Goal: Task Accomplishment & Management: Manage account settings

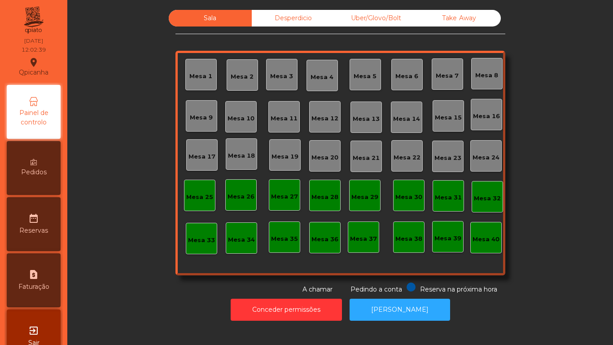
click at [367, 77] on div "Mesa 5" at bounding box center [365, 76] width 23 height 9
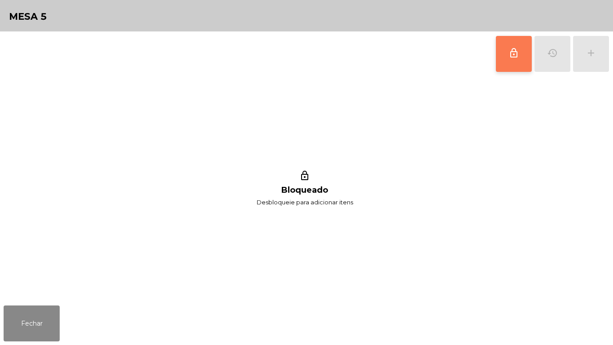
click at [502, 68] on button "lock_outline" at bounding box center [514, 54] width 36 height 36
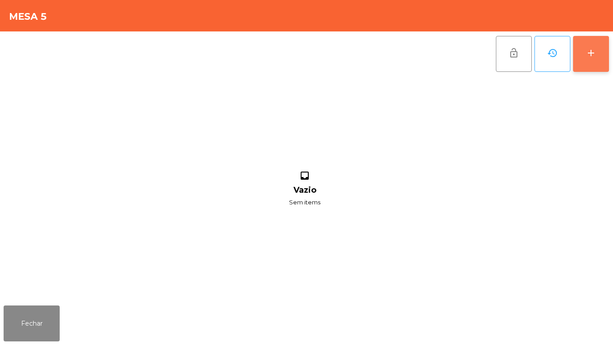
click at [591, 62] on button "add" at bounding box center [591, 54] width 36 height 36
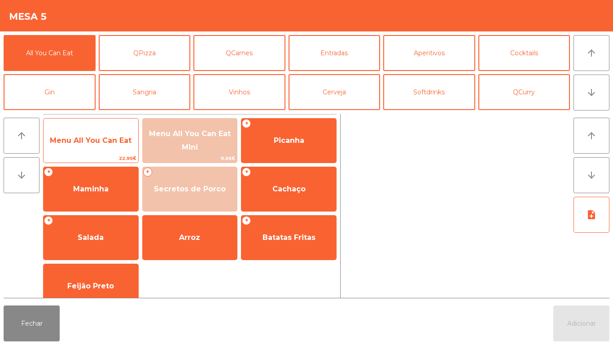
click at [115, 149] on span "Menu All You Can Eat" at bounding box center [91, 140] width 95 height 24
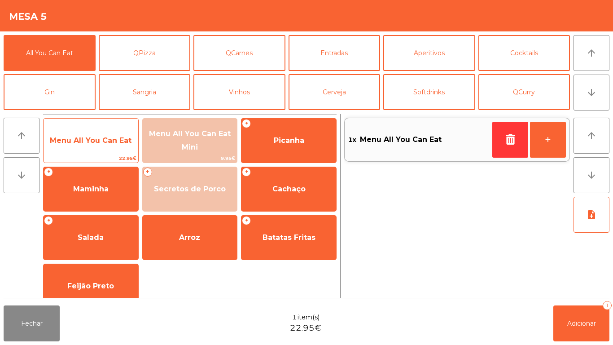
click at [117, 145] on span "Menu All You Can Eat" at bounding box center [91, 140] width 95 height 24
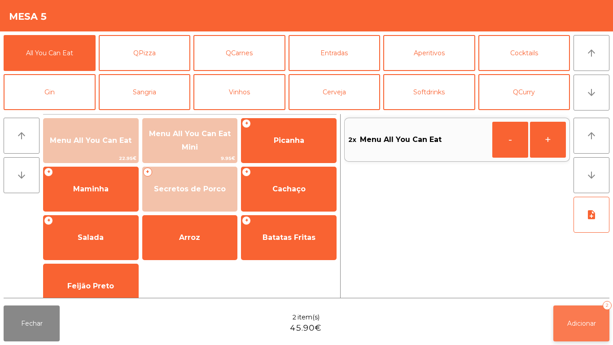
click at [595, 324] on span "Adicionar" at bounding box center [581, 323] width 29 height 8
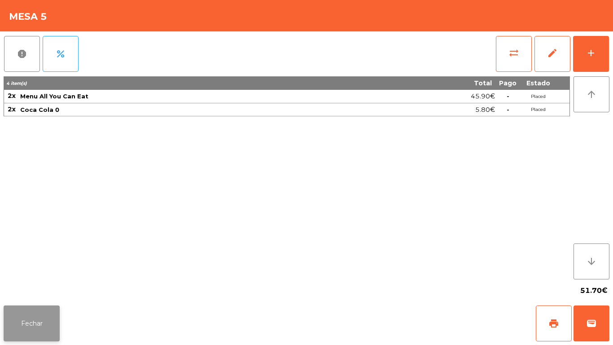
click at [33, 322] on button "Fechar" at bounding box center [32, 323] width 56 height 36
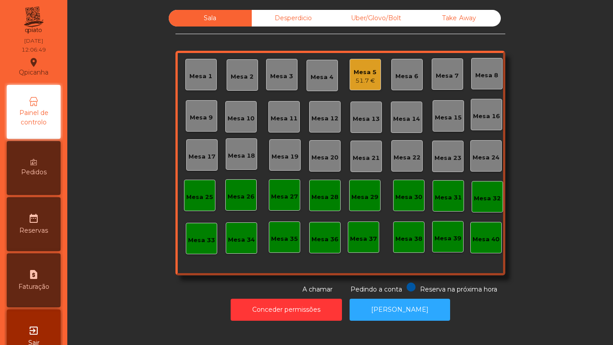
click at [360, 65] on div "Mesa 5 51.7 €" at bounding box center [365, 74] width 23 height 21
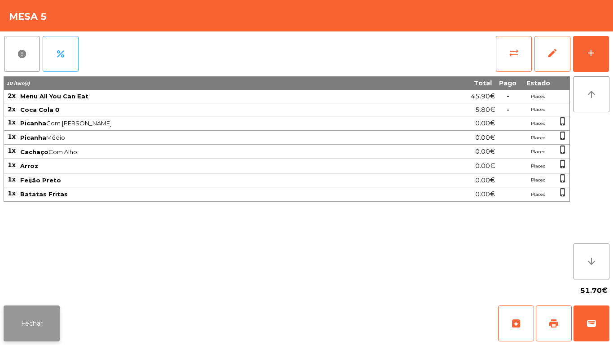
click at [39, 307] on button "Fechar" at bounding box center [32, 323] width 56 height 36
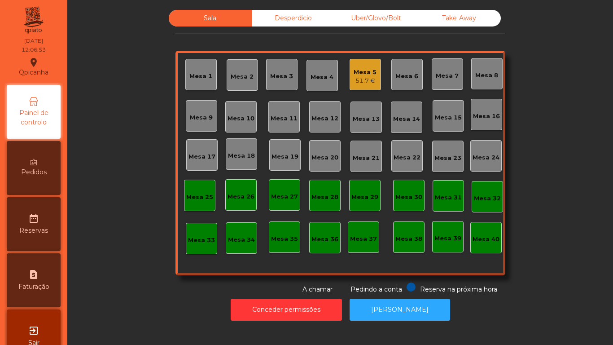
click at [377, 80] on div "Mesa 5 51.7 €" at bounding box center [365, 74] width 31 height 31
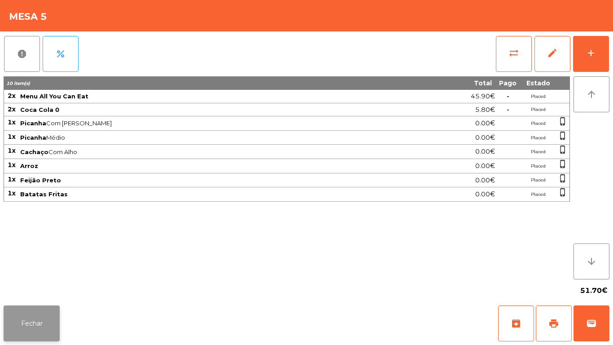
click at [39, 314] on button "Fechar" at bounding box center [32, 323] width 56 height 36
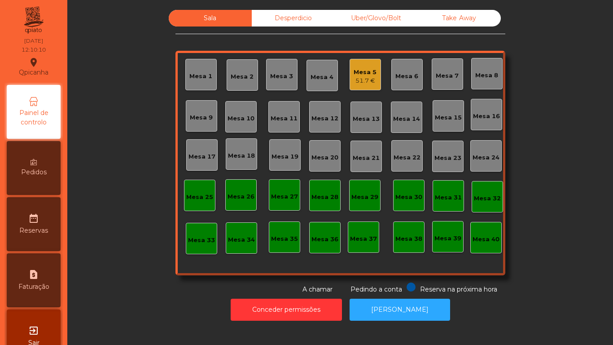
click at [46, 164] on div "Pedidos" at bounding box center [34, 168] width 54 height 54
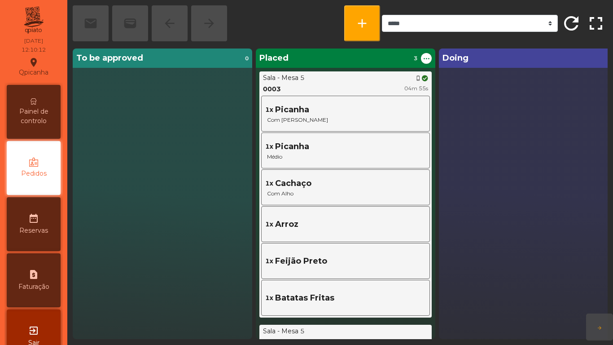
click at [38, 118] on span "Painel de controlo" at bounding box center [33, 116] width 49 height 19
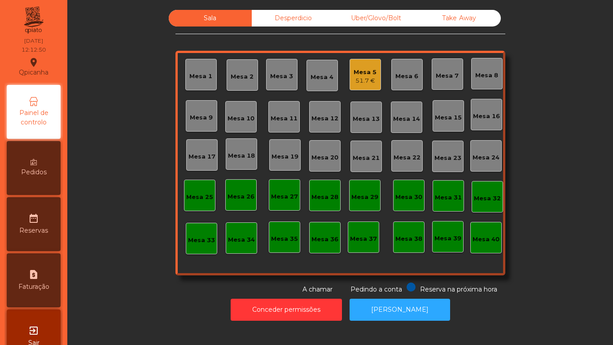
click at [36, 163] on icon at bounding box center [34, 162] width 6 height 6
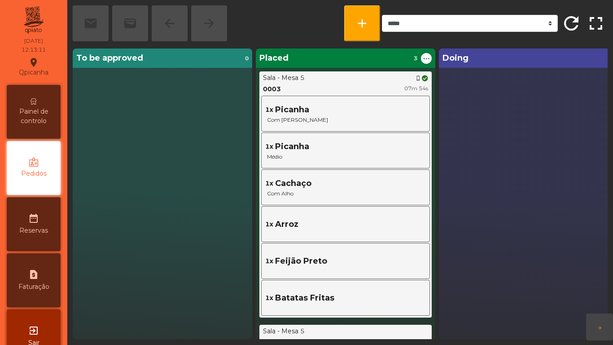
click at [52, 115] on span "Painel de controlo" at bounding box center [33, 116] width 49 height 19
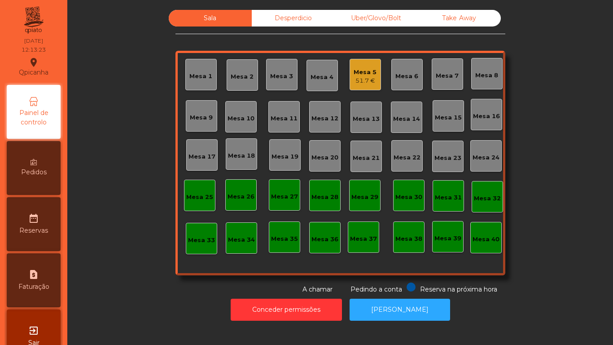
click at [41, 180] on div "Pedidos" at bounding box center [34, 168] width 54 height 54
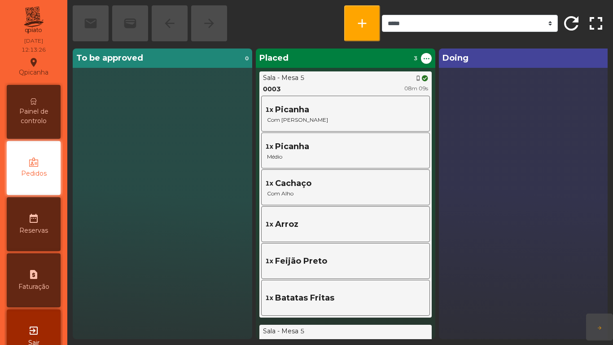
click at [45, 120] on span "Painel de controlo" at bounding box center [33, 116] width 49 height 19
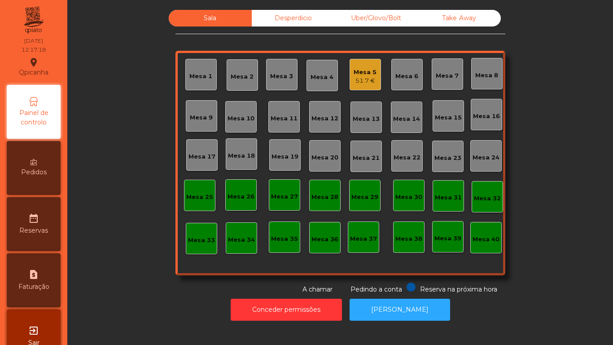
click at [52, 171] on div "Pedidos" at bounding box center [34, 168] width 54 height 54
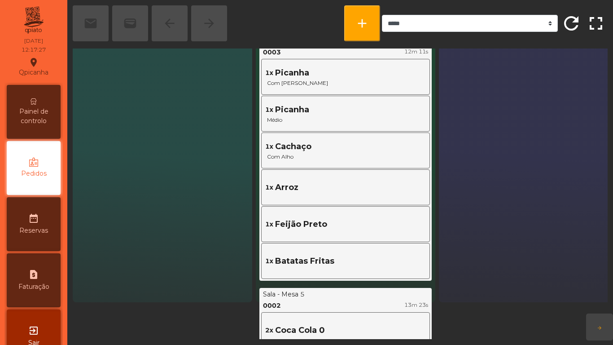
scroll to position [30, 0]
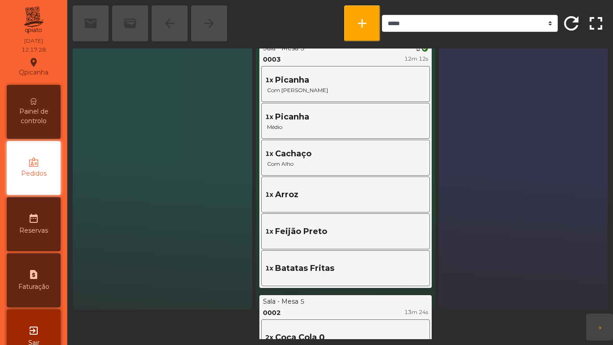
click at [35, 106] on div "Painel de controlo" at bounding box center [34, 112] width 54 height 54
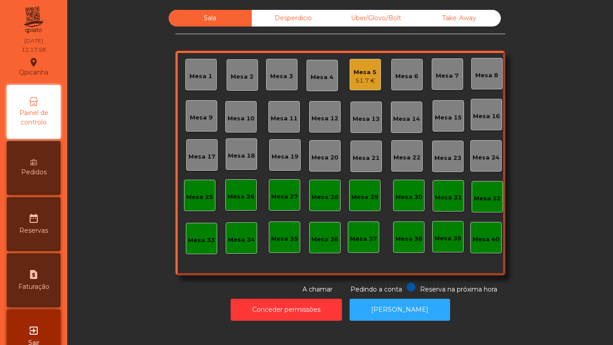
click at [371, 74] on div "Mesa 5" at bounding box center [365, 72] width 23 height 9
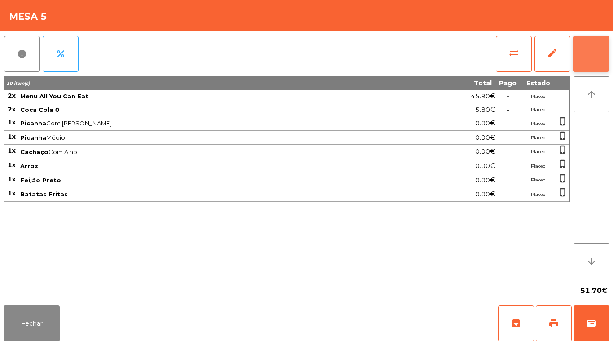
click at [590, 59] on button "add" at bounding box center [591, 54] width 36 height 36
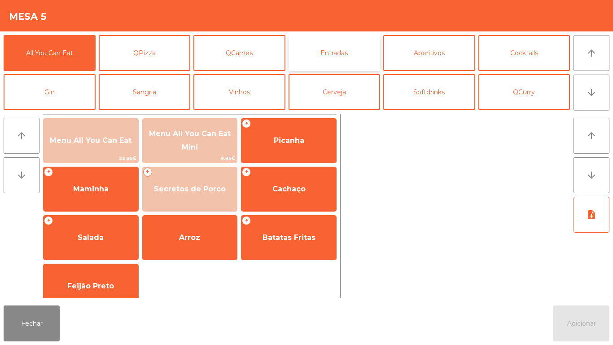
click at [348, 60] on button "Entradas" at bounding box center [335, 53] width 92 height 36
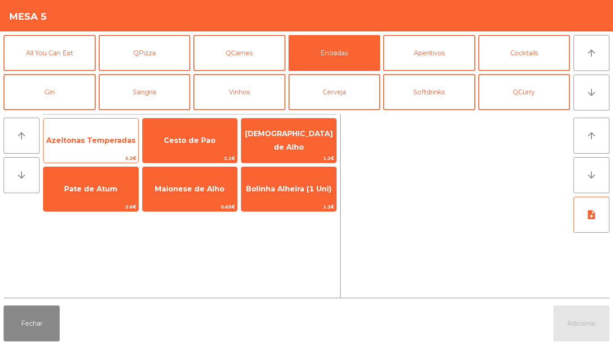
click at [92, 144] on span "Azeitonas Temperadas" at bounding box center [90, 140] width 89 height 9
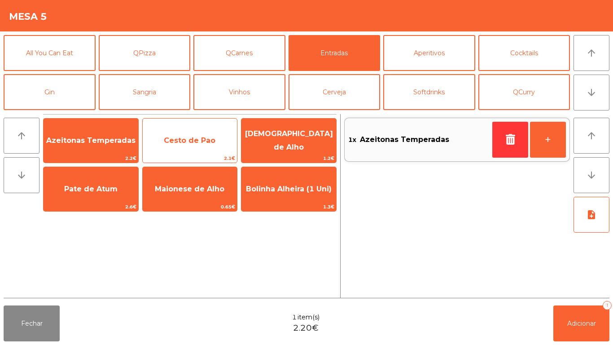
click at [190, 140] on span "Cesto de Pao" at bounding box center [190, 140] width 52 height 9
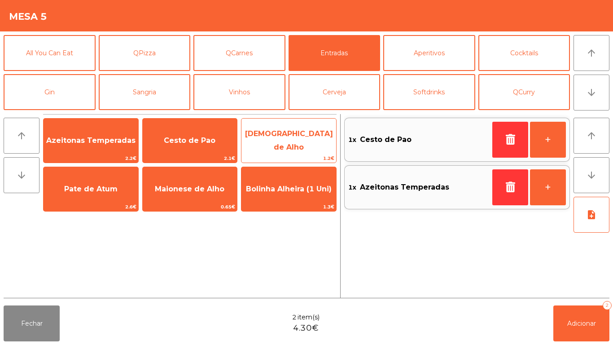
click at [304, 145] on span "[DEMOGRAPHIC_DATA] de Alho" at bounding box center [288, 141] width 95 height 38
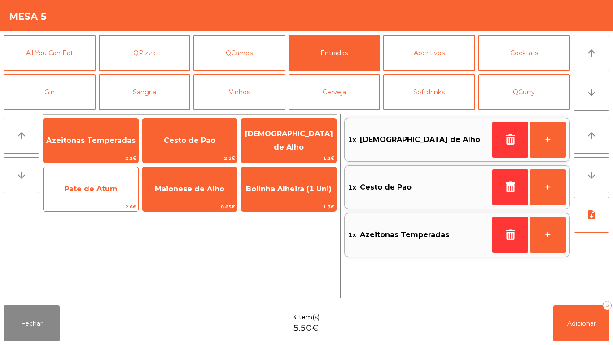
click at [110, 189] on span "Pate de Atum" at bounding box center [90, 188] width 53 height 9
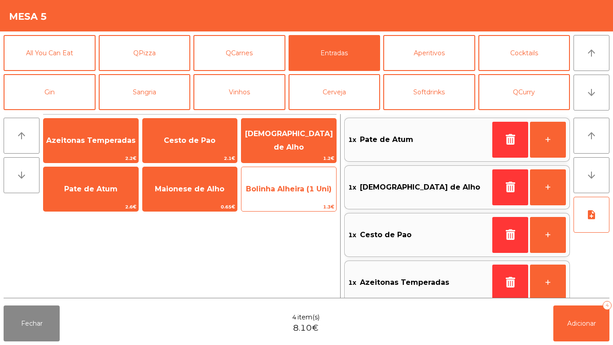
click at [281, 191] on span "Bolinha Alheira (1 Uni)" at bounding box center [289, 188] width 86 height 9
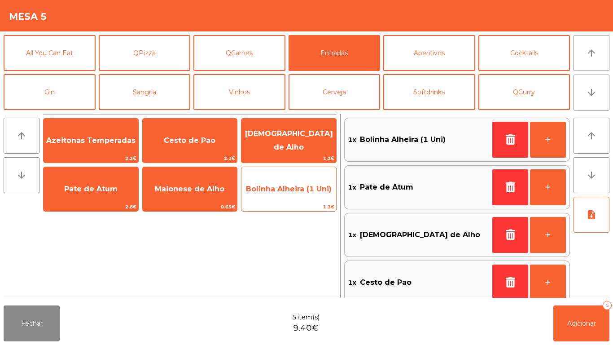
scroll to position [4, 0]
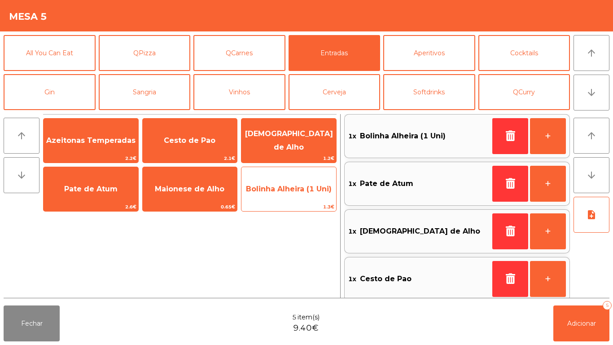
click at [286, 193] on span "Bolinha Alheira (1 Uni)" at bounding box center [288, 189] width 95 height 24
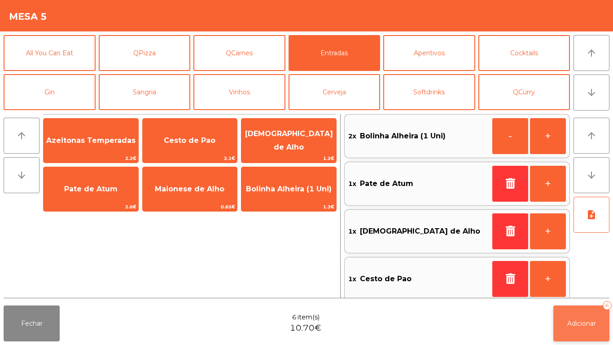
click at [571, 324] on span "Adicionar" at bounding box center [581, 323] width 29 height 8
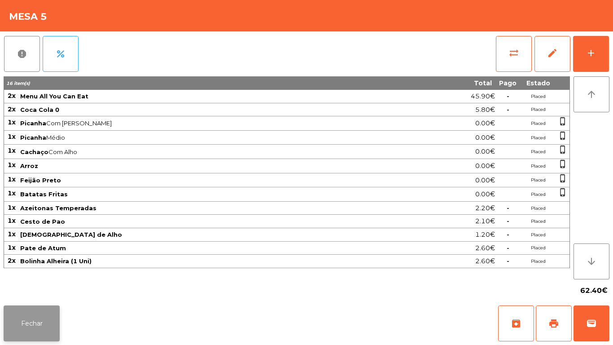
click at [40, 316] on button "Fechar" at bounding box center [32, 323] width 56 height 36
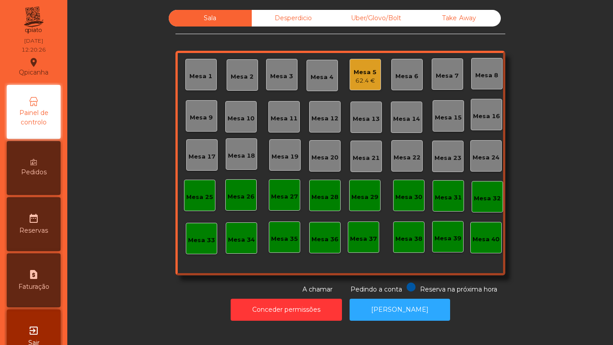
click at [365, 76] on div "Mesa 5" at bounding box center [365, 72] width 23 height 9
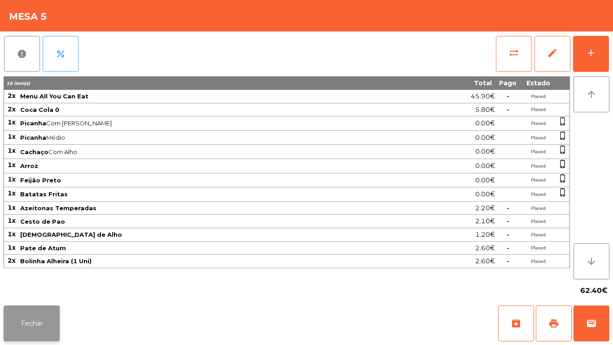
click at [56, 317] on button "Fechar" at bounding box center [32, 323] width 56 height 36
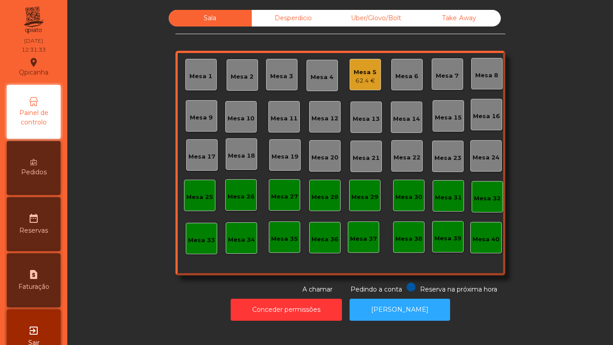
click at [360, 78] on div "62.4 €" at bounding box center [365, 80] width 23 height 9
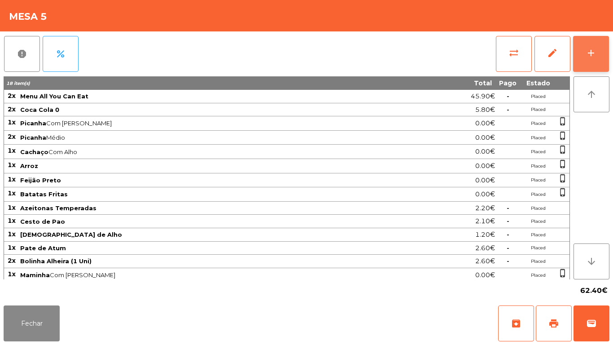
click at [590, 66] on button "add" at bounding box center [591, 54] width 36 height 36
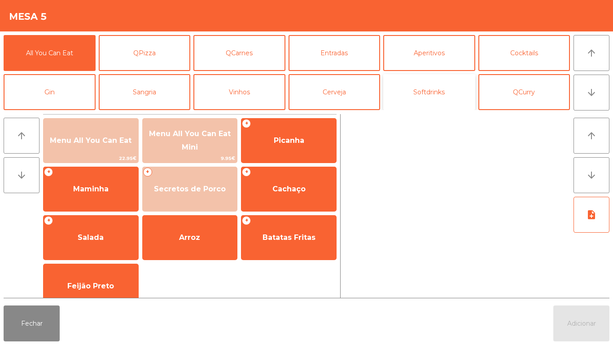
click at [430, 97] on button "Softdrinks" at bounding box center [429, 92] width 92 height 36
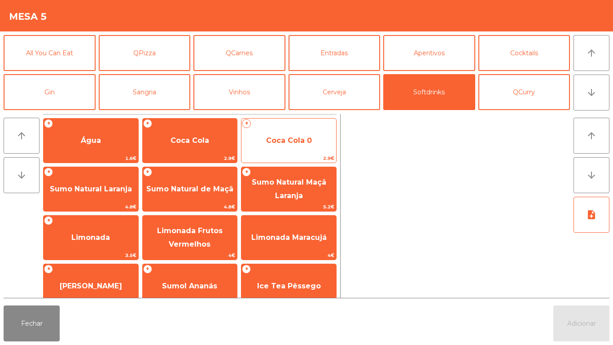
click at [299, 143] on span "Coca Cola 0" at bounding box center [289, 140] width 46 height 9
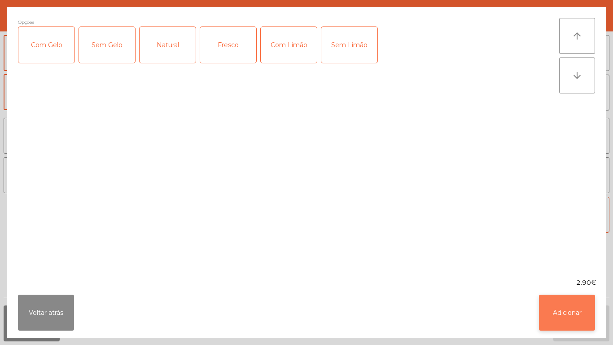
click at [568, 316] on button "Adicionar" at bounding box center [567, 312] width 56 height 36
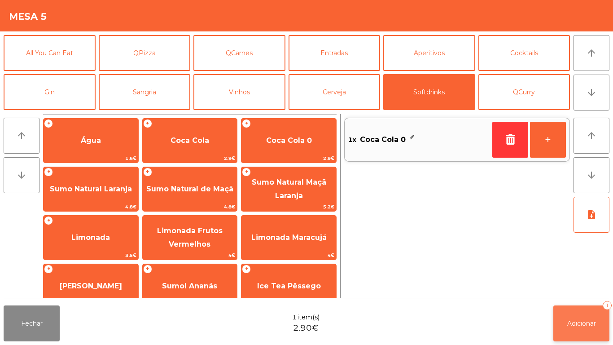
click at [568, 323] on span "Adicionar" at bounding box center [581, 323] width 29 height 8
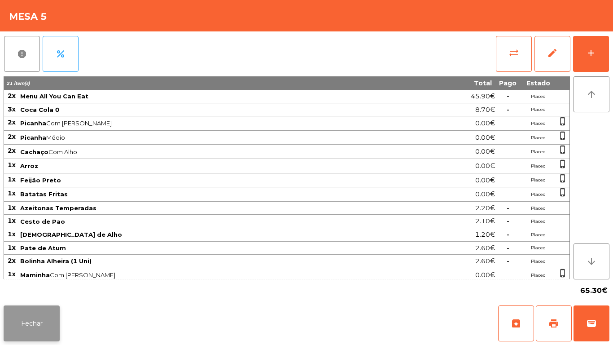
click at [26, 315] on button "Fechar" at bounding box center [32, 323] width 56 height 36
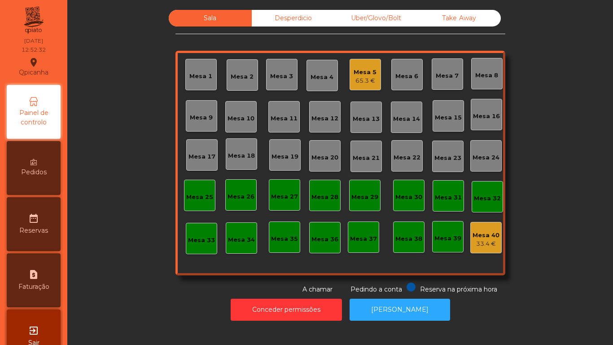
click at [364, 75] on div "Mesa 5" at bounding box center [365, 72] width 23 height 9
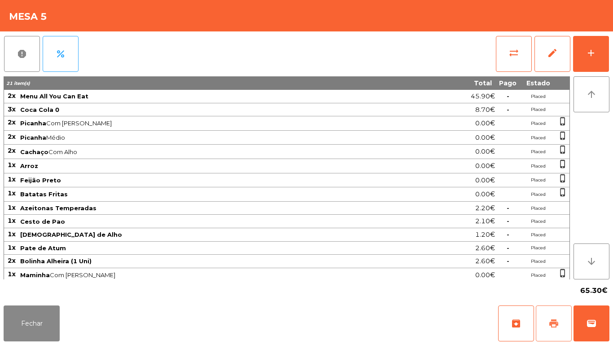
click at [543, 319] on button "print" at bounding box center [554, 323] width 36 height 36
click at [37, 336] on button "Fechar" at bounding box center [32, 323] width 56 height 36
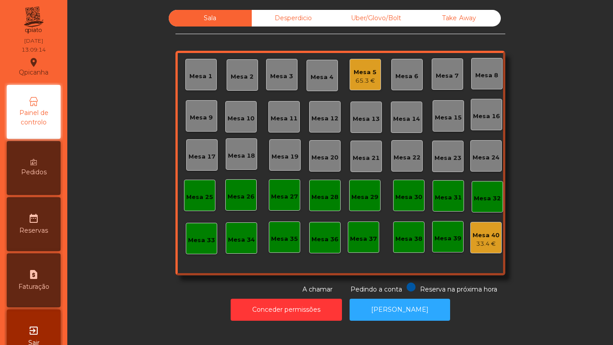
click at [373, 83] on div "Mesa 5 65.3 €" at bounding box center [365, 74] width 31 height 31
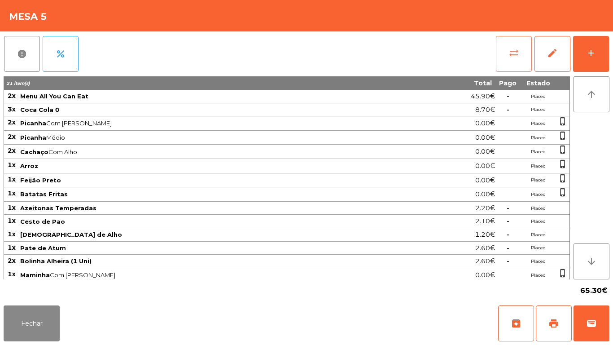
click at [508, 68] on button "sync_alt" at bounding box center [514, 54] width 36 height 36
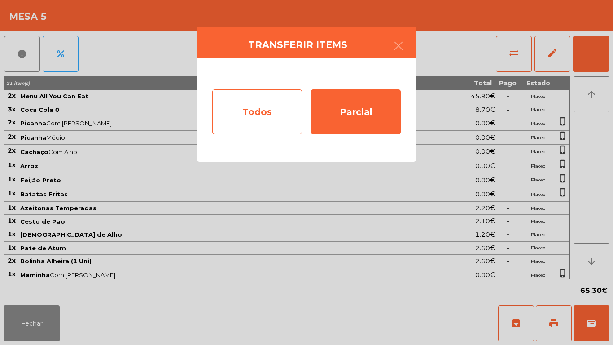
click at [226, 110] on div "Todos" at bounding box center [257, 111] width 90 height 45
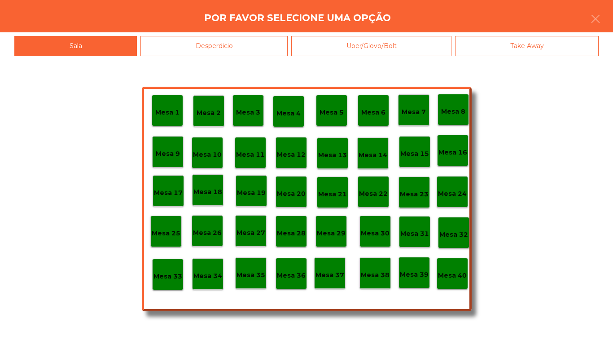
click at [453, 287] on div "Mesa 40" at bounding box center [452, 273] width 31 height 31
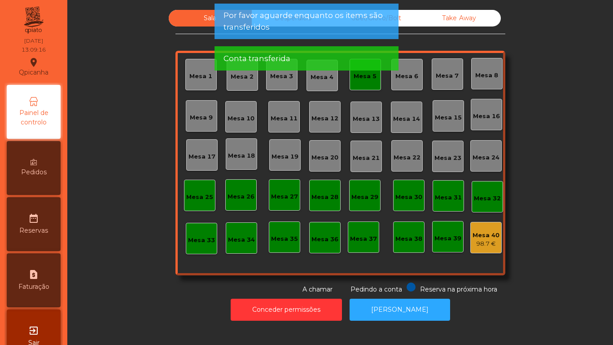
click at [365, 79] on div "Mesa 5" at bounding box center [365, 76] width 23 height 9
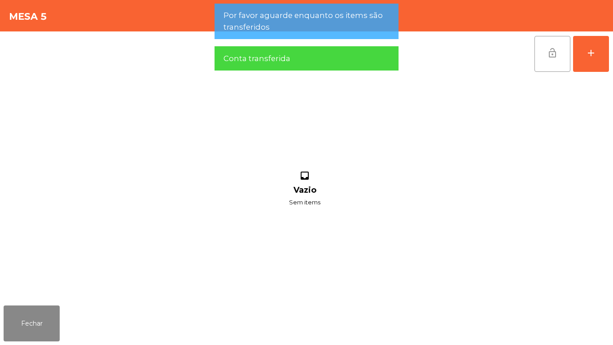
click at [538, 58] on button "lock_open" at bounding box center [553, 54] width 36 height 36
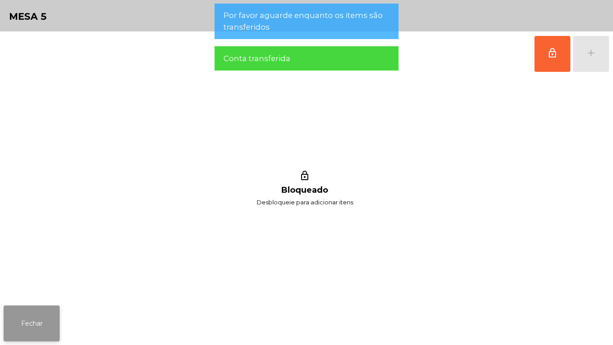
click at [50, 306] on button "Fechar" at bounding box center [32, 323] width 56 height 36
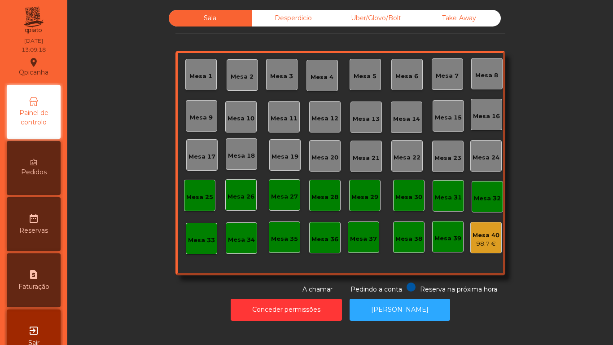
click at [197, 126] on div "Mesa 9" at bounding box center [201, 115] width 31 height 31
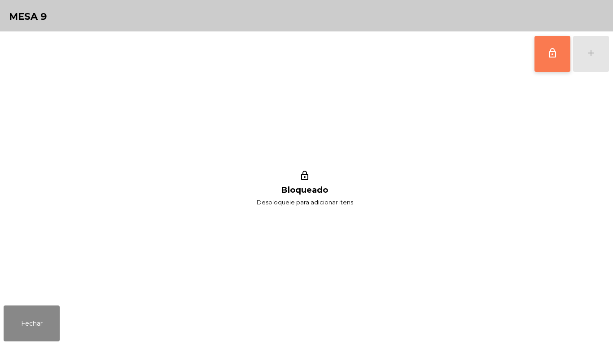
click at [538, 58] on button "lock_outline" at bounding box center [553, 54] width 36 height 36
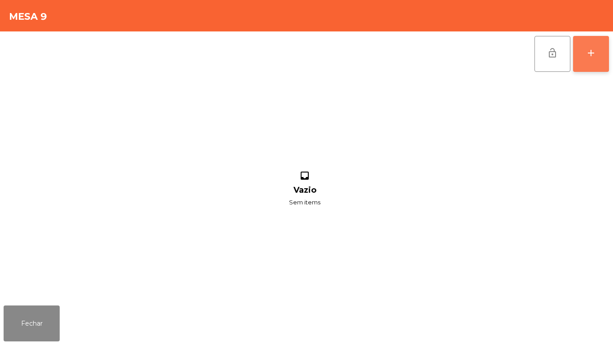
click at [589, 70] on button "add" at bounding box center [591, 54] width 36 height 36
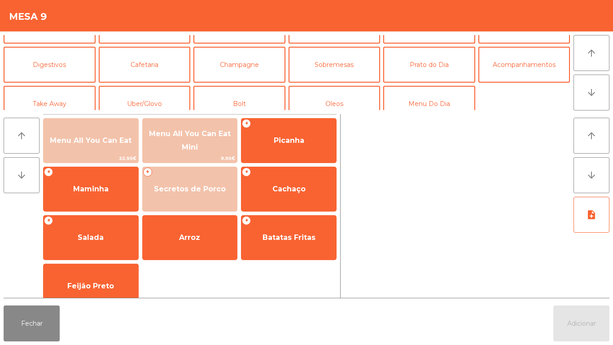
scroll to position [68, 0]
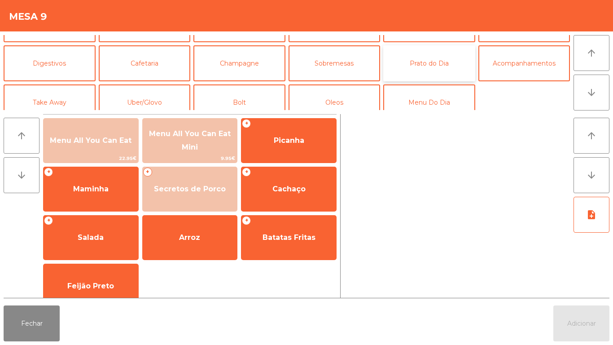
click at [442, 69] on button "Prato do Dia" at bounding box center [429, 63] width 92 height 36
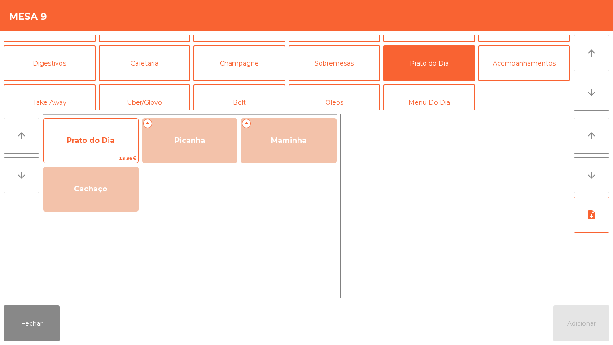
click at [116, 136] on span "Prato do Dia" at bounding box center [91, 140] width 95 height 24
click at [117, 132] on span "Prato do Dia" at bounding box center [91, 140] width 95 height 24
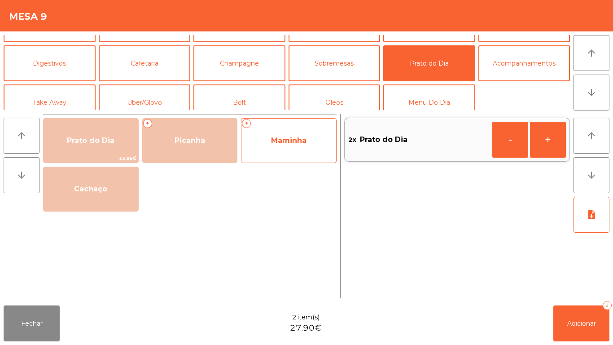
click at [291, 128] on span "Maminha" at bounding box center [288, 140] width 95 height 24
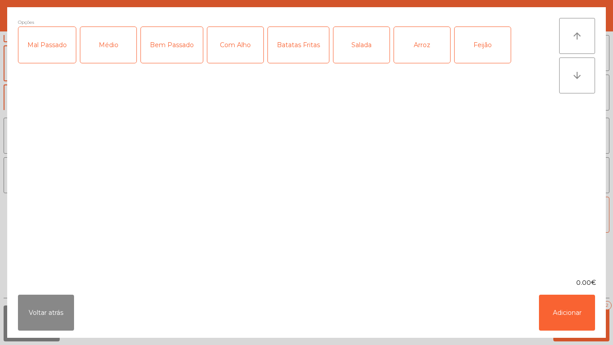
click at [116, 51] on div "Médio" at bounding box center [108, 45] width 56 height 36
click at [237, 47] on div "Com Alho" at bounding box center [235, 45] width 56 height 36
click at [426, 53] on div "Arroz" at bounding box center [422, 45] width 56 height 36
click at [489, 50] on div "Feijão" at bounding box center [483, 45] width 56 height 36
click at [569, 322] on button "Adicionar" at bounding box center [567, 312] width 56 height 36
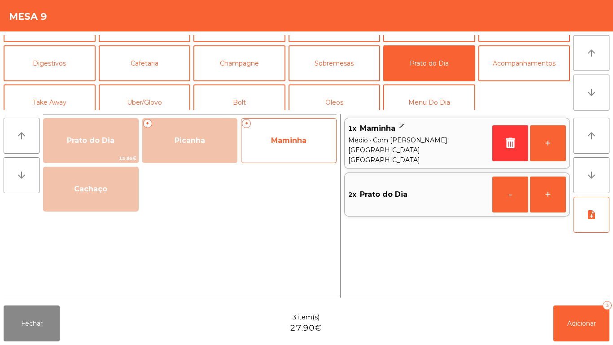
click at [298, 142] on span "Maminha" at bounding box center [288, 140] width 35 height 9
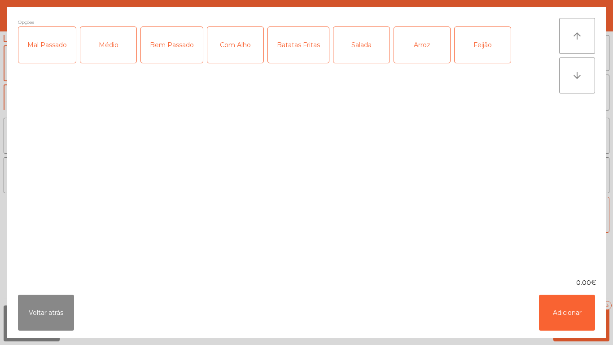
click at [114, 47] on div "Médio" at bounding box center [108, 45] width 56 height 36
click at [235, 53] on div "Com Alho" at bounding box center [235, 45] width 56 height 36
click at [367, 56] on div "Salada" at bounding box center [361, 45] width 56 height 36
click at [425, 53] on div "Arroz" at bounding box center [422, 45] width 56 height 36
click at [476, 49] on div "Feijão" at bounding box center [483, 45] width 56 height 36
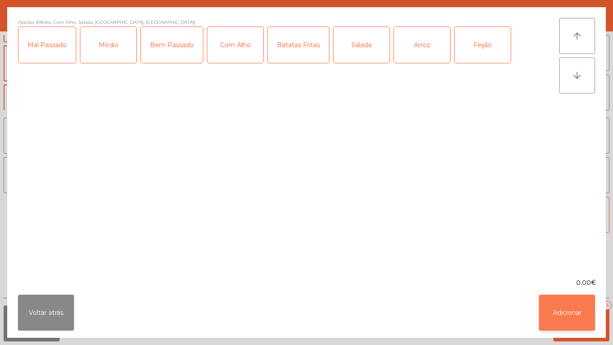
click at [570, 312] on button "Adicionar" at bounding box center [567, 312] width 56 height 36
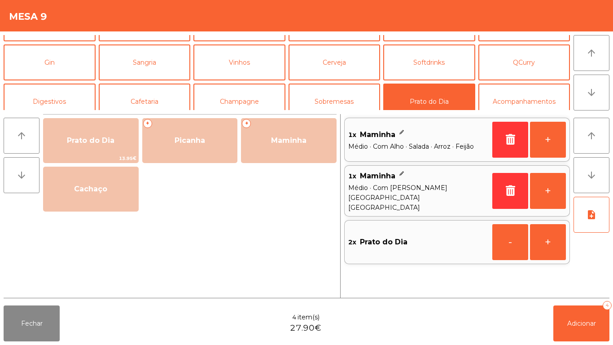
scroll to position [31, 0]
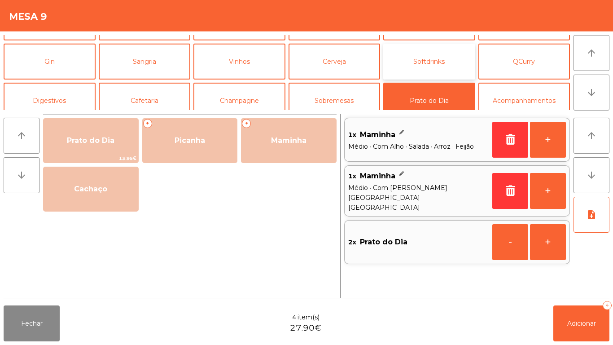
click at [430, 57] on button "Softdrinks" at bounding box center [429, 62] width 92 height 36
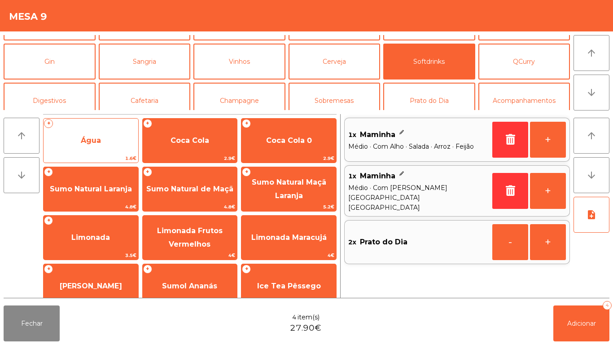
click at [105, 148] on span "Água" at bounding box center [91, 140] width 95 height 24
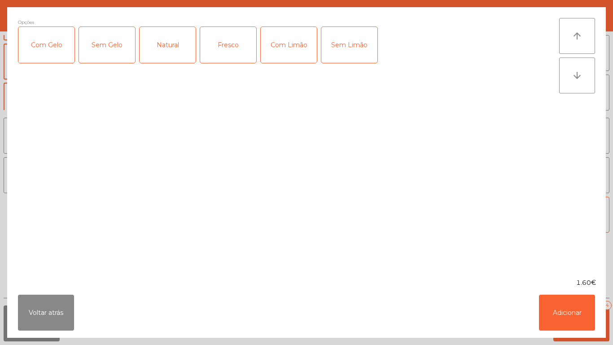
click at [180, 53] on div "Natural" at bounding box center [168, 45] width 56 height 36
click at [570, 305] on button "Adicionar" at bounding box center [567, 312] width 56 height 36
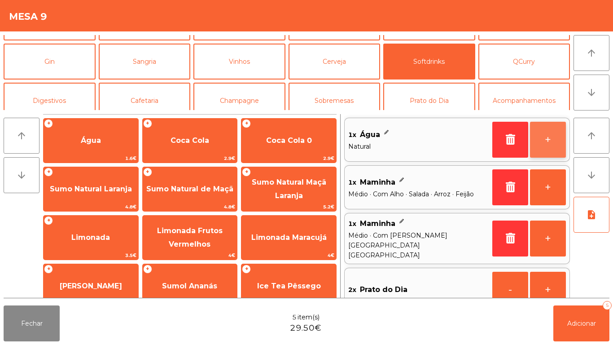
click at [544, 142] on button "+" at bounding box center [548, 140] width 36 height 36
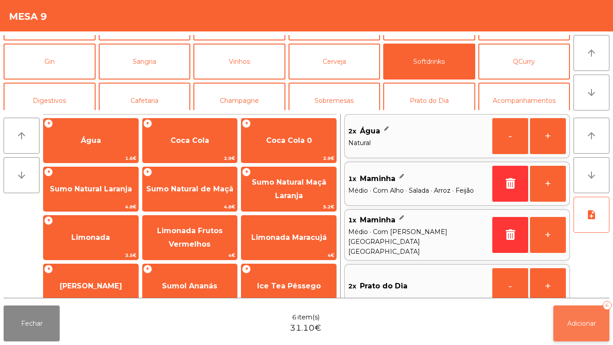
click at [592, 325] on span "Adicionar" at bounding box center [581, 323] width 29 height 8
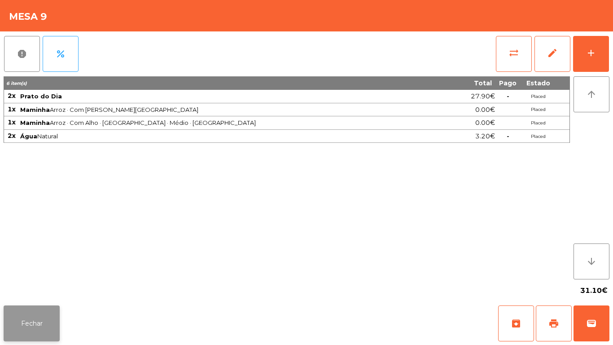
click at [36, 308] on button "Fechar" at bounding box center [32, 323] width 56 height 36
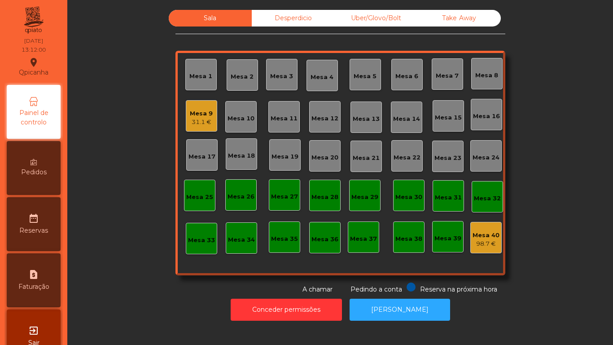
click at [248, 80] on div "Mesa 2" at bounding box center [242, 76] width 23 height 9
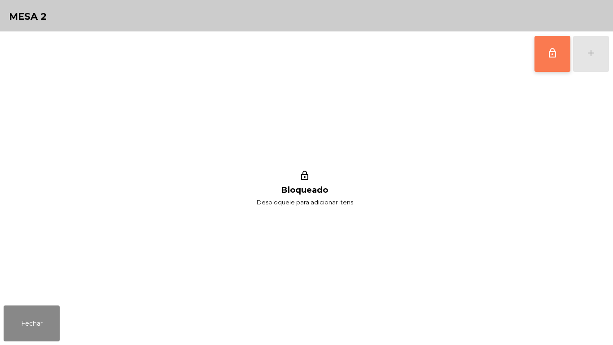
click at [551, 62] on button "lock_outline" at bounding box center [553, 54] width 36 height 36
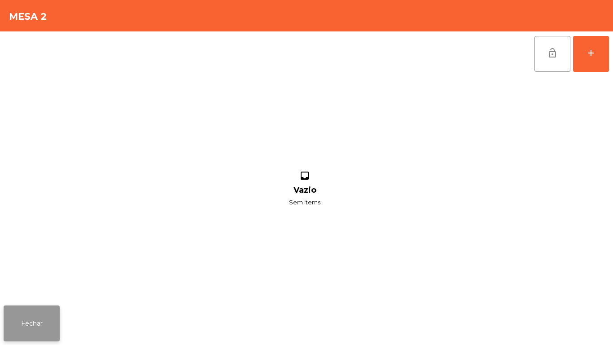
click at [45, 319] on button "Fechar" at bounding box center [32, 323] width 56 height 36
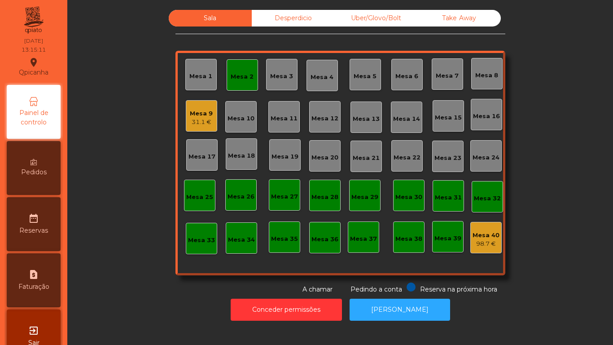
click at [207, 114] on div "Mesa 9" at bounding box center [201, 113] width 23 height 9
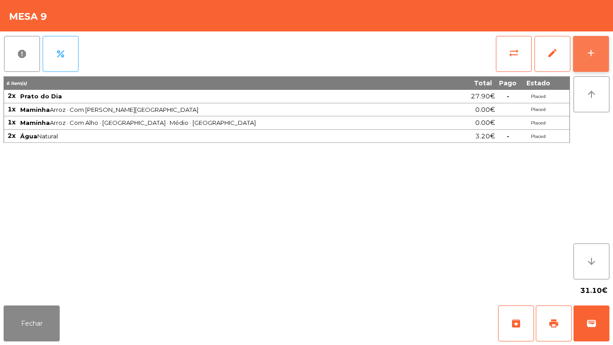
click at [588, 57] on div "add" at bounding box center [591, 53] width 11 height 11
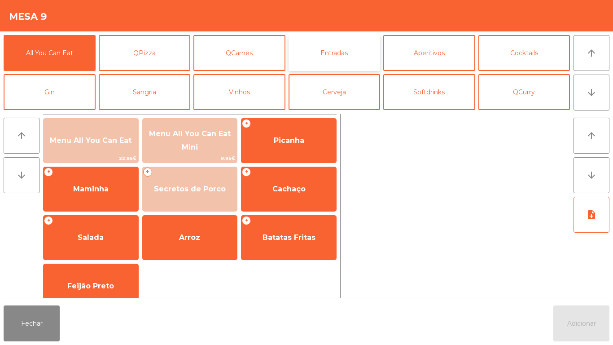
click at [349, 51] on button "Entradas" at bounding box center [335, 53] width 92 height 36
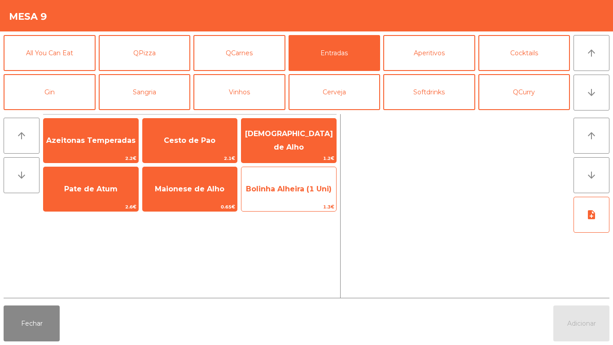
click at [284, 190] on span "Bolinha Alheira (1 Uni)" at bounding box center [289, 188] width 86 height 9
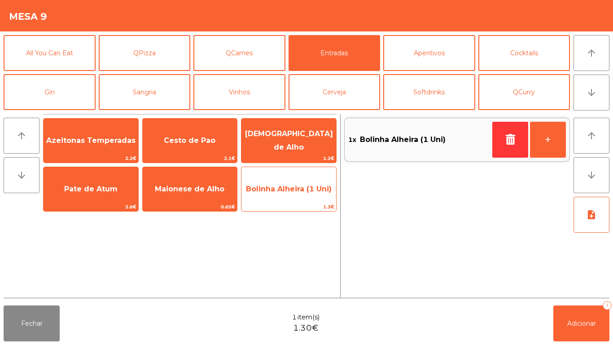
click at [285, 185] on span "Bolinha Alheira (1 Uni)" at bounding box center [289, 188] width 86 height 9
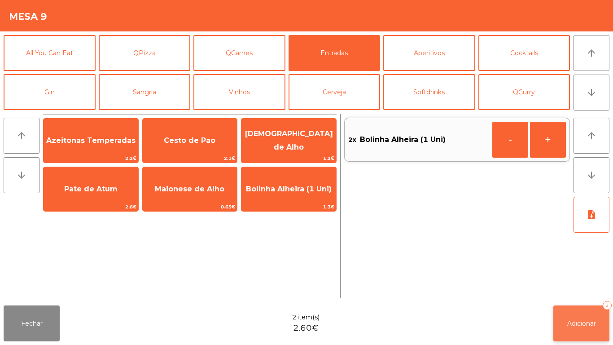
click at [574, 322] on span "Adicionar" at bounding box center [581, 323] width 29 height 8
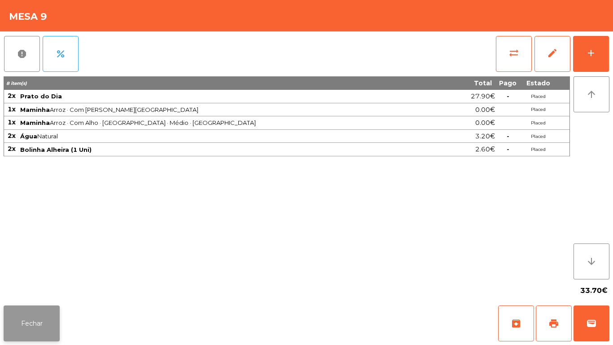
click at [29, 311] on button "Fechar" at bounding box center [32, 323] width 56 height 36
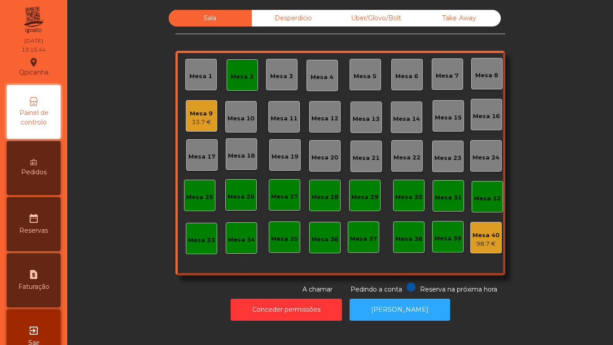
click at [241, 79] on div "Mesa 2" at bounding box center [242, 76] width 23 height 9
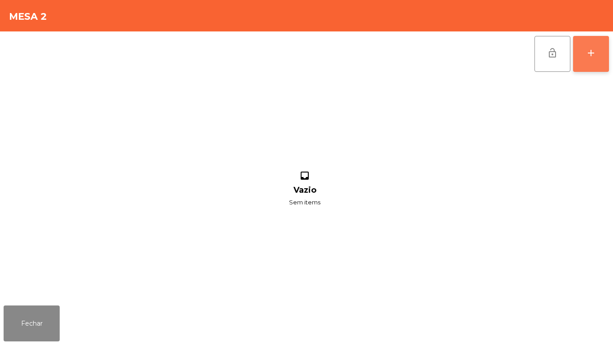
click at [584, 60] on button "add" at bounding box center [591, 54] width 36 height 36
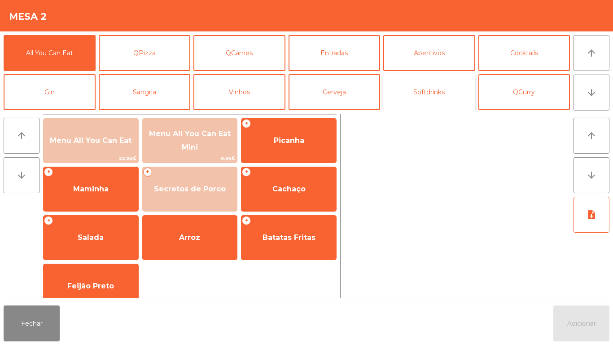
click at [443, 88] on button "Softdrinks" at bounding box center [429, 92] width 92 height 36
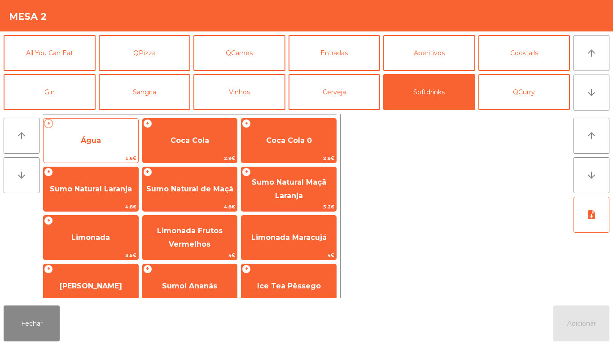
click at [114, 146] on span "Água" at bounding box center [91, 140] width 95 height 24
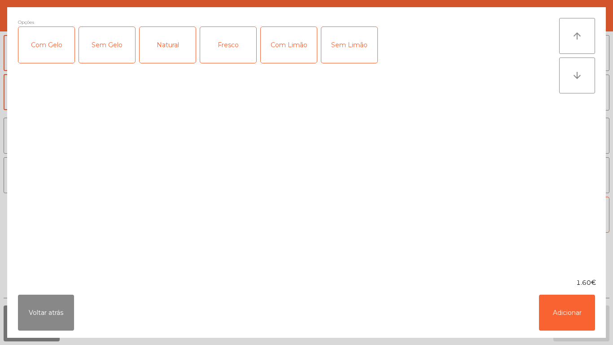
click at [235, 53] on div "Fresco" at bounding box center [228, 45] width 56 height 36
click at [562, 302] on button "Adicionar" at bounding box center [567, 312] width 56 height 36
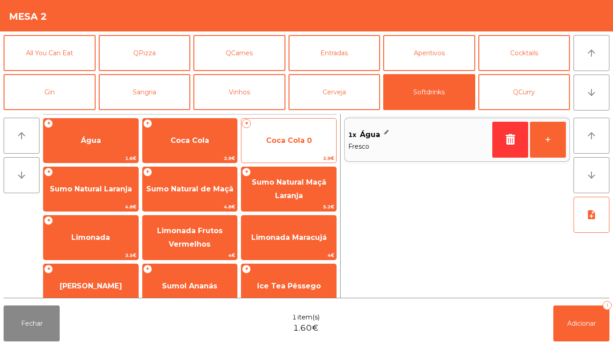
click at [291, 146] on span "Coca Cola 0" at bounding box center [288, 140] width 95 height 24
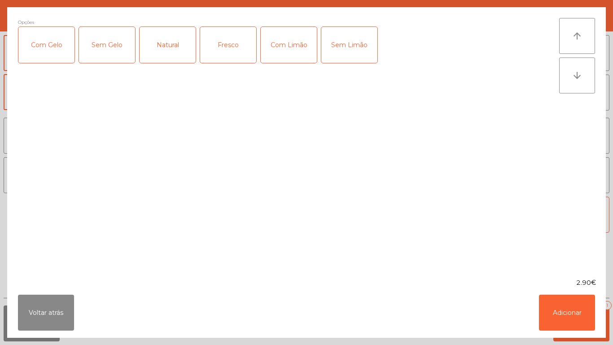
click at [56, 53] on div "Com Gelo" at bounding box center [46, 45] width 56 height 36
click at [296, 43] on div "Com Limão" at bounding box center [289, 45] width 56 height 36
click at [575, 320] on button "Adicionar" at bounding box center [567, 312] width 56 height 36
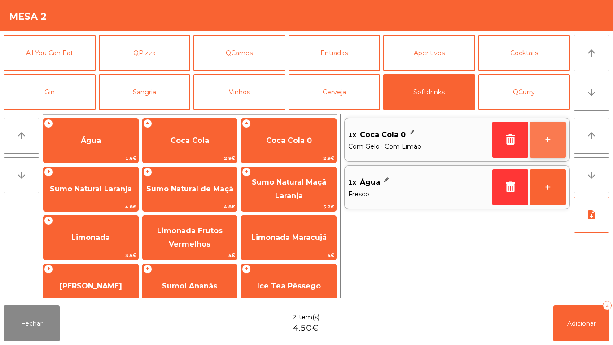
click at [545, 138] on button "+" at bounding box center [548, 140] width 36 height 36
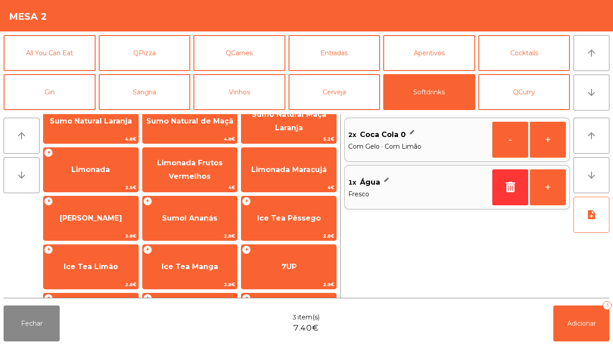
scroll to position [109, 0]
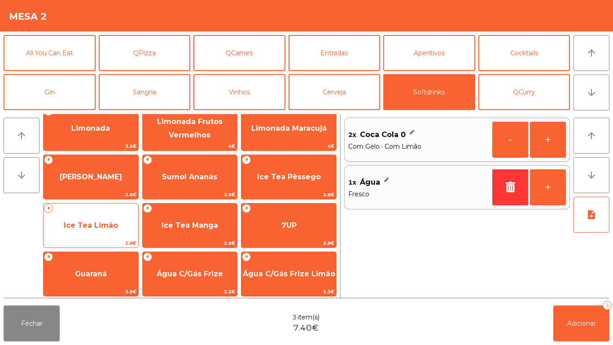
click at [105, 224] on span "Ice Tea Limão" at bounding box center [91, 225] width 54 height 9
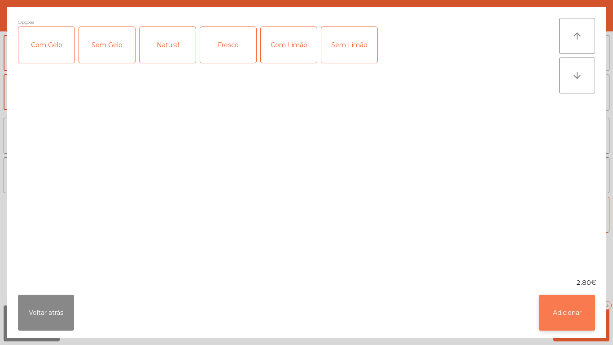
click at [553, 297] on button "Adicionar" at bounding box center [567, 312] width 56 height 36
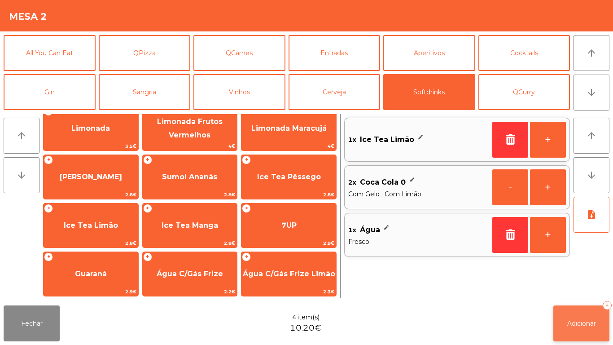
click at [587, 317] on button "Adicionar 4" at bounding box center [581, 323] width 56 height 36
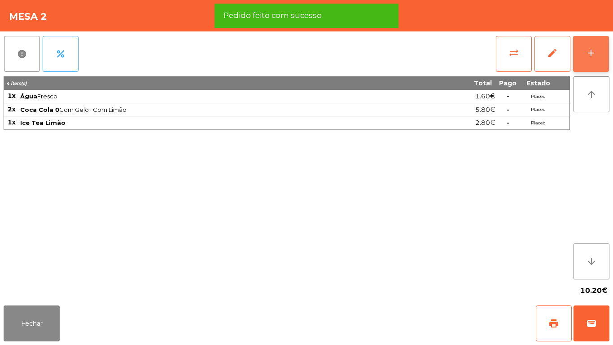
click at [590, 61] on button "add" at bounding box center [591, 54] width 36 height 36
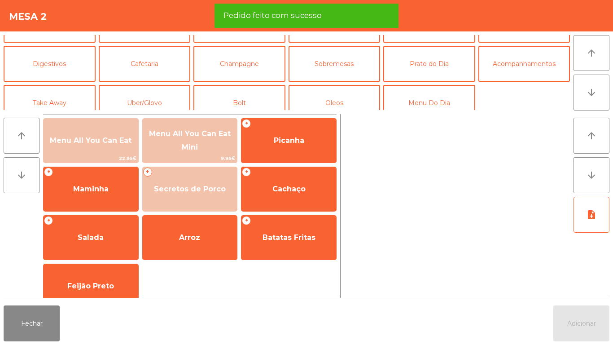
scroll to position [67, 0]
click at [439, 68] on button "Prato do Dia" at bounding box center [429, 64] width 92 height 36
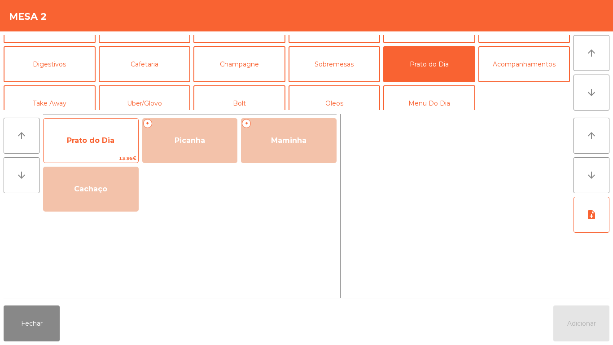
click at [102, 139] on span "Prato do Dia" at bounding box center [91, 140] width 48 height 9
click at [107, 136] on span "Prato do Dia" at bounding box center [91, 140] width 48 height 9
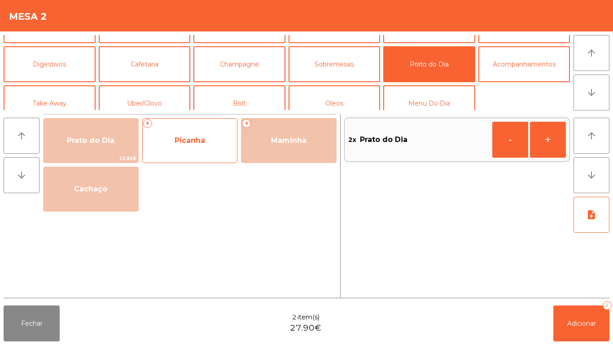
click at [208, 134] on span "Picanha" at bounding box center [190, 140] width 95 height 24
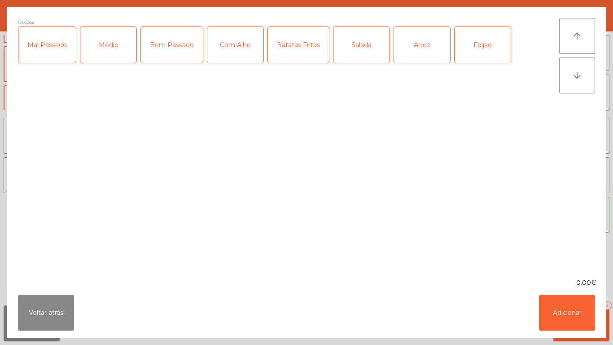
click at [98, 53] on div "Médio" at bounding box center [108, 45] width 56 height 36
click at [235, 51] on div "Com Alho" at bounding box center [235, 45] width 56 height 36
click at [294, 54] on div "Batatas Fritas" at bounding box center [298, 45] width 61 height 36
click at [422, 51] on div "Arroz" at bounding box center [422, 45] width 56 height 36
click at [475, 48] on div "Feijao" at bounding box center [483, 45] width 56 height 36
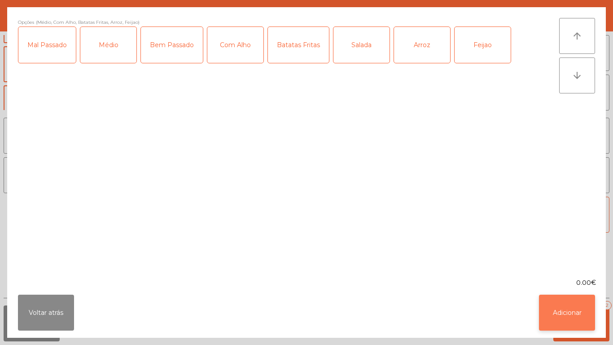
click at [568, 307] on button "Adicionar" at bounding box center [567, 312] width 56 height 36
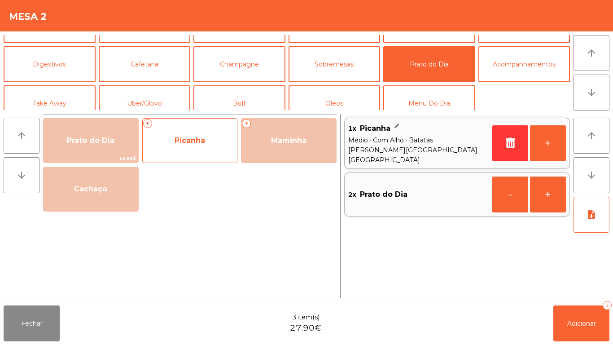
click at [207, 142] on span "Picanha" at bounding box center [190, 140] width 95 height 24
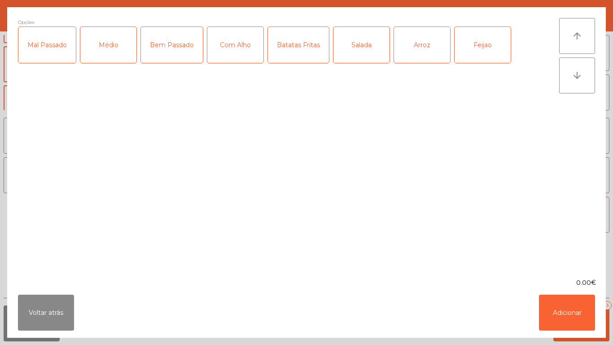
click at [105, 51] on div "Médio" at bounding box center [108, 45] width 56 height 36
click at [239, 49] on div "Com Alho" at bounding box center [235, 45] width 56 height 36
click at [296, 53] on div "Batatas Fritas" at bounding box center [298, 45] width 61 height 36
click at [348, 51] on div "Salada" at bounding box center [361, 45] width 56 height 36
click at [474, 53] on div "Feijao" at bounding box center [483, 45] width 56 height 36
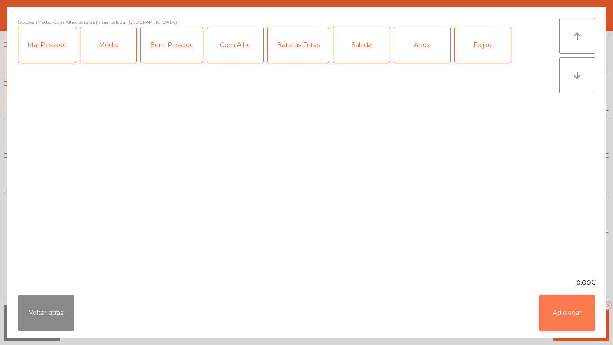
click at [564, 310] on button "Adicionar" at bounding box center [567, 312] width 56 height 36
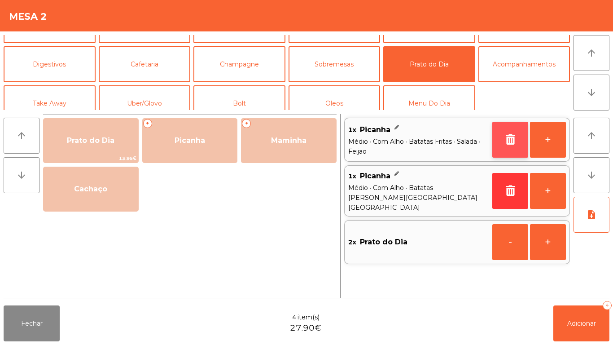
click at [507, 137] on icon "button" at bounding box center [510, 139] width 13 height 11
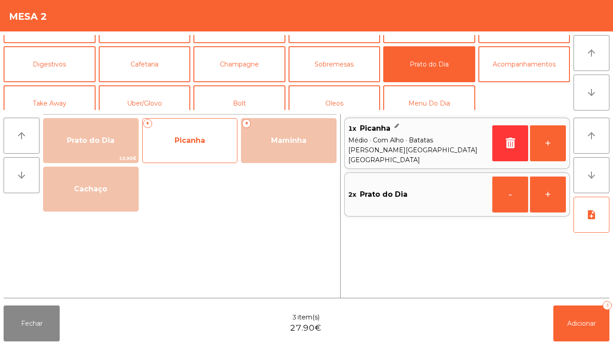
click at [191, 137] on span "Picanha" at bounding box center [190, 140] width 31 height 9
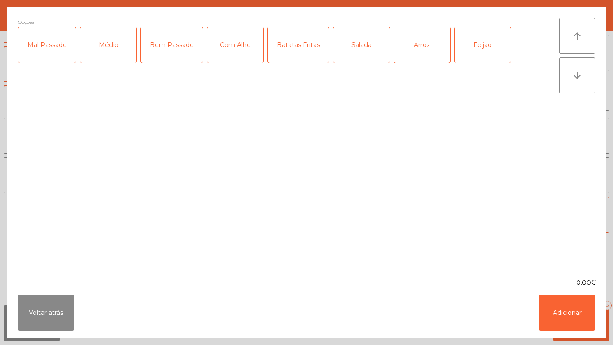
click at [106, 50] on div "Médio" at bounding box center [108, 45] width 56 height 36
click at [238, 47] on div "Com Alho" at bounding box center [235, 45] width 56 height 36
click at [291, 53] on div "Batatas Fritas" at bounding box center [298, 45] width 61 height 36
click at [346, 49] on div "Salada" at bounding box center [361, 45] width 56 height 36
click at [407, 44] on div "Arroz" at bounding box center [422, 45] width 56 height 36
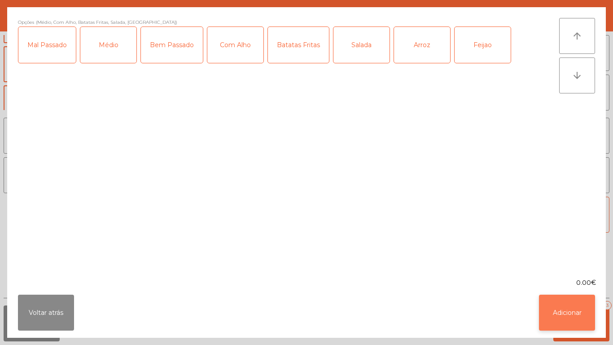
click at [547, 297] on button "Adicionar" at bounding box center [567, 312] width 56 height 36
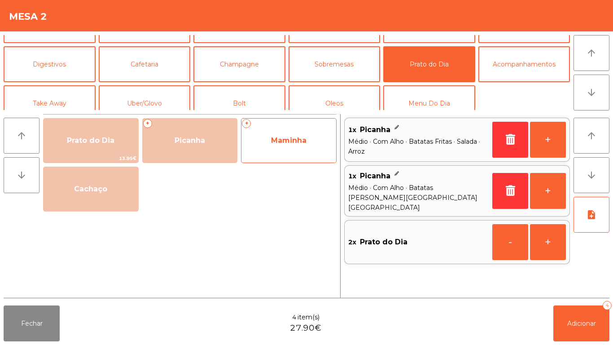
click at [287, 139] on span "Maminha" at bounding box center [288, 140] width 35 height 9
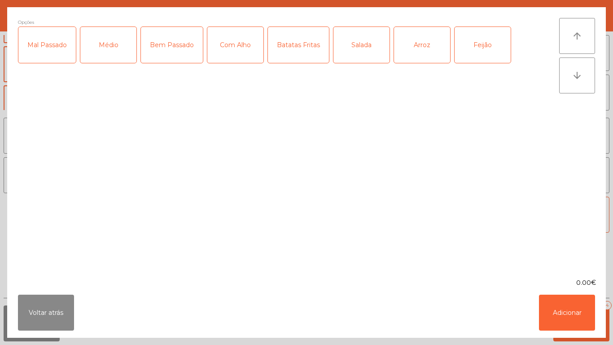
click at [104, 53] on div "Médio" at bounding box center [108, 45] width 56 height 36
click at [237, 50] on div "Com Alho" at bounding box center [235, 45] width 56 height 36
click at [367, 54] on div "Salada" at bounding box center [361, 45] width 56 height 36
click at [434, 53] on div "Arroz" at bounding box center [422, 45] width 56 height 36
click at [484, 50] on div "Feijão" at bounding box center [483, 45] width 56 height 36
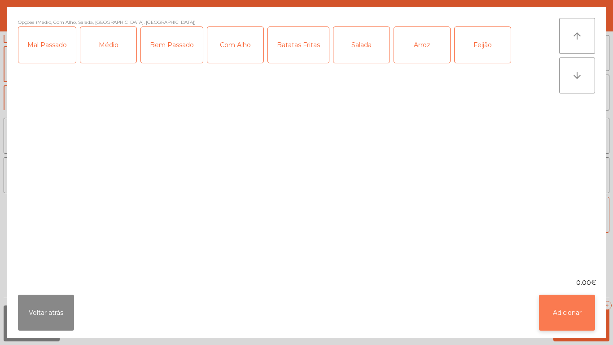
click at [559, 314] on button "Adicionar" at bounding box center [567, 312] width 56 height 36
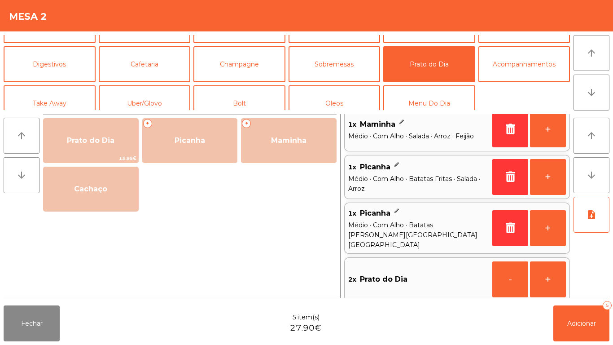
scroll to position [0, 0]
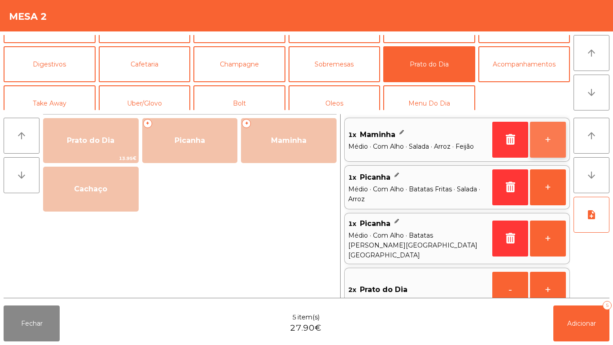
click at [546, 141] on button "+" at bounding box center [548, 140] width 36 height 36
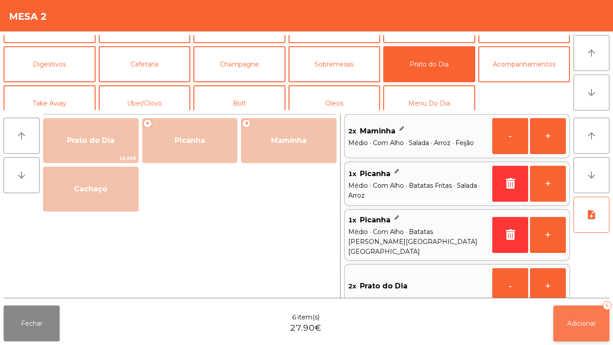
click at [575, 322] on span "Adicionar" at bounding box center [581, 323] width 29 height 8
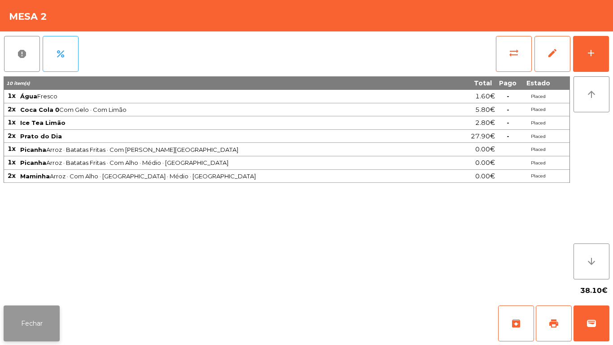
click at [35, 319] on button "Fechar" at bounding box center [32, 323] width 56 height 36
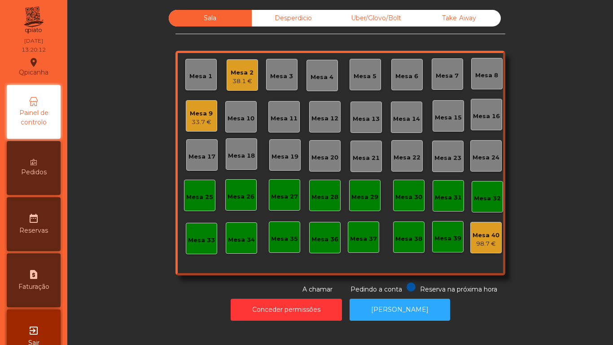
click at [242, 78] on div "38.1 €" at bounding box center [242, 81] width 23 height 9
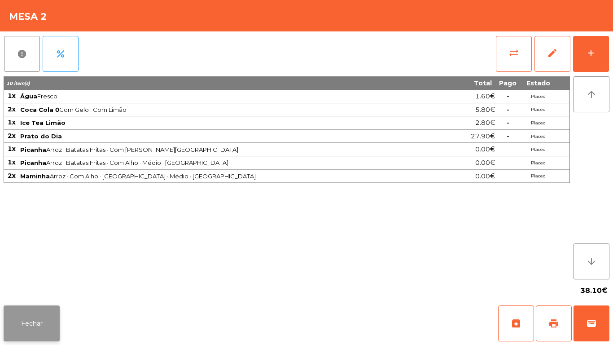
click at [30, 315] on button "Fechar" at bounding box center [32, 323] width 56 height 36
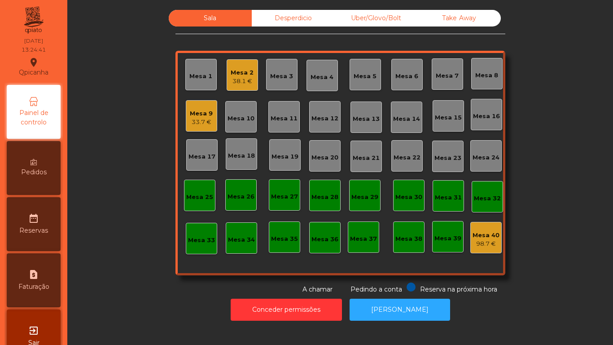
click at [284, 88] on div "Mesa 3" at bounding box center [281, 74] width 31 height 31
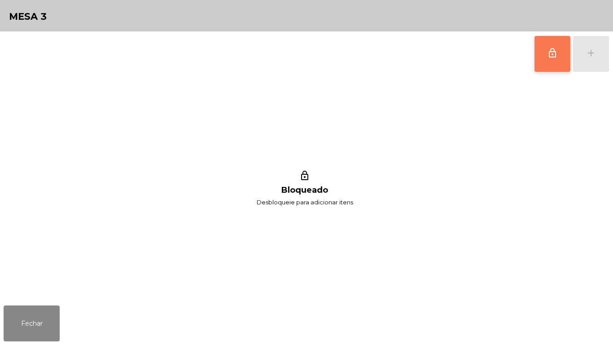
click at [544, 59] on button "lock_outline" at bounding box center [553, 54] width 36 height 36
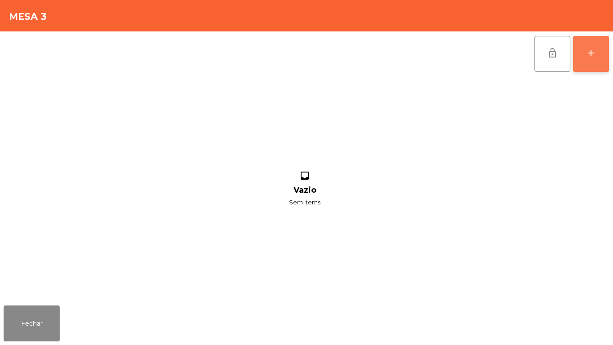
click at [599, 58] on button "add" at bounding box center [591, 54] width 36 height 36
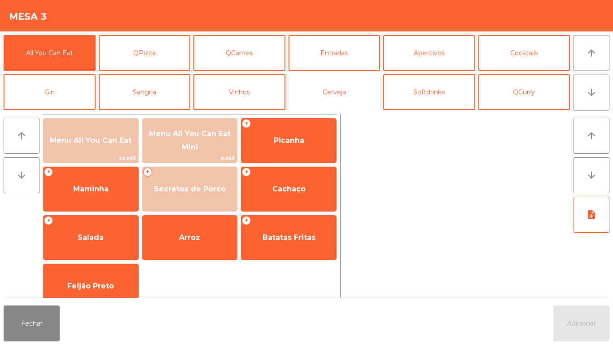
click at [351, 101] on button "Cerveja" at bounding box center [335, 92] width 92 height 36
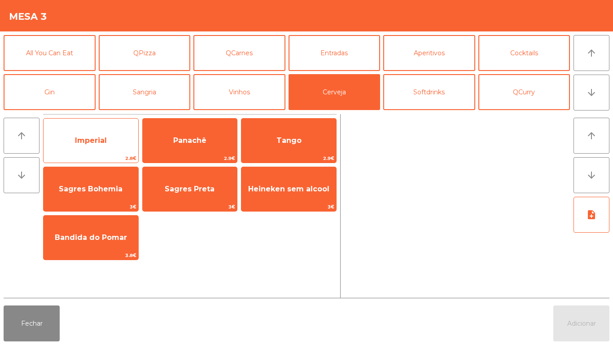
click at [101, 139] on span "Imperial" at bounding box center [91, 140] width 32 height 9
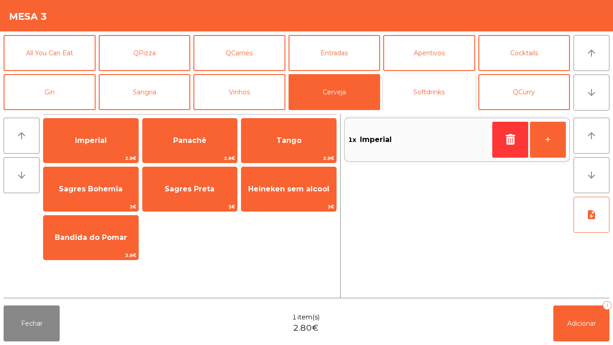
click at [430, 95] on button "Softdrinks" at bounding box center [429, 92] width 92 height 36
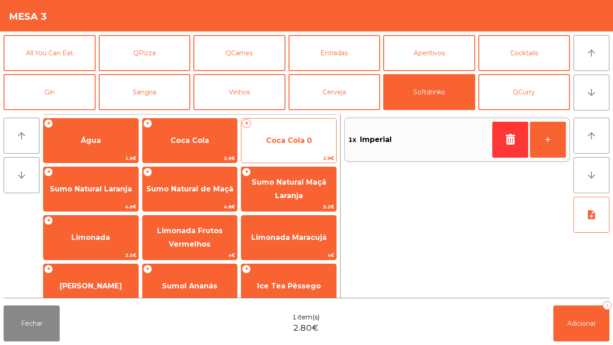
click at [291, 146] on span "Coca Cola 0" at bounding box center [288, 140] width 95 height 24
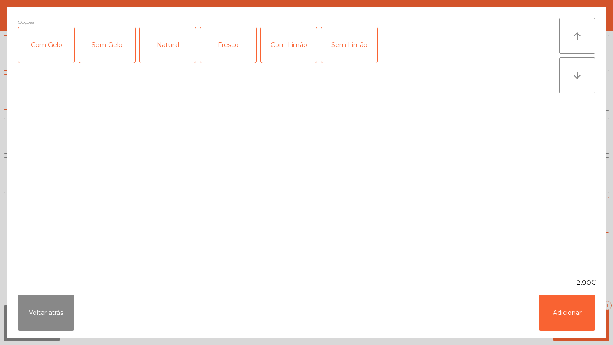
click at [59, 51] on div "Com Gelo" at bounding box center [46, 45] width 56 height 36
click at [296, 59] on div "Com Limão" at bounding box center [289, 45] width 56 height 36
click at [553, 309] on button "Adicionar" at bounding box center [567, 312] width 56 height 36
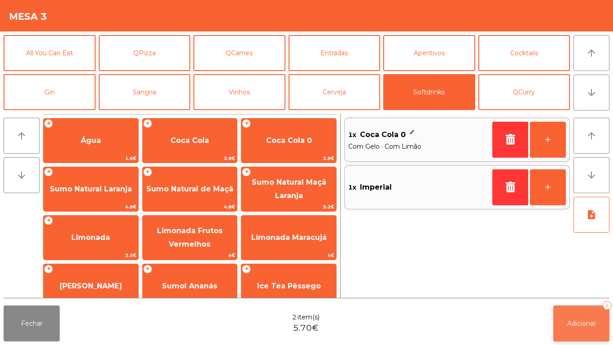
click at [572, 311] on button "Adicionar 2" at bounding box center [581, 323] width 56 height 36
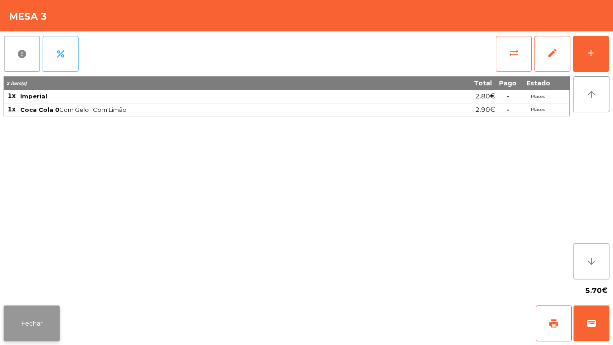
click at [44, 316] on button "Fechar" at bounding box center [32, 323] width 56 height 36
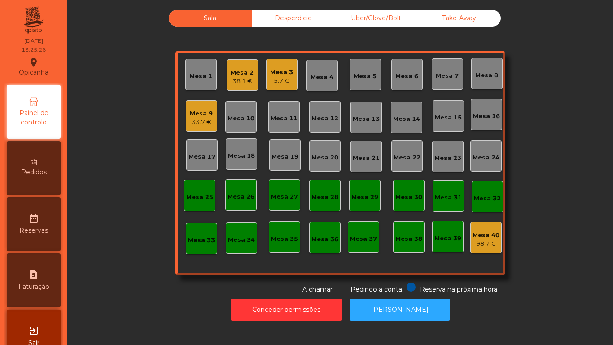
click at [280, 77] on div "5.7 €" at bounding box center [281, 80] width 23 height 9
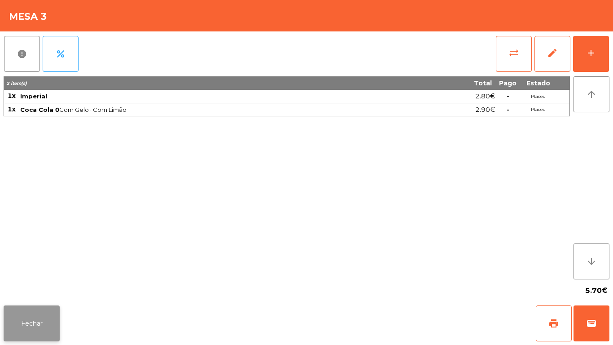
click at [38, 317] on button "Fechar" at bounding box center [32, 323] width 56 height 36
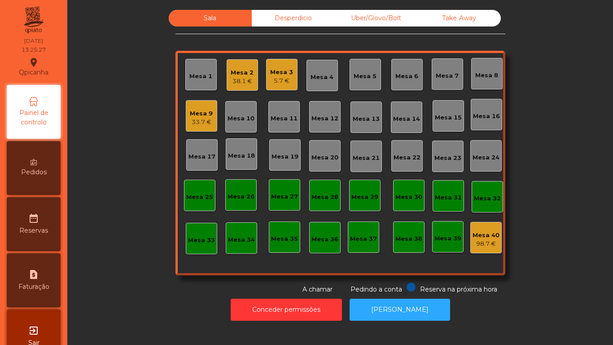
click at [243, 81] on div "38.1 €" at bounding box center [242, 81] width 23 height 9
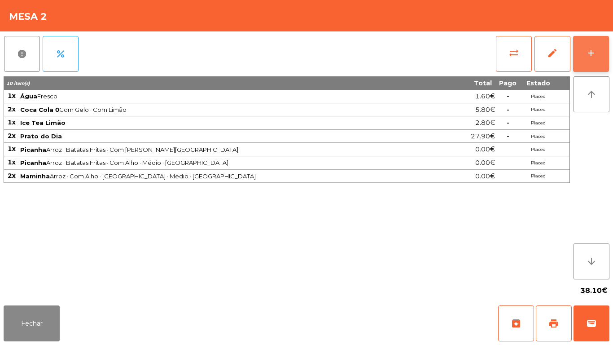
click at [590, 56] on div "add" at bounding box center [591, 53] width 11 height 11
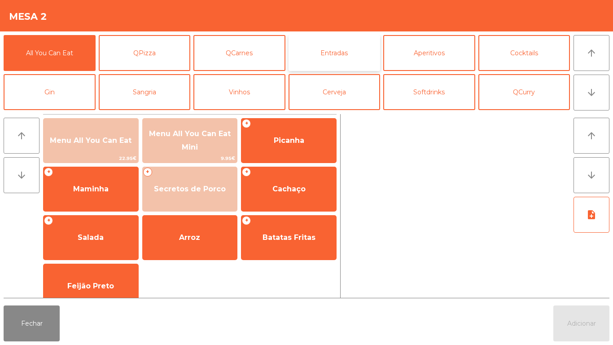
click at [333, 56] on button "Entradas" at bounding box center [335, 53] width 92 height 36
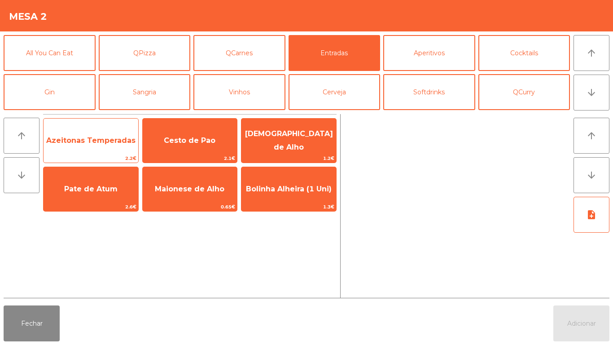
click at [103, 145] on span "Azeitonas Temperadas" at bounding box center [91, 140] width 95 height 24
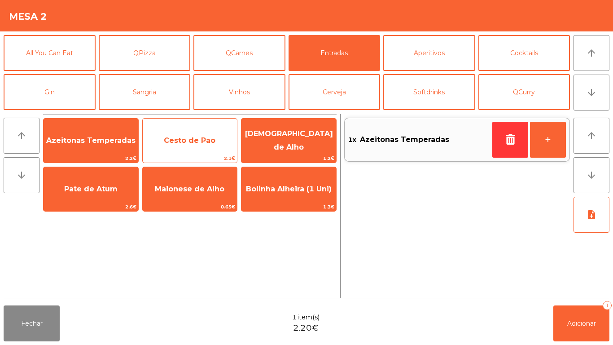
click at [213, 144] on span "Cesto de Pao" at bounding box center [190, 140] width 52 height 9
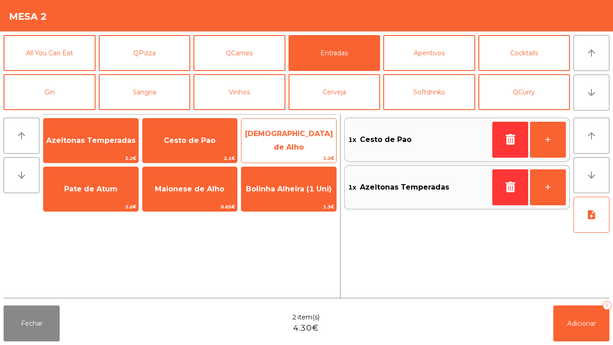
click at [297, 145] on span "[DEMOGRAPHIC_DATA] de Alho" at bounding box center [288, 141] width 95 height 38
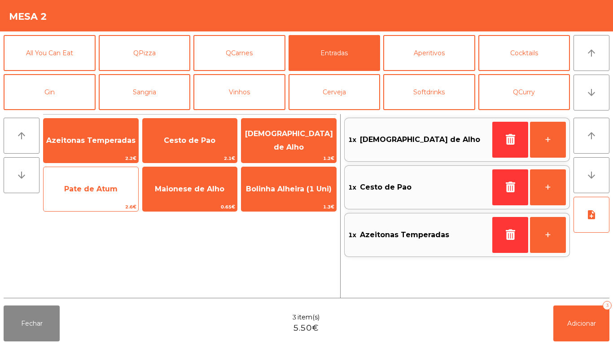
click at [107, 197] on span "Pate de Atum" at bounding box center [91, 189] width 95 height 24
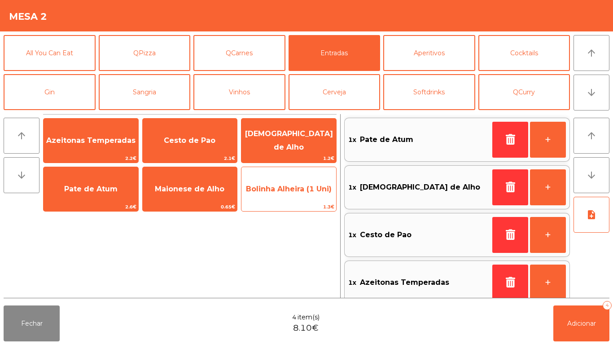
click at [284, 197] on span "Bolinha Alheira (1 Uni)" at bounding box center [288, 189] width 95 height 24
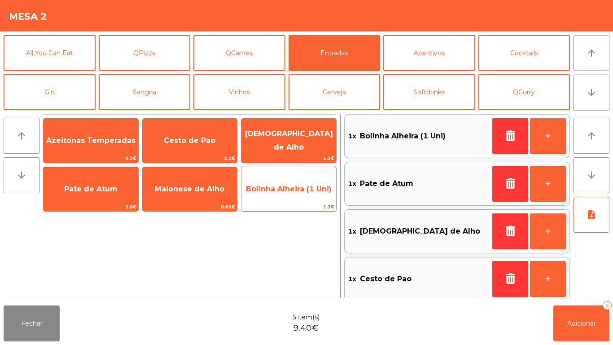
click at [294, 196] on span "Bolinha Alheira (1 Uni)" at bounding box center [288, 189] width 95 height 24
click at [293, 195] on span "Bolinha Alheira (1 Uni)" at bounding box center [288, 189] width 95 height 24
click at [290, 193] on span "Bolinha Alheira (1 Uni)" at bounding box center [288, 189] width 95 height 24
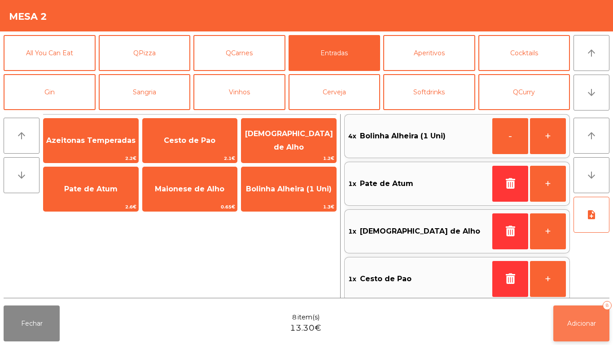
click at [574, 327] on span "Adicionar" at bounding box center [581, 323] width 29 height 8
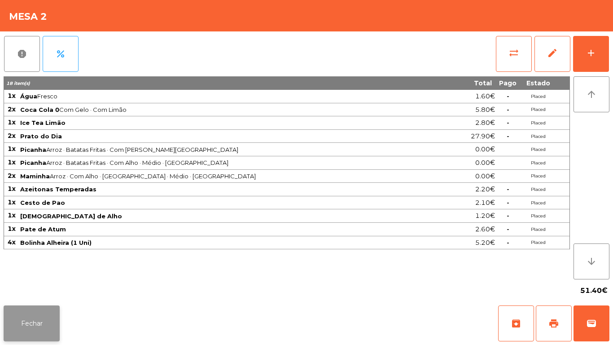
click at [40, 313] on button "Fechar" at bounding box center [32, 323] width 56 height 36
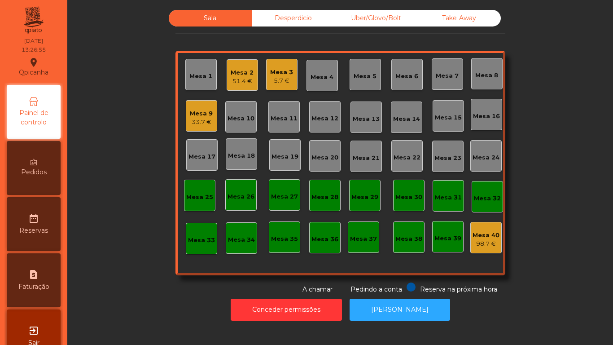
click at [281, 76] on div "5.7 €" at bounding box center [281, 80] width 23 height 9
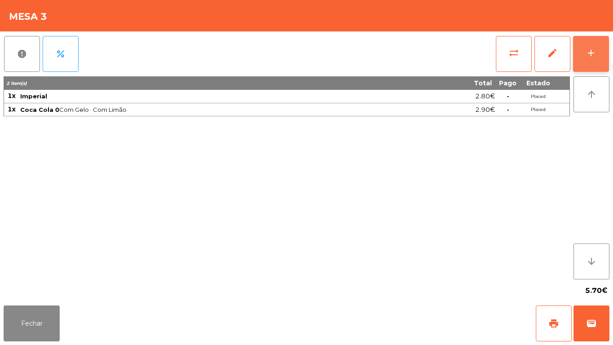
click at [585, 53] on button "add" at bounding box center [591, 54] width 36 height 36
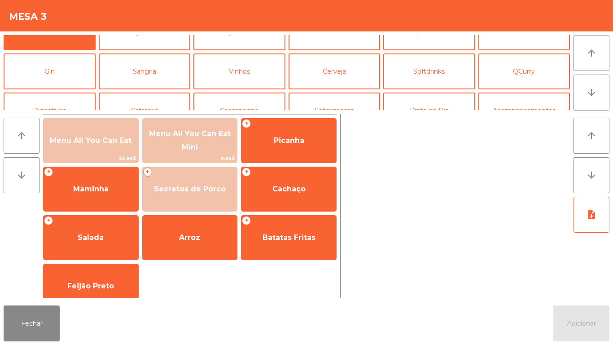
scroll to position [35, 0]
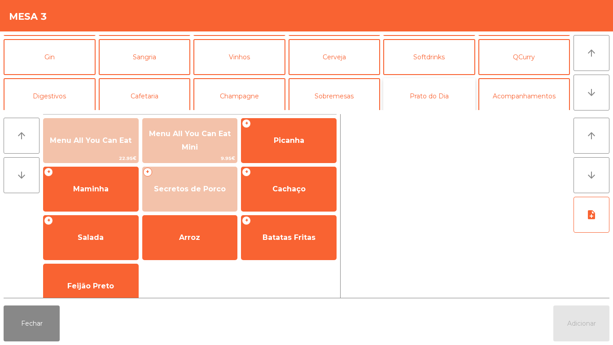
click at [432, 99] on button "Prato do Dia" at bounding box center [429, 96] width 92 height 36
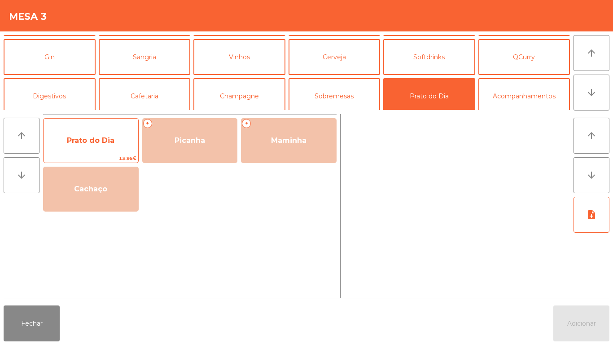
click at [100, 142] on span "Prato do Dia" at bounding box center [91, 140] width 48 height 9
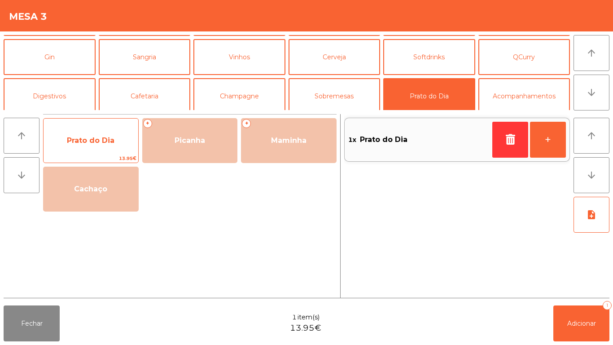
click at [98, 140] on span "Prato do Dia" at bounding box center [91, 140] width 48 height 9
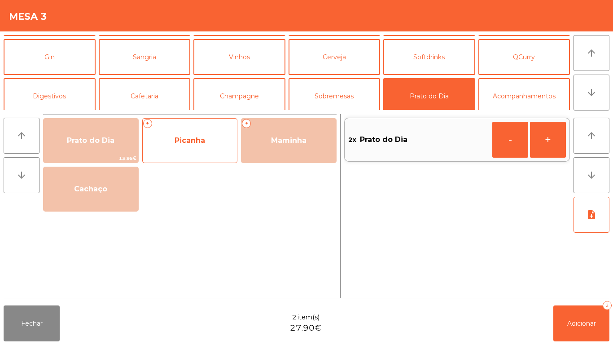
click at [191, 144] on span "Picanha" at bounding box center [190, 140] width 31 height 9
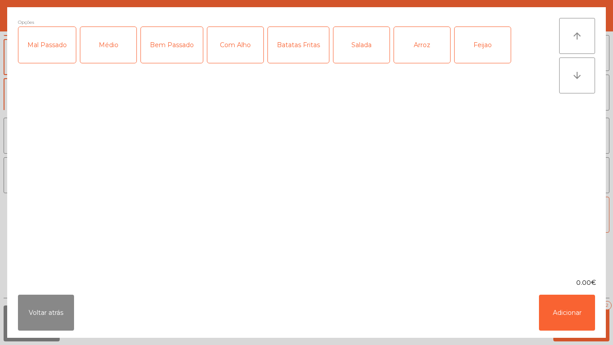
click at [118, 52] on div "Médio" at bounding box center [108, 45] width 56 height 36
click at [423, 49] on div "Arroz" at bounding box center [422, 45] width 56 height 36
click at [299, 55] on div "Batatas Fritas" at bounding box center [298, 45] width 61 height 36
click at [560, 320] on button "Adicionar" at bounding box center [567, 312] width 56 height 36
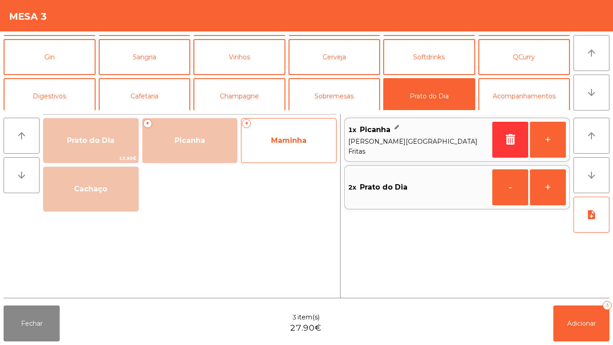
click at [288, 146] on span "Maminha" at bounding box center [288, 140] width 95 height 24
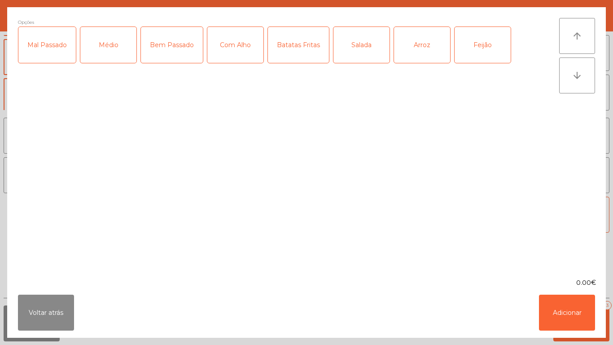
click at [175, 51] on div "Bem Passado" at bounding box center [172, 45] width 62 height 36
click at [359, 47] on div "Salada" at bounding box center [361, 45] width 56 height 36
click at [241, 50] on div "Com Alho" at bounding box center [235, 45] width 56 height 36
click at [545, 308] on button "Adicionar" at bounding box center [567, 312] width 56 height 36
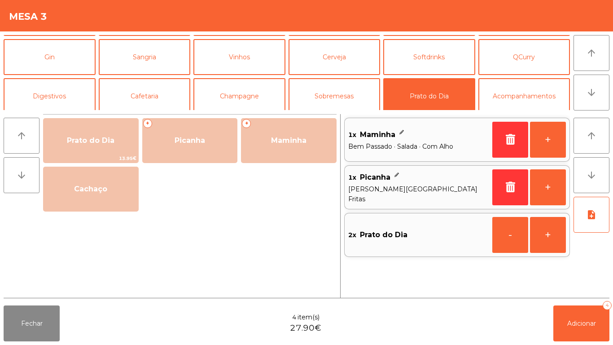
click at [419, 191] on span "[PERSON_NAME][GEOGRAPHIC_DATA] Fritas" at bounding box center [418, 194] width 140 height 20
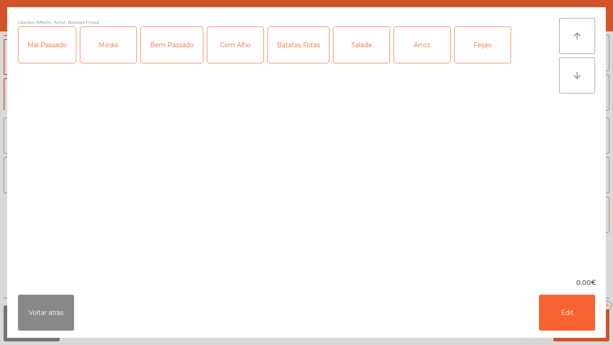
click at [236, 53] on div "Com Alho" at bounding box center [235, 45] width 56 height 36
click at [553, 314] on button "Edit" at bounding box center [567, 312] width 56 height 36
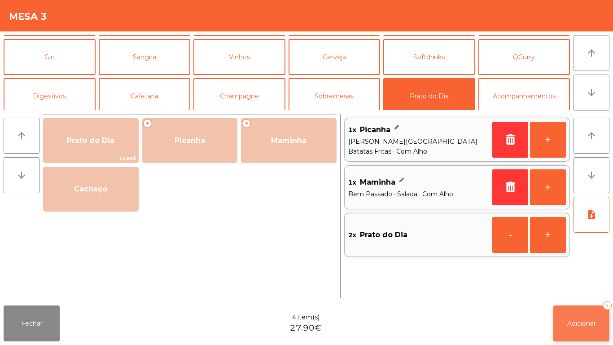
click at [564, 321] on button "Adicionar 4" at bounding box center [581, 323] width 56 height 36
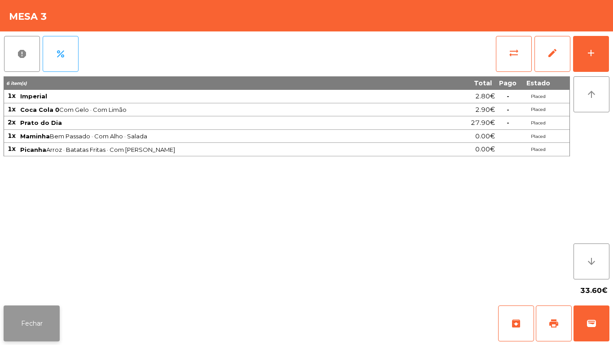
click at [36, 317] on button "Fechar" at bounding box center [32, 323] width 56 height 36
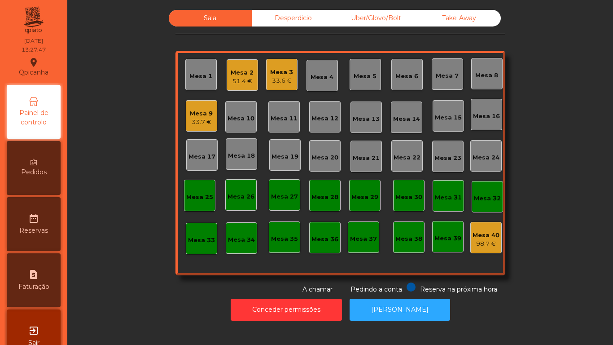
click at [238, 78] on div "51.4 €" at bounding box center [242, 81] width 23 height 9
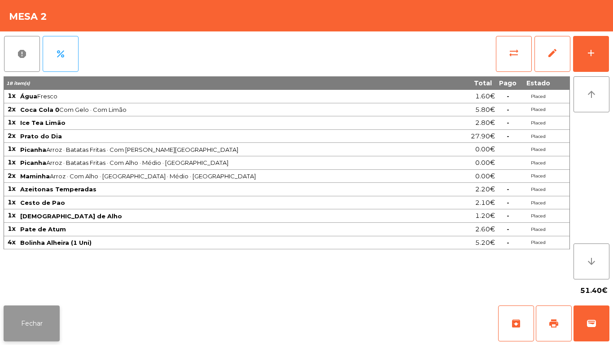
click at [44, 321] on button "Fechar" at bounding box center [32, 323] width 56 height 36
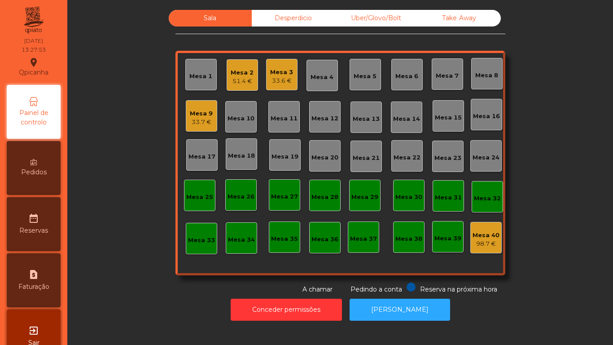
click at [285, 75] on div "Mesa 3" at bounding box center [281, 72] width 23 height 9
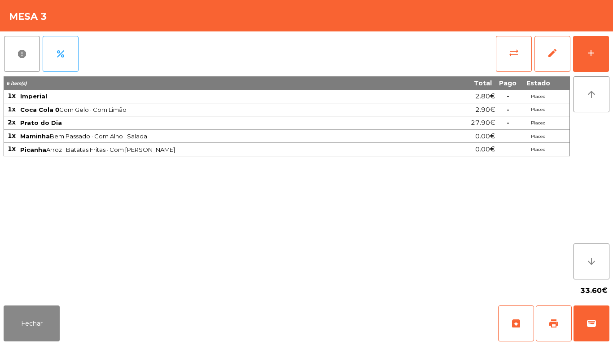
click at [281, 239] on div "6 item(s) Total Pago Estado 1x Imperial 2.80€ - Placed 1x Coca Cola 0 Com Gelo …" at bounding box center [287, 177] width 566 height 203
click at [32, 316] on button "Fechar" at bounding box center [32, 323] width 56 height 36
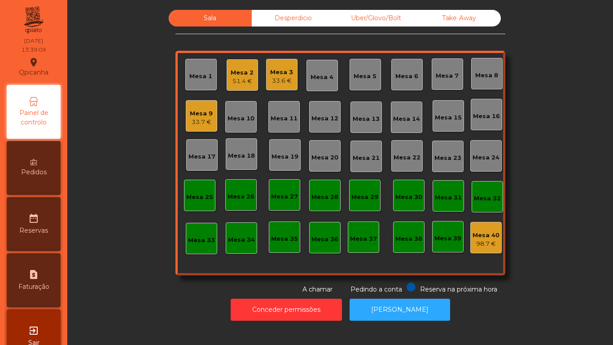
click at [286, 77] on div "33.6 €" at bounding box center [281, 80] width 23 height 9
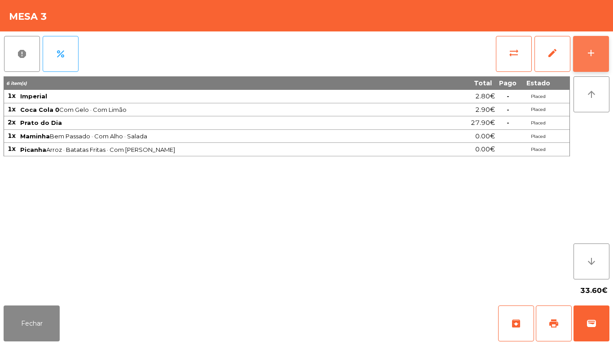
click at [588, 62] on button "add" at bounding box center [591, 54] width 36 height 36
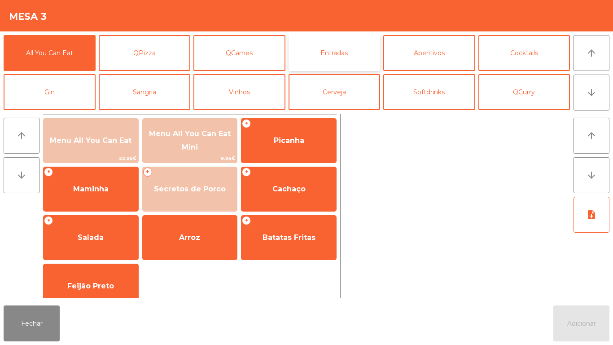
click at [334, 56] on button "Entradas" at bounding box center [335, 53] width 92 height 36
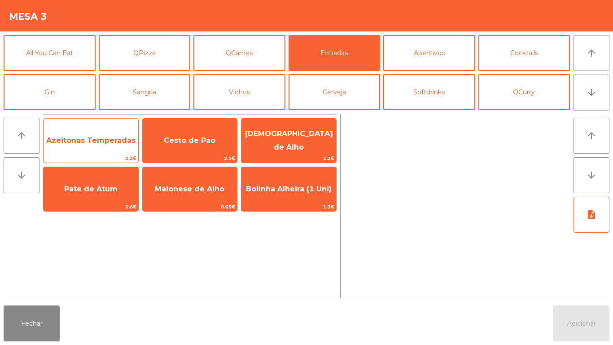
click at [81, 139] on span "Azeitonas Temperadas" at bounding box center [90, 140] width 89 height 9
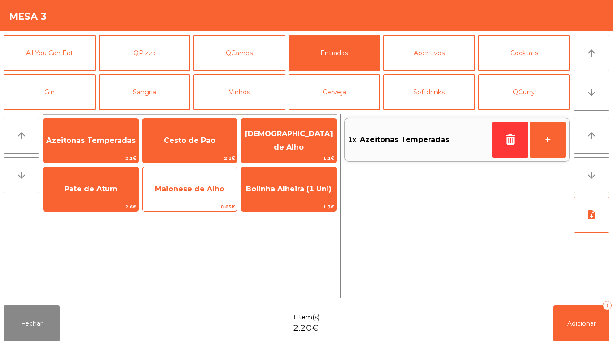
click at [198, 197] on span "Maionese de Alho" at bounding box center [190, 189] width 95 height 24
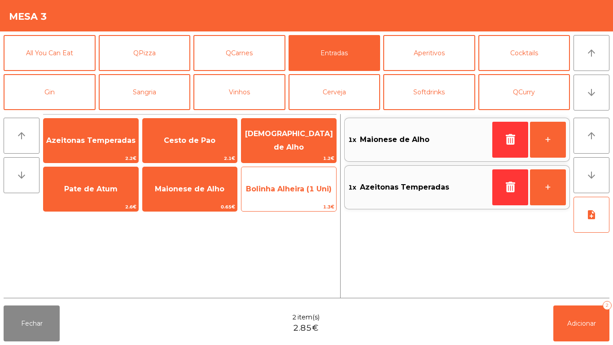
click at [280, 196] on span "Bolinha Alheira (1 Uni)" at bounding box center [288, 189] width 95 height 24
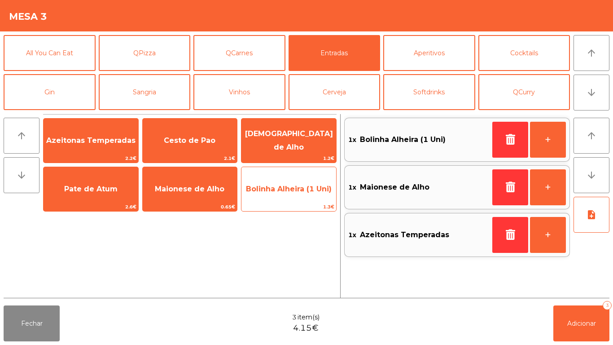
click at [278, 191] on span "Bolinha Alheira (1 Uni)" at bounding box center [289, 188] width 86 height 9
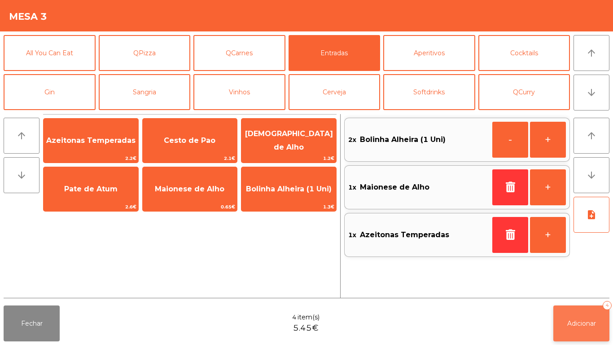
click at [574, 322] on span "Adicionar" at bounding box center [581, 323] width 29 height 8
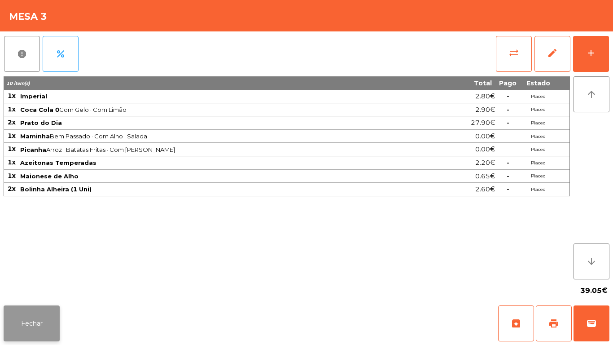
click at [24, 319] on button "Fechar" at bounding box center [32, 323] width 56 height 36
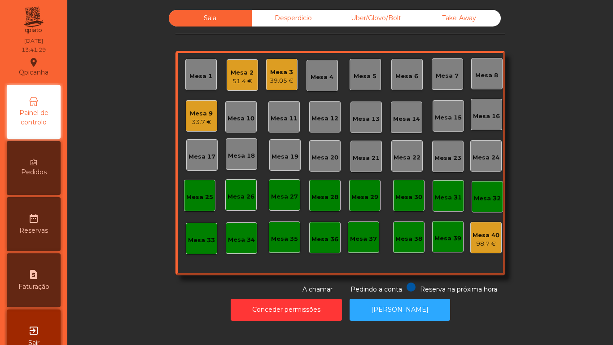
click at [245, 72] on div "Mesa 2" at bounding box center [242, 72] width 23 height 9
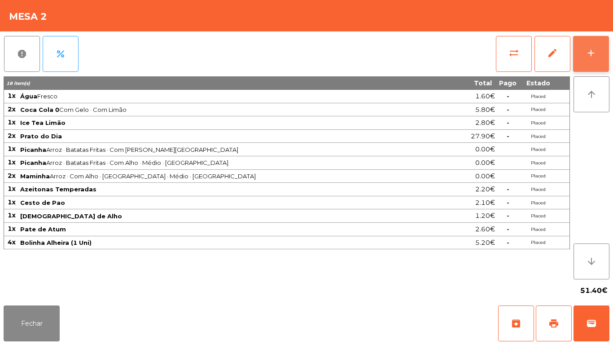
click at [591, 57] on div "add" at bounding box center [591, 53] width 11 height 11
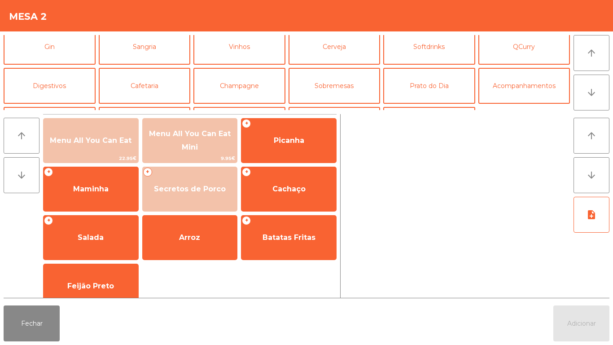
scroll to position [70, 0]
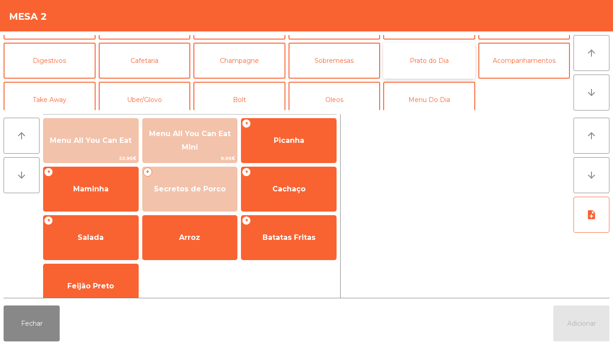
click at [441, 61] on button "Prato do Dia" at bounding box center [429, 61] width 92 height 36
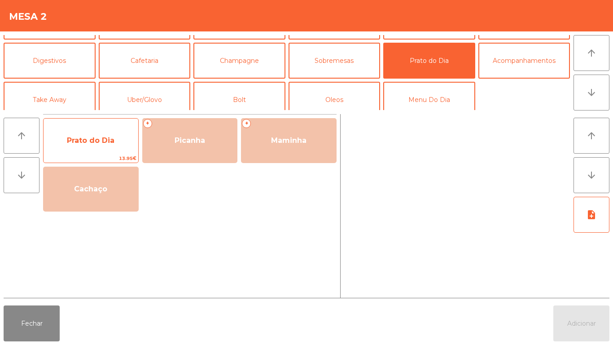
click at [107, 145] on span "Prato do Dia" at bounding box center [91, 140] width 95 height 24
click at [107, 137] on span "Prato do Dia" at bounding box center [91, 140] width 48 height 9
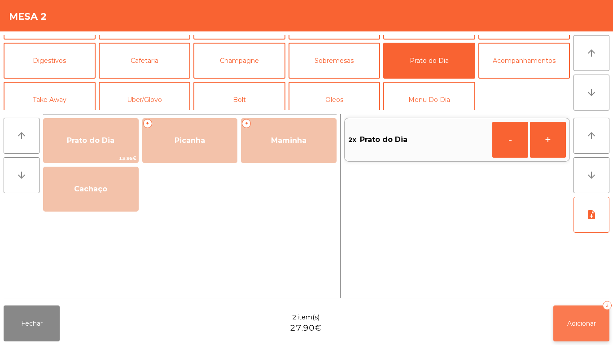
click at [584, 323] on span "Adicionar" at bounding box center [581, 323] width 29 height 8
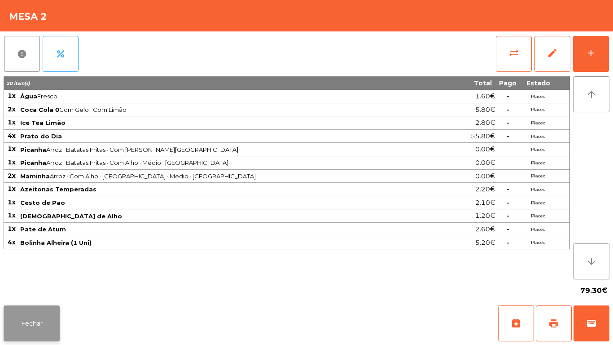
click at [32, 322] on button "Fechar" at bounding box center [32, 323] width 56 height 36
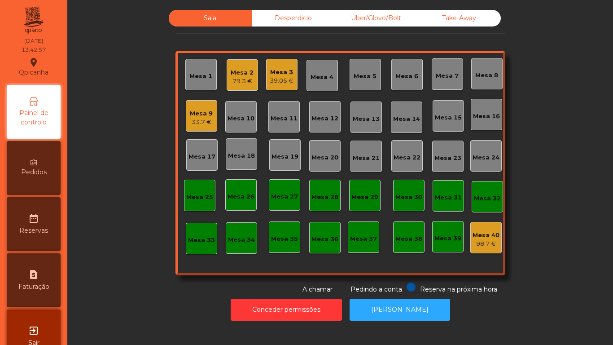
click at [278, 162] on div "Mesa 19" at bounding box center [284, 154] width 31 height 31
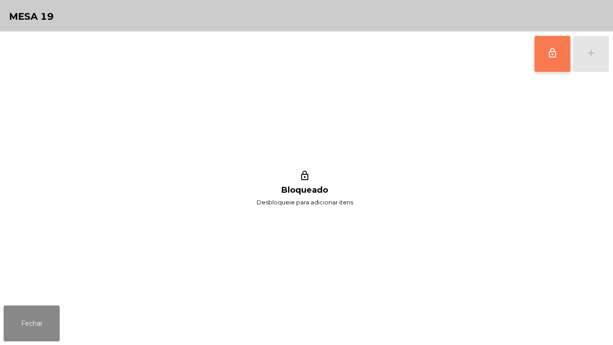
click at [553, 54] on span "lock_outline" at bounding box center [552, 53] width 11 height 11
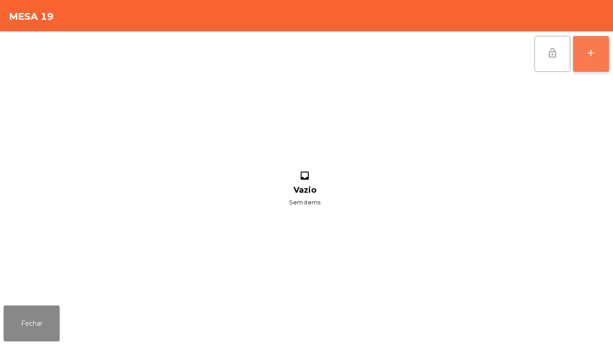
click at [583, 53] on button "add" at bounding box center [591, 54] width 36 height 36
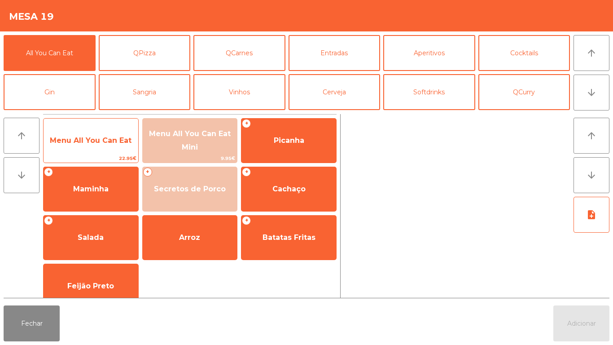
click at [116, 142] on span "Menu All You Can Eat" at bounding box center [91, 140] width 82 height 9
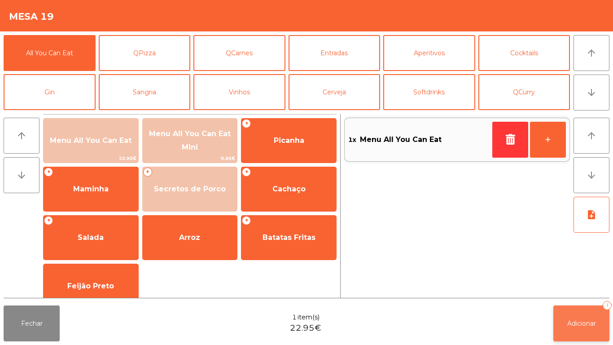
click at [581, 326] on span "Adicionar" at bounding box center [581, 323] width 29 height 8
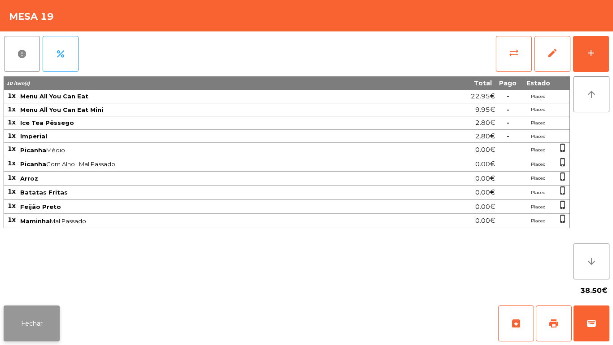
click at [43, 307] on button "Fechar" at bounding box center [32, 323] width 56 height 36
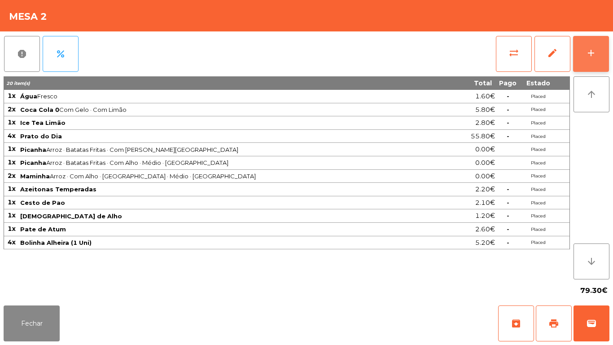
click at [601, 55] on button "add" at bounding box center [591, 54] width 36 height 36
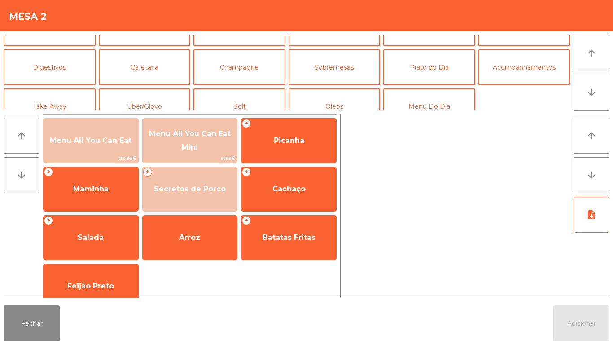
scroll to position [63, 0]
click at [342, 67] on button "Sobremesas" at bounding box center [335, 68] width 92 height 36
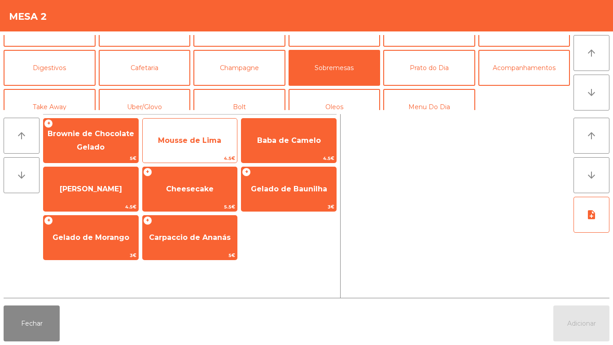
click at [217, 144] on span "Mousse de Lima" at bounding box center [189, 140] width 63 height 9
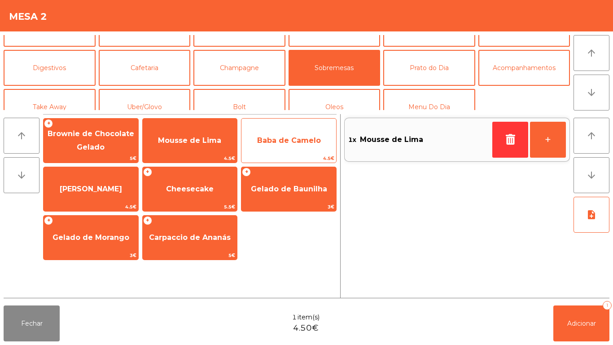
click at [312, 143] on span "Baba de Camelo" at bounding box center [289, 140] width 64 height 9
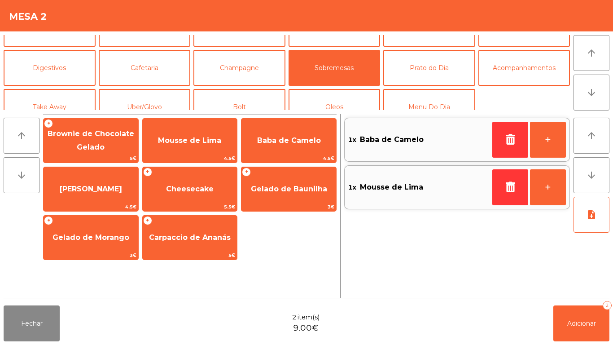
click at [573, 344] on div "Fechar 2 item(s) 9.00€ Adicionar 2" at bounding box center [306, 323] width 613 height 43
click at [578, 314] on button "Adicionar 2" at bounding box center [581, 323] width 56 height 36
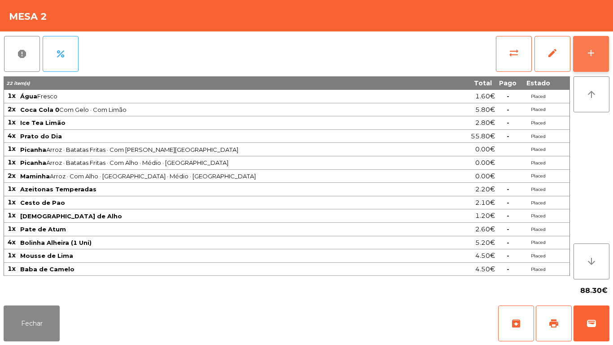
click at [583, 60] on button "add" at bounding box center [591, 54] width 36 height 36
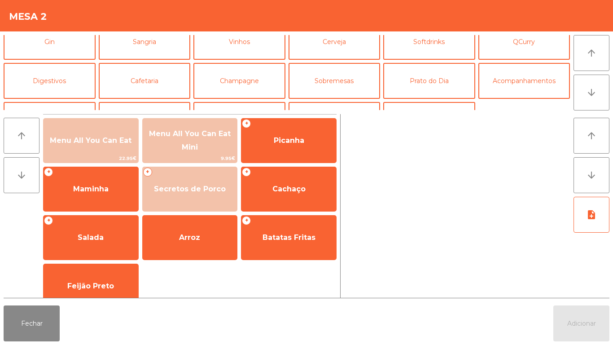
scroll to position [61, 0]
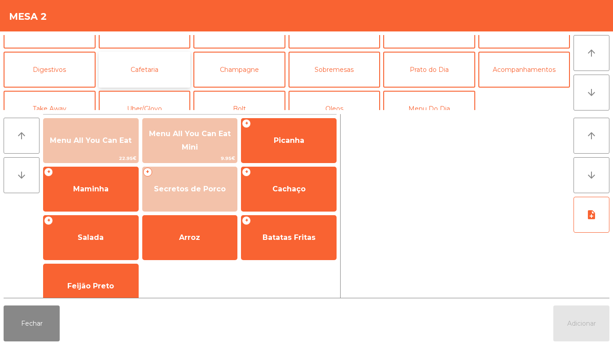
click at [159, 79] on button "Cafetaria" at bounding box center [145, 70] width 92 height 36
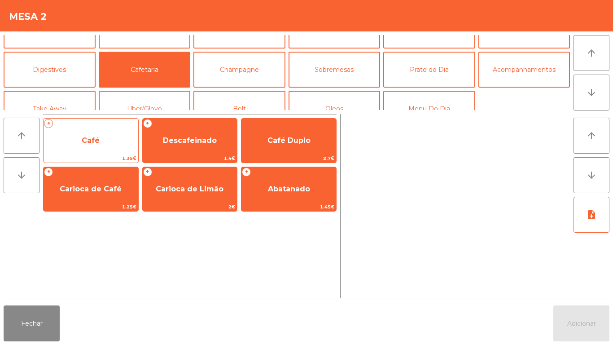
click at [104, 129] on span "Café" at bounding box center [91, 140] width 95 height 24
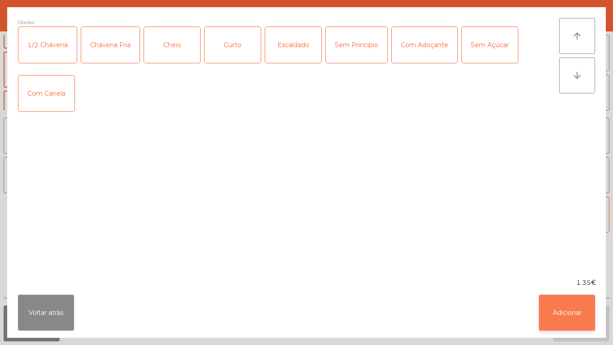
click at [563, 313] on button "Adicionar" at bounding box center [567, 312] width 56 height 36
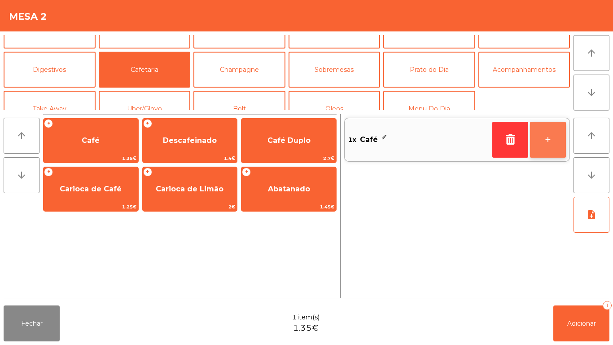
click at [546, 147] on button "+" at bounding box center [548, 140] width 36 height 36
click at [552, 136] on button "+" at bounding box center [548, 140] width 36 height 36
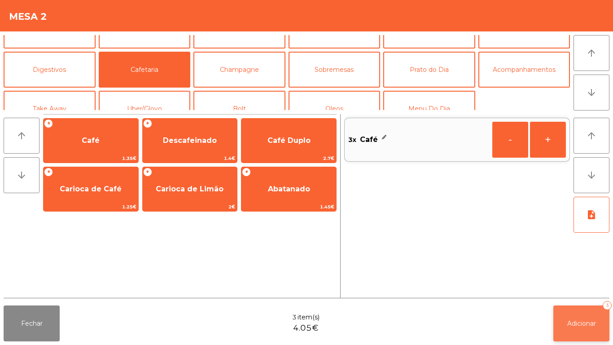
click at [575, 323] on span "Adicionar" at bounding box center [581, 323] width 29 height 8
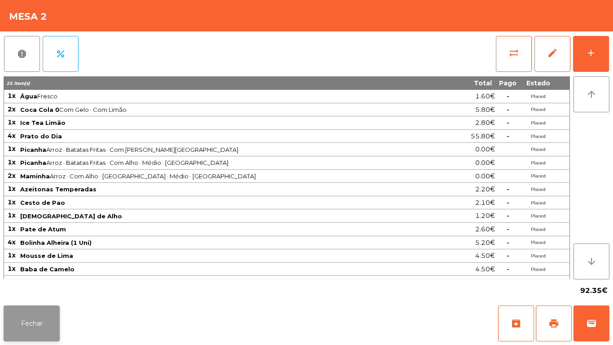
click at [38, 318] on button "Fechar" at bounding box center [32, 323] width 56 height 36
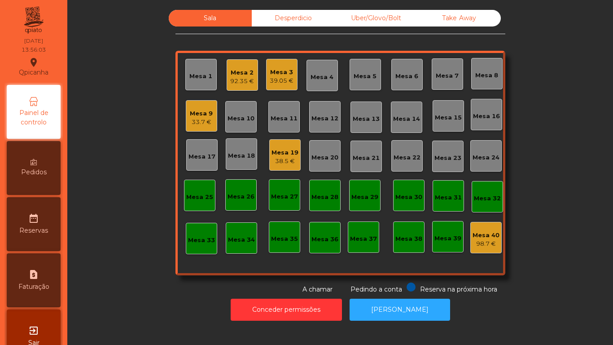
click at [473, 247] on div "98.7 €" at bounding box center [486, 243] width 27 height 9
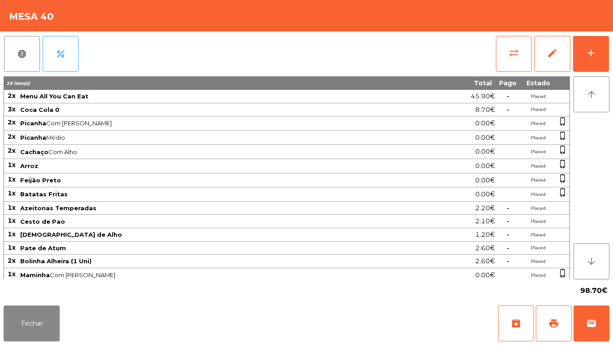
scroll to position [56, 0]
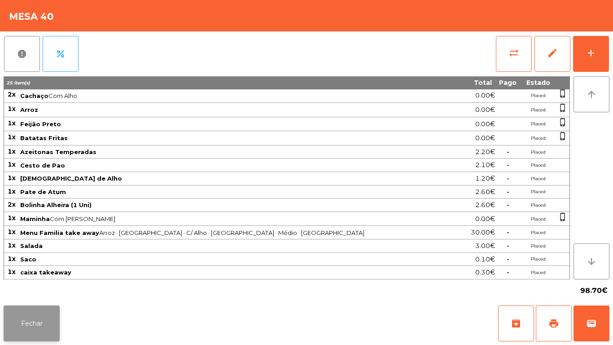
click at [49, 305] on button "Fechar" at bounding box center [32, 323] width 56 height 36
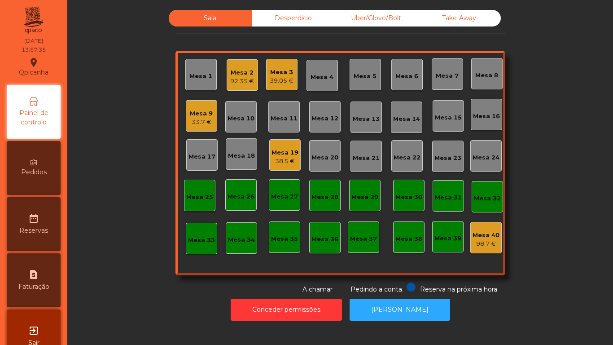
click at [276, 80] on div "39.05 €" at bounding box center [282, 80] width 24 height 9
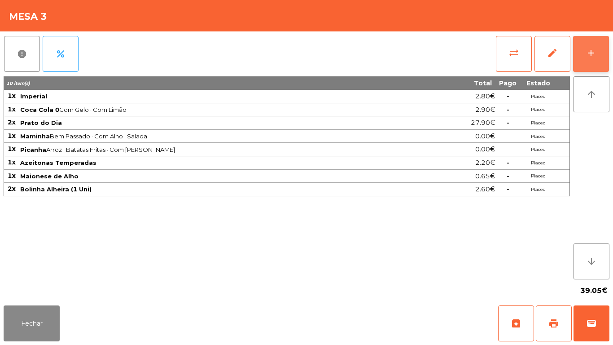
click at [598, 58] on button "add" at bounding box center [591, 54] width 36 height 36
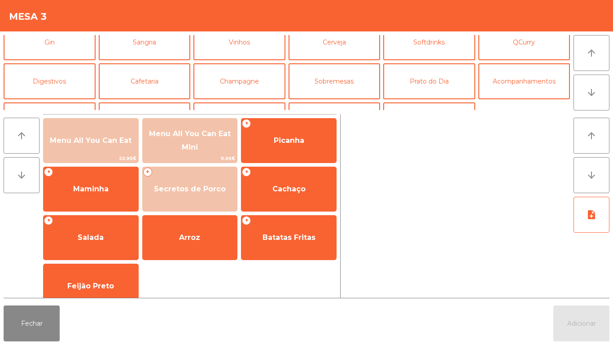
scroll to position [52, 0]
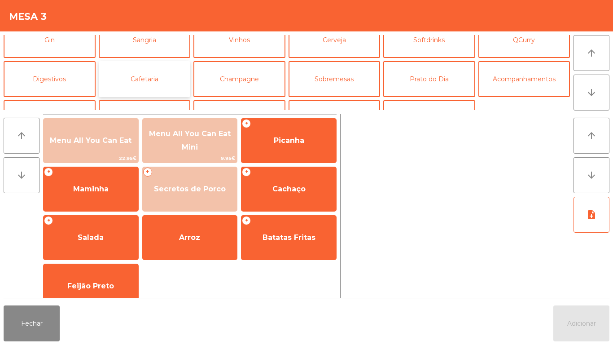
click at [157, 79] on button "Cafetaria" at bounding box center [145, 79] width 92 height 36
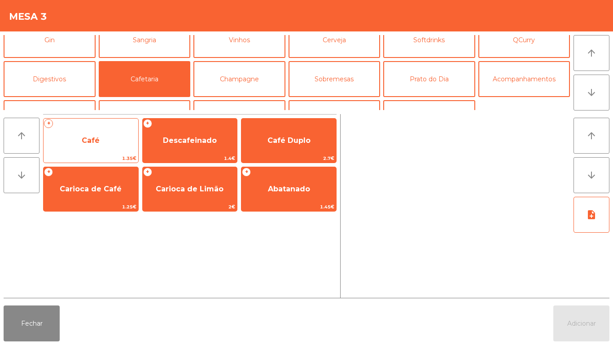
click at [109, 137] on span "Café" at bounding box center [91, 140] width 95 height 24
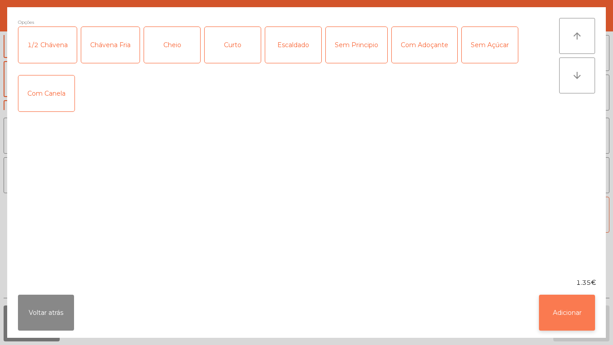
click at [573, 305] on button "Adicionar" at bounding box center [567, 312] width 56 height 36
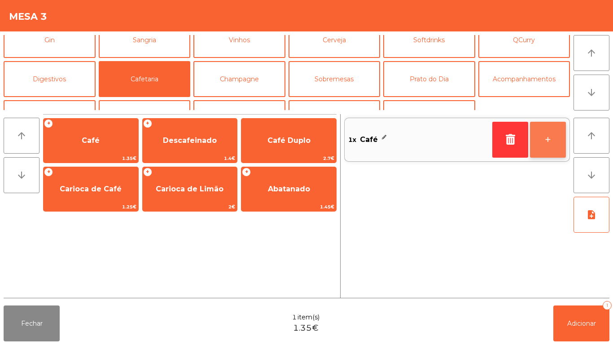
click at [539, 138] on button "+" at bounding box center [548, 140] width 36 height 36
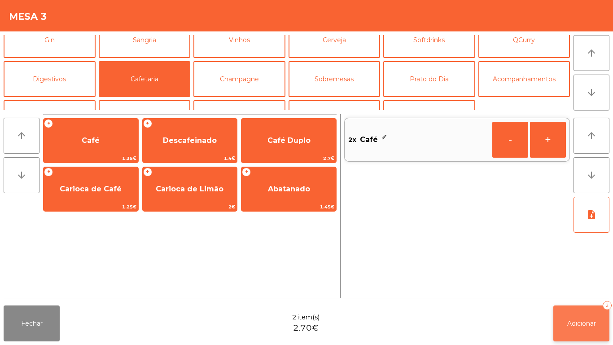
click at [579, 307] on button "Adicionar 2" at bounding box center [581, 323] width 56 height 36
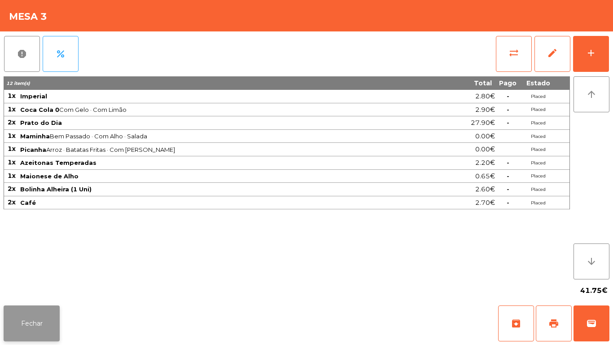
click at [46, 307] on button "Fechar" at bounding box center [32, 323] width 56 height 36
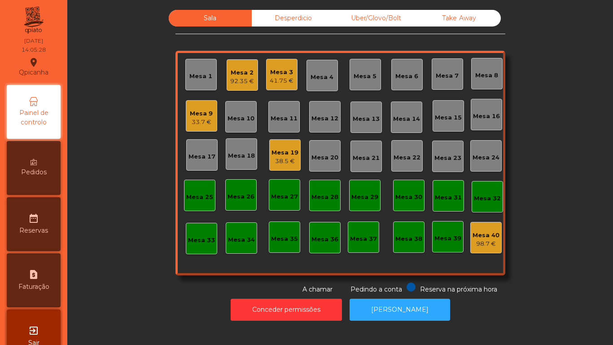
click at [198, 87] on div "Mesa 1" at bounding box center [200, 74] width 31 height 31
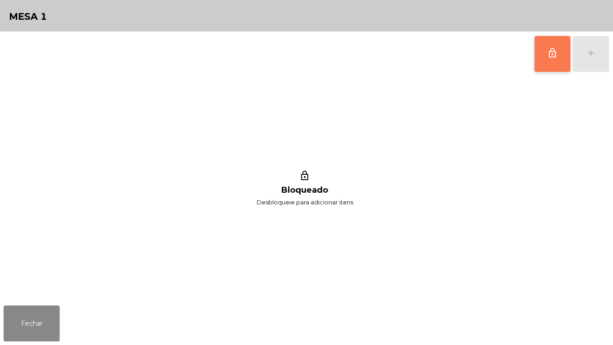
click at [548, 56] on span "lock_outline" at bounding box center [552, 53] width 11 height 11
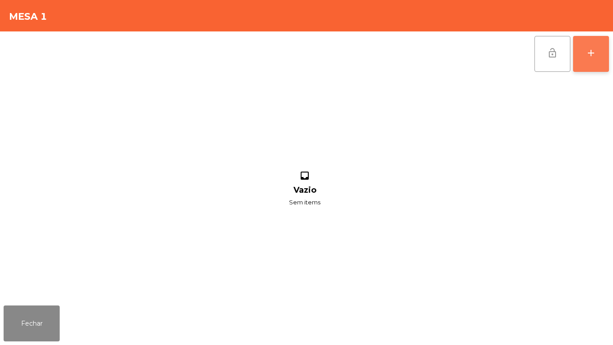
click at [602, 62] on button "add" at bounding box center [591, 54] width 36 height 36
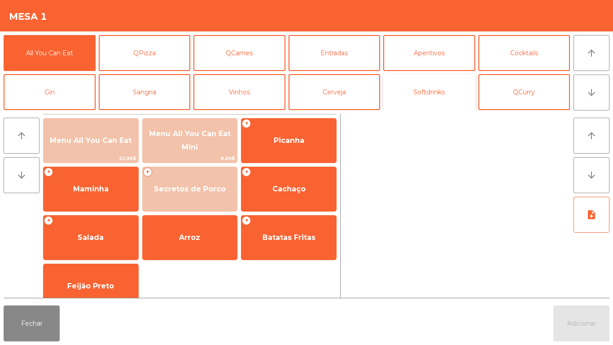
click at [409, 93] on button "Softdrinks" at bounding box center [429, 92] width 92 height 36
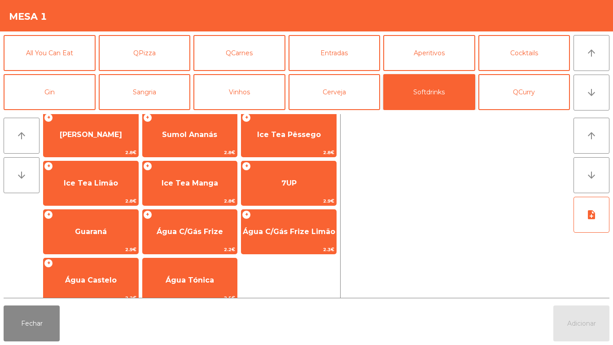
scroll to position [160, 0]
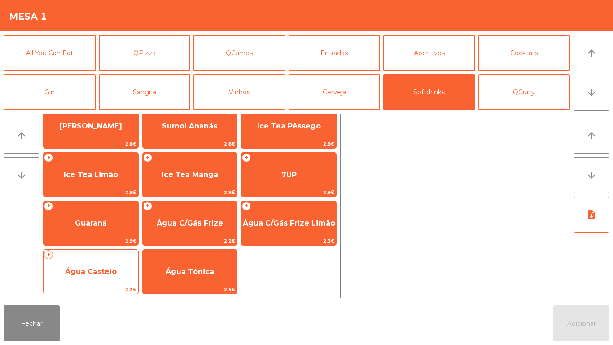
click at [101, 273] on span "Água Castelo" at bounding box center [91, 271] width 52 height 9
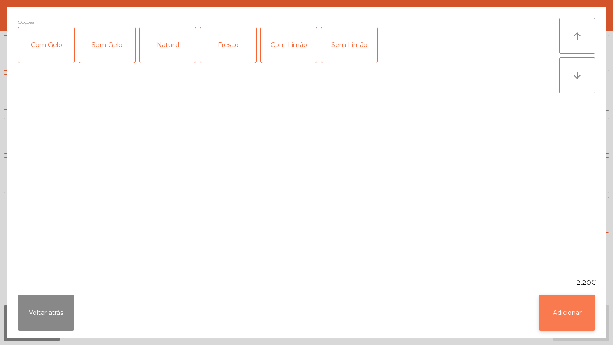
click at [581, 302] on button "Adicionar" at bounding box center [567, 312] width 56 height 36
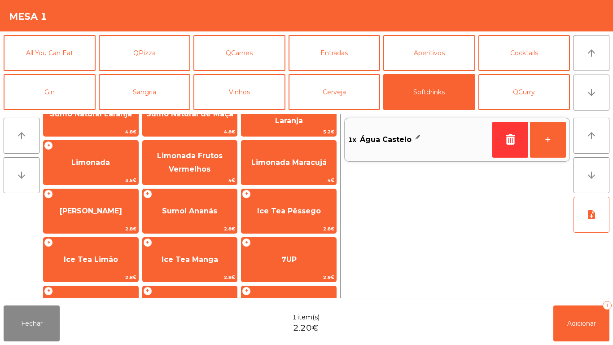
scroll to position [0, 0]
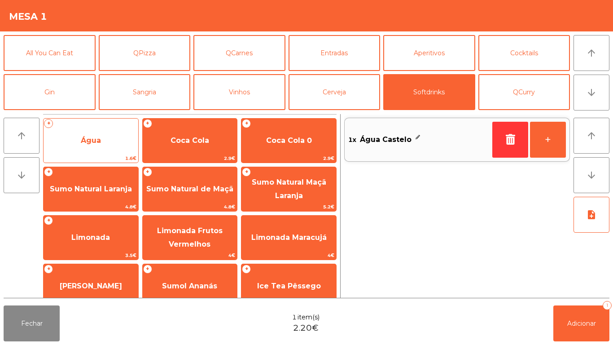
click at [101, 132] on span "Água" at bounding box center [91, 140] width 95 height 24
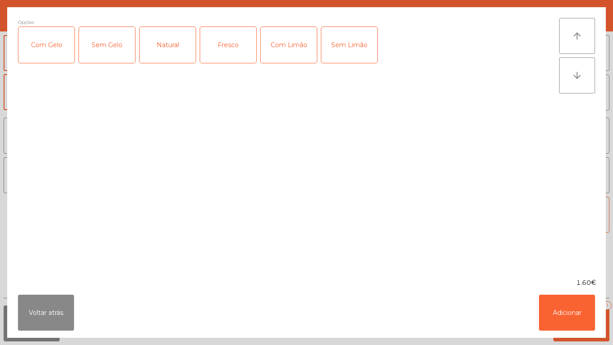
click at [229, 55] on div "Fresco" at bounding box center [228, 45] width 56 height 36
click at [580, 322] on button "Adicionar" at bounding box center [567, 312] width 56 height 36
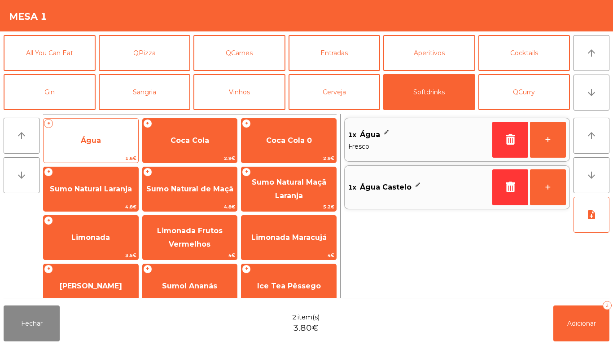
click at [114, 149] on span "Água" at bounding box center [91, 140] width 95 height 24
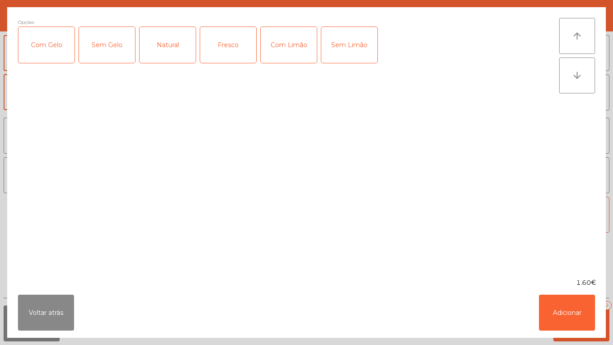
click at [169, 57] on div "Natural" at bounding box center [168, 45] width 56 height 36
click at [573, 308] on button "Adicionar" at bounding box center [567, 312] width 56 height 36
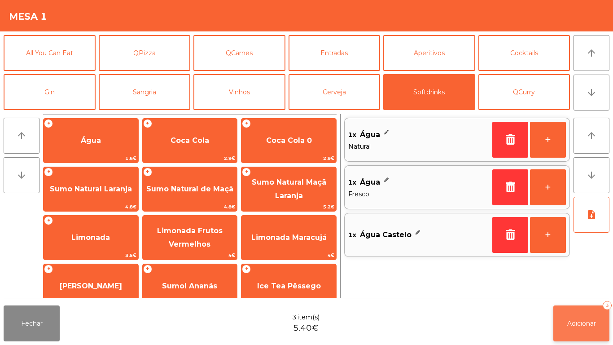
click at [582, 316] on button "Adicionar 3" at bounding box center [581, 323] width 56 height 36
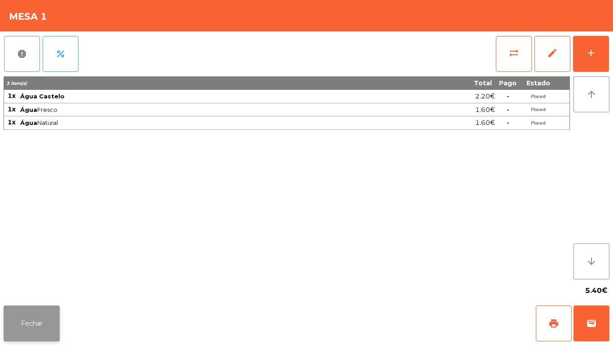
click at [44, 335] on button "Fechar" at bounding box center [32, 323] width 56 height 36
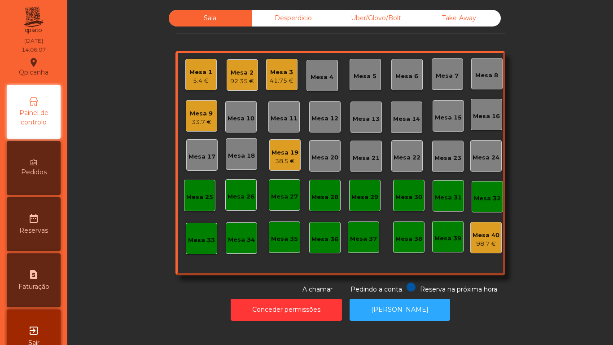
click at [277, 72] on div "Mesa 3" at bounding box center [282, 72] width 24 height 9
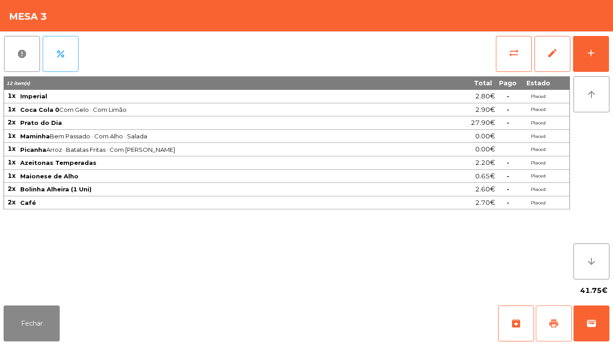
click at [554, 314] on button "print" at bounding box center [554, 323] width 36 height 36
click at [36, 331] on button "Fechar" at bounding box center [32, 323] width 56 height 36
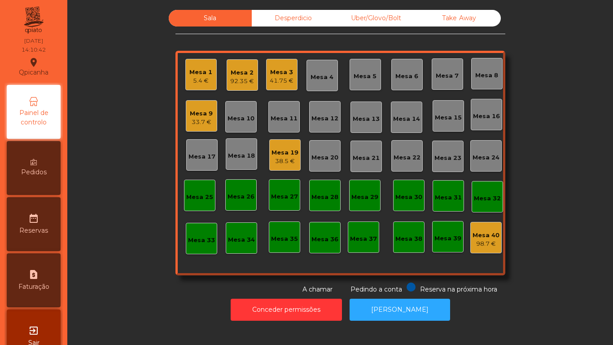
click at [210, 66] on div "Mesa 1 5.4 €" at bounding box center [200, 74] width 31 height 31
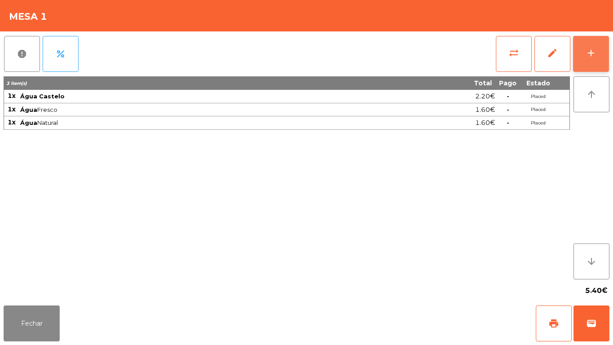
click at [588, 55] on div "add" at bounding box center [591, 53] width 11 height 11
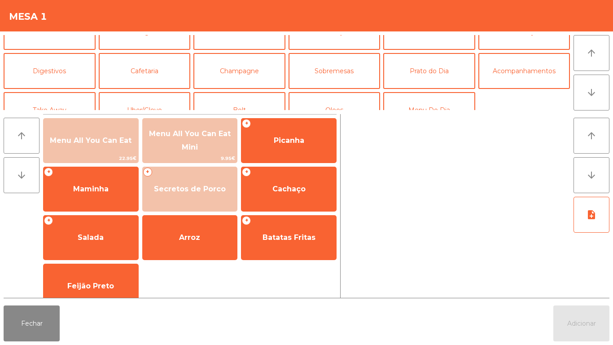
scroll to position [59, 0]
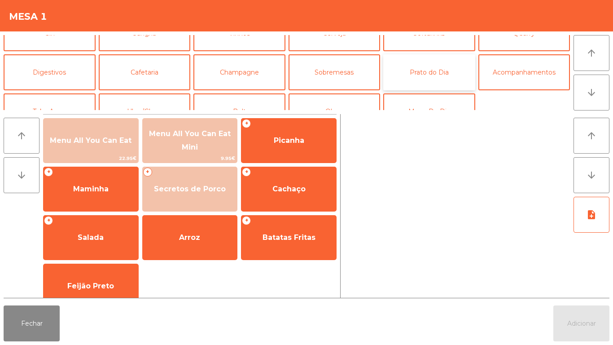
click at [425, 69] on button "Prato do Dia" at bounding box center [429, 72] width 92 height 36
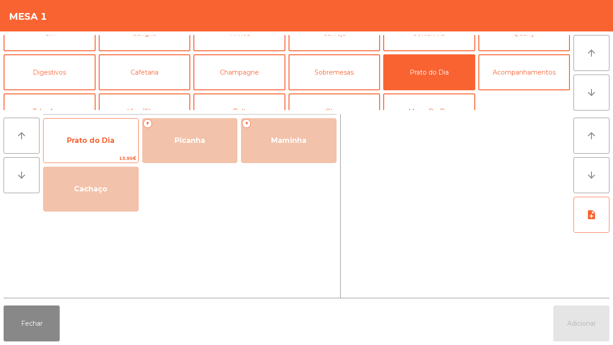
click at [113, 140] on span "Prato do Dia" at bounding box center [91, 140] width 48 height 9
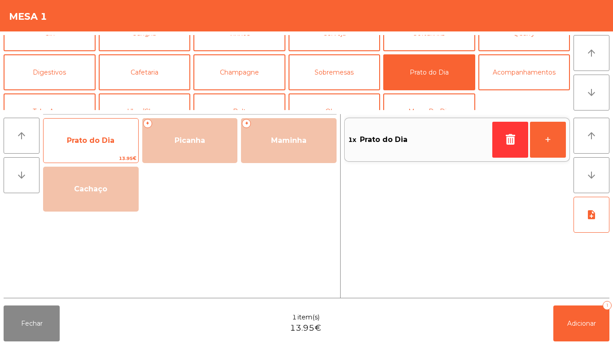
click at [115, 141] on span "Prato do Dia" at bounding box center [91, 140] width 95 height 24
click at [110, 128] on span "Prato do Dia" at bounding box center [91, 140] width 95 height 24
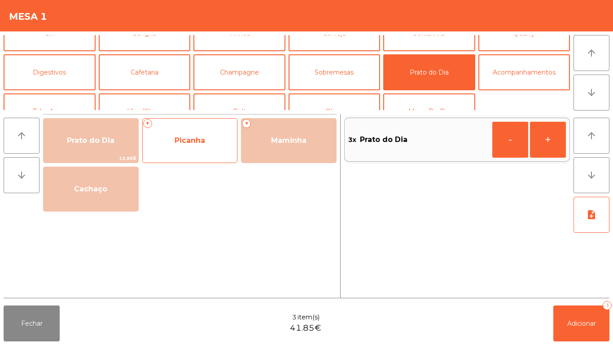
click at [194, 149] on span "Picanha" at bounding box center [190, 140] width 95 height 24
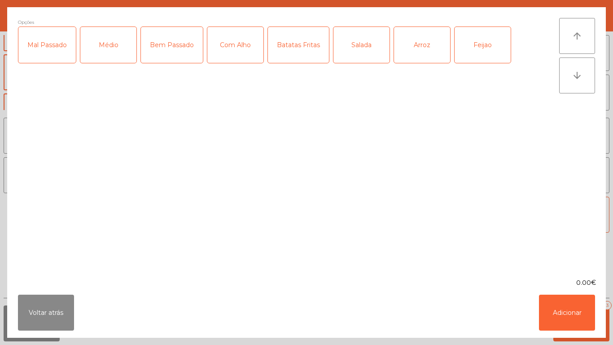
click at [96, 34] on div "Médio" at bounding box center [108, 45] width 56 height 36
click at [52, 46] on div "Mal Passado" at bounding box center [46, 45] width 57 height 36
click at [246, 40] on div "Com Alho" at bounding box center [235, 45] width 56 height 36
click at [424, 42] on div "Arroz" at bounding box center [422, 45] width 56 height 36
click at [367, 39] on div "Salada" at bounding box center [361, 45] width 56 height 36
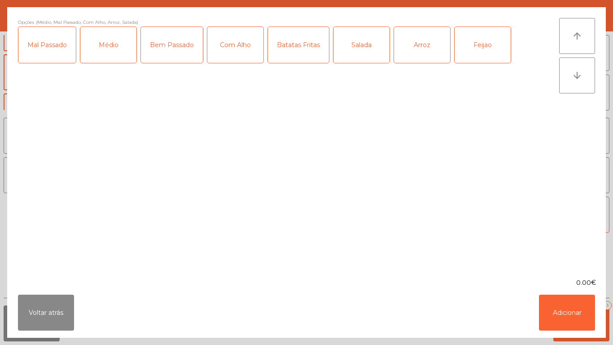
click at [324, 47] on div "Batatas Fritas" at bounding box center [298, 45] width 61 height 36
click at [551, 310] on button "Adicionar" at bounding box center [567, 312] width 56 height 36
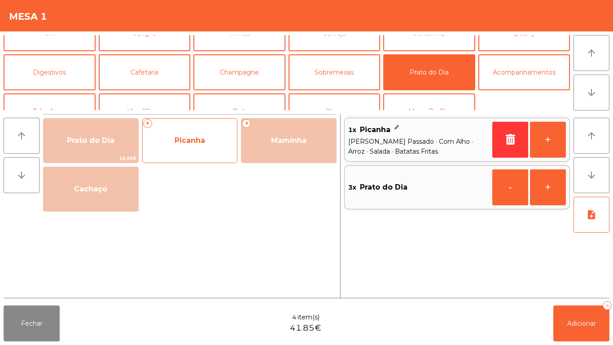
click at [200, 139] on span "Picanha" at bounding box center [190, 140] width 31 height 9
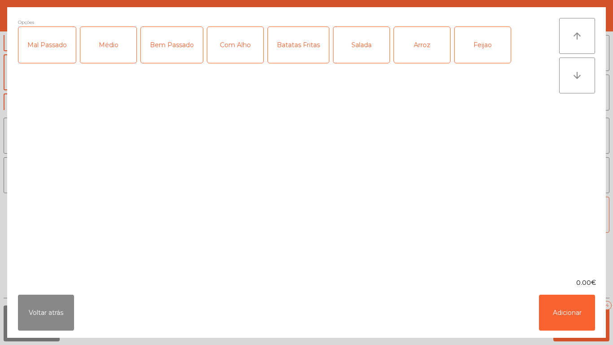
click at [118, 42] on div "Médio" at bounding box center [108, 45] width 56 height 36
click at [54, 58] on div "Mal Passado" at bounding box center [46, 45] width 57 height 36
click at [241, 53] on div "Com Alho" at bounding box center [235, 45] width 56 height 36
click at [426, 52] on div "Arroz" at bounding box center [422, 45] width 56 height 36
click at [488, 44] on div "Feijao" at bounding box center [483, 45] width 56 height 36
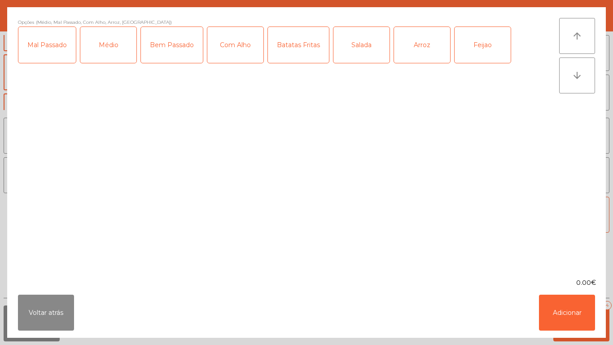
click at [360, 53] on div "Salada" at bounding box center [361, 45] width 56 height 36
click at [561, 307] on button "Adicionar" at bounding box center [567, 312] width 56 height 36
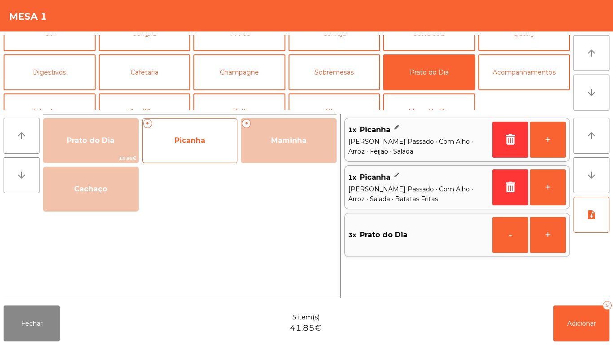
click at [209, 121] on div "+ Picanha" at bounding box center [190, 140] width 96 height 45
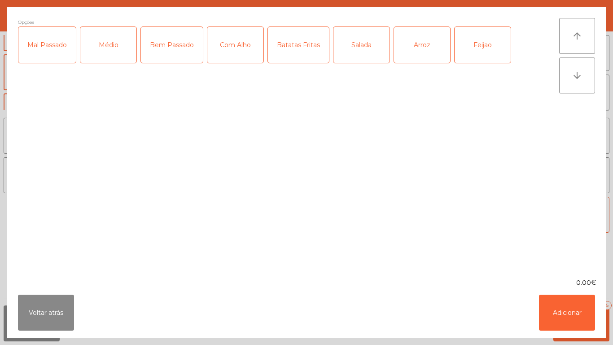
click at [113, 55] on div "Médio" at bounding box center [108, 45] width 56 height 36
click at [184, 53] on div "Bem Passado" at bounding box center [172, 45] width 62 height 36
click at [248, 53] on div "Com Alho" at bounding box center [235, 45] width 56 height 36
click at [416, 55] on div "Arroz" at bounding box center [422, 45] width 56 height 36
click at [564, 309] on button "Adicionar" at bounding box center [567, 312] width 56 height 36
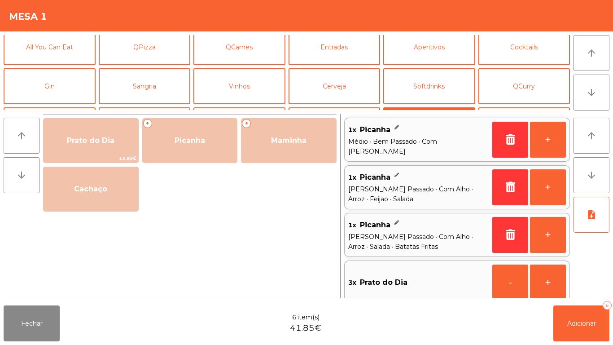
scroll to position [0, 0]
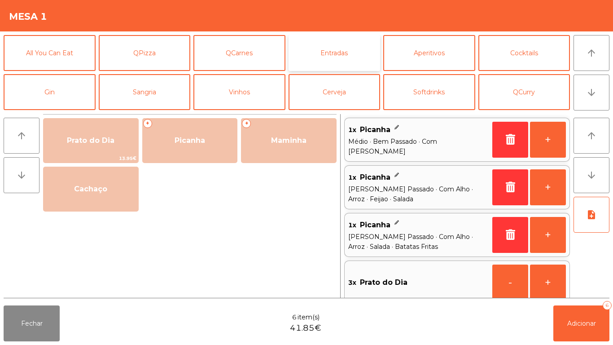
click at [344, 49] on button "Entradas" at bounding box center [335, 53] width 92 height 36
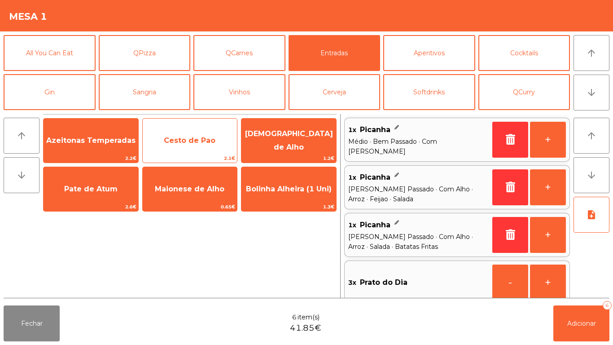
click at [204, 150] on span "Cesto de Pao" at bounding box center [190, 140] width 95 height 24
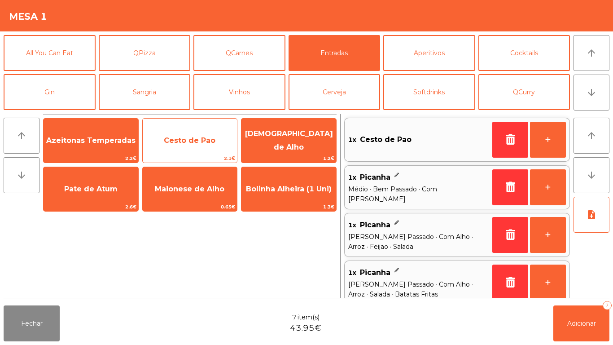
scroll to position [4, 0]
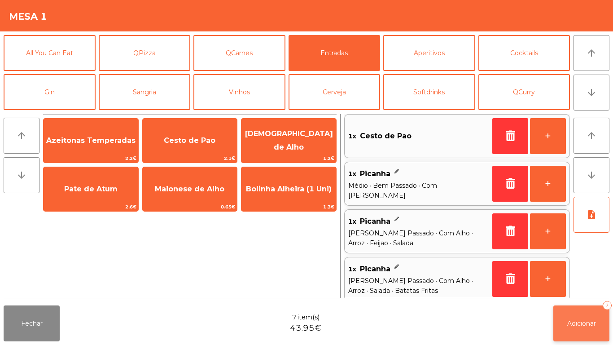
click at [605, 324] on button "Adicionar 7" at bounding box center [581, 323] width 56 height 36
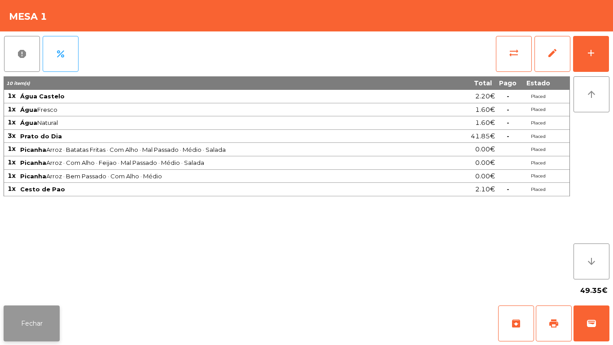
click at [38, 322] on button "Fechar" at bounding box center [32, 323] width 56 height 36
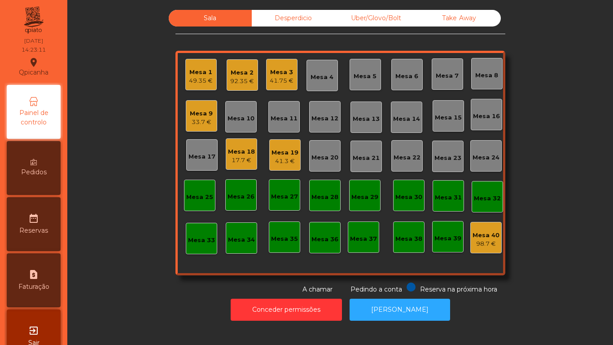
click at [198, 77] on div "49.35 €" at bounding box center [201, 80] width 24 height 9
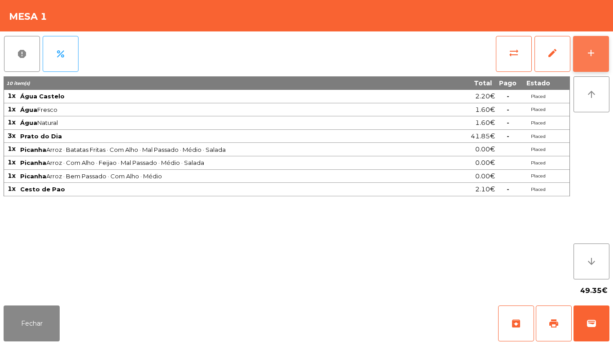
click at [596, 53] on button "add" at bounding box center [591, 54] width 36 height 36
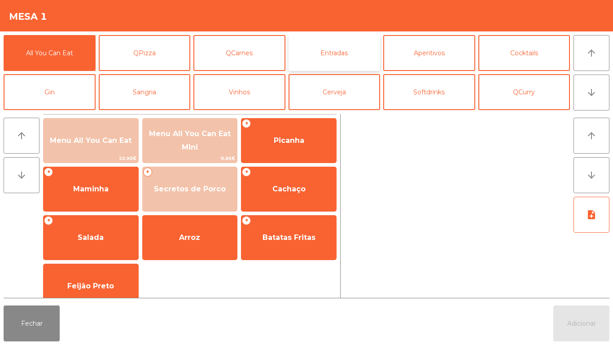
click at [329, 61] on button "Entradas" at bounding box center [335, 53] width 92 height 36
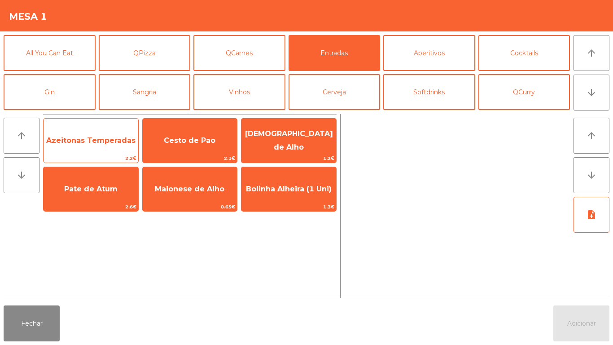
click at [105, 144] on span "Azeitonas Temperadas" at bounding box center [90, 140] width 89 height 9
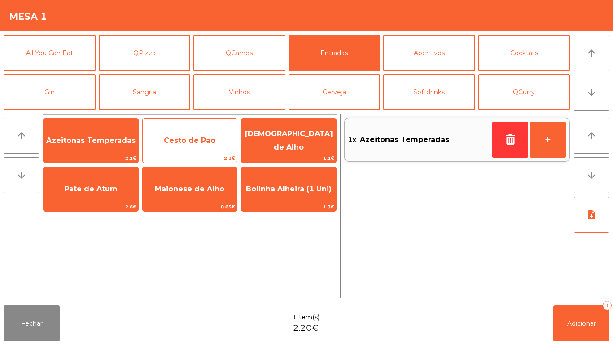
click at [192, 145] on span "Cesto de Pao" at bounding box center [190, 140] width 95 height 24
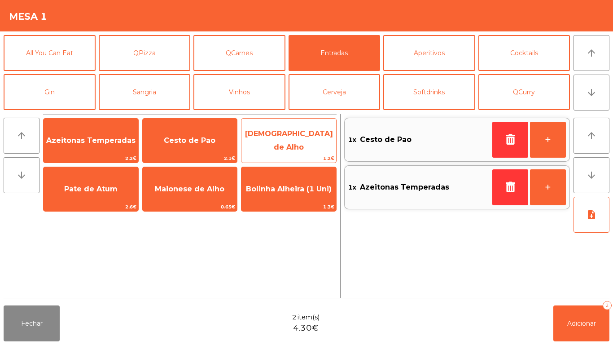
click at [298, 152] on span "[DEMOGRAPHIC_DATA] de Alho" at bounding box center [288, 141] width 95 height 38
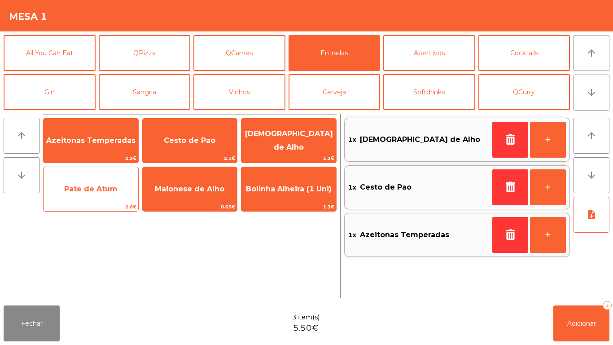
click at [107, 199] on span "Pate de Atum" at bounding box center [91, 189] width 95 height 24
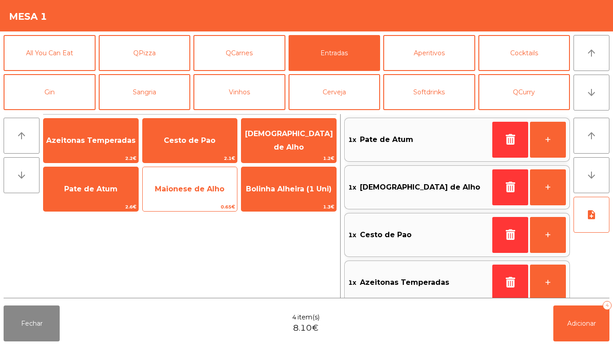
click at [203, 197] on span "Maionese de Alho" at bounding box center [190, 189] width 95 height 24
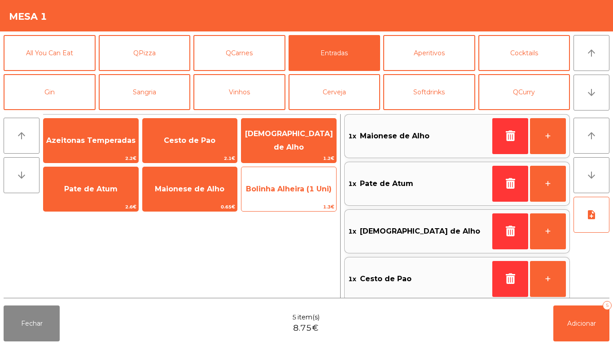
click at [285, 192] on span "Bolinha Alheira (1 Uni)" at bounding box center [289, 188] width 86 height 9
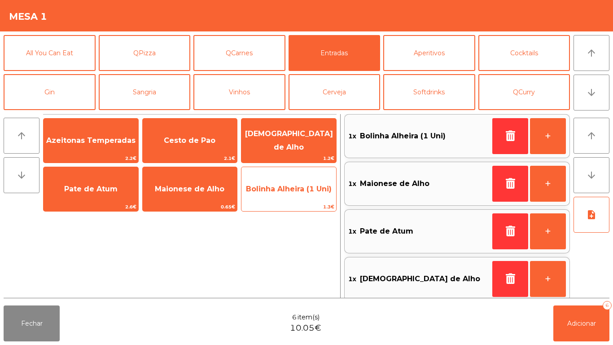
click at [285, 193] on span "Bolinha Alheira (1 Uni)" at bounding box center [288, 189] width 95 height 24
click at [288, 192] on span "Bolinha Alheira (1 Uni)" at bounding box center [289, 188] width 86 height 9
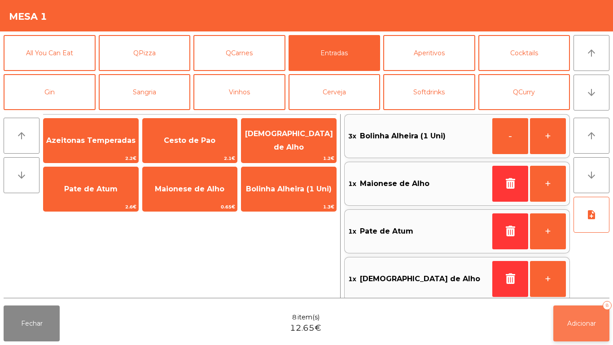
click at [586, 333] on button "Adicionar 8" at bounding box center [581, 323] width 56 height 36
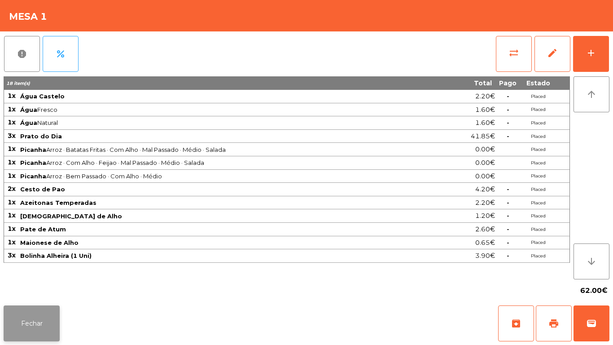
click at [30, 322] on button "Fechar" at bounding box center [32, 323] width 56 height 36
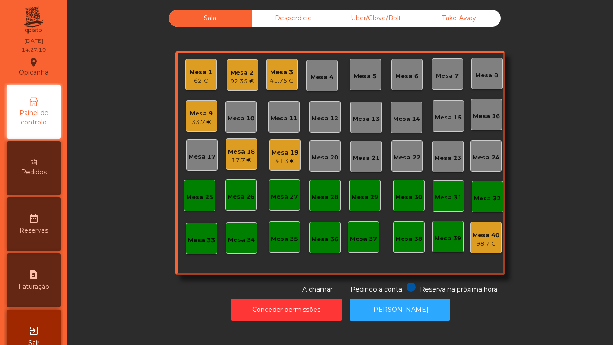
click at [245, 157] on div "17.7 €" at bounding box center [241, 160] width 27 height 9
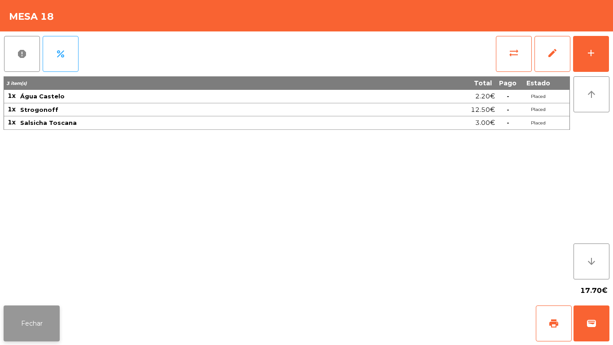
click at [43, 319] on button "Fechar" at bounding box center [32, 323] width 56 height 36
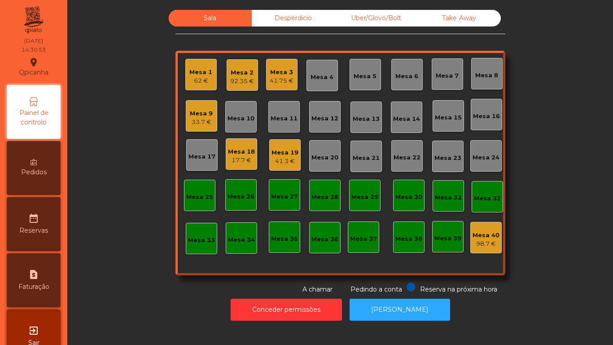
click at [282, 80] on div "41.75 €" at bounding box center [282, 80] width 24 height 9
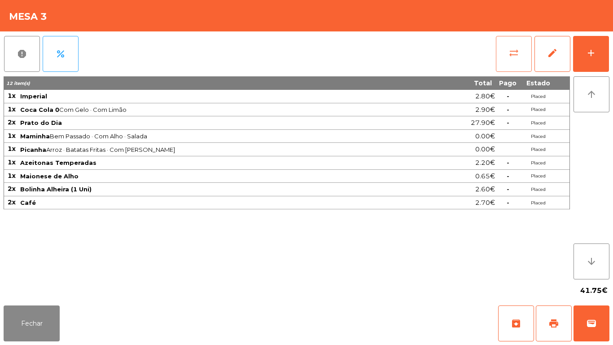
click at [511, 59] on button "sync_alt" at bounding box center [514, 54] width 36 height 36
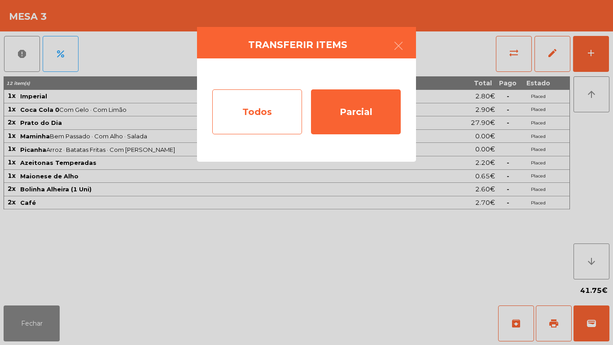
click at [253, 112] on div "Todos" at bounding box center [257, 111] width 90 height 45
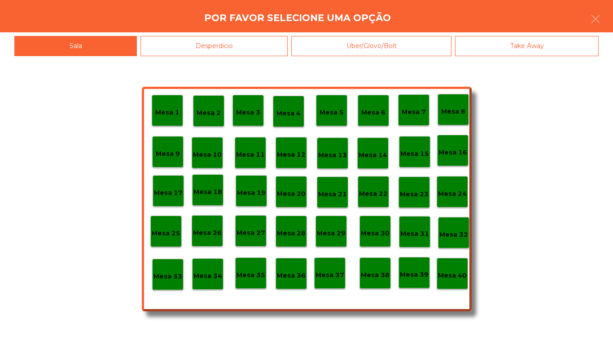
click at [455, 270] on p "Mesa 40" at bounding box center [452, 275] width 29 height 10
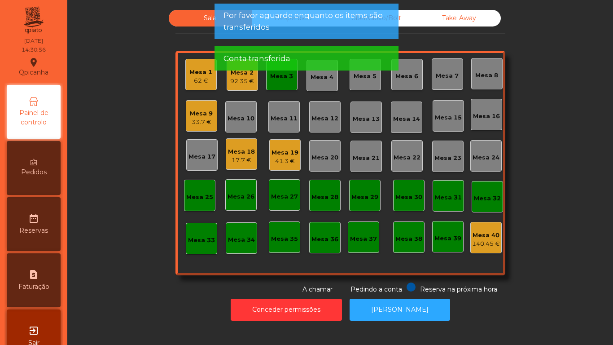
click at [198, 121] on div "33.7 €" at bounding box center [201, 122] width 23 height 9
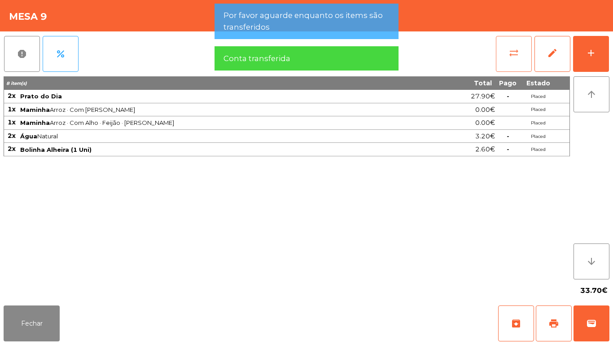
click at [508, 58] on button "sync_alt" at bounding box center [514, 54] width 36 height 36
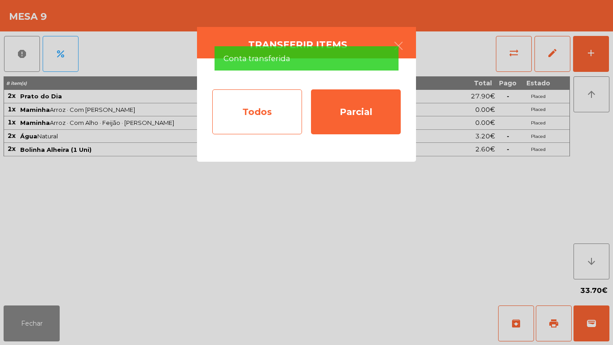
click at [255, 121] on div "Todos" at bounding box center [257, 111] width 90 height 45
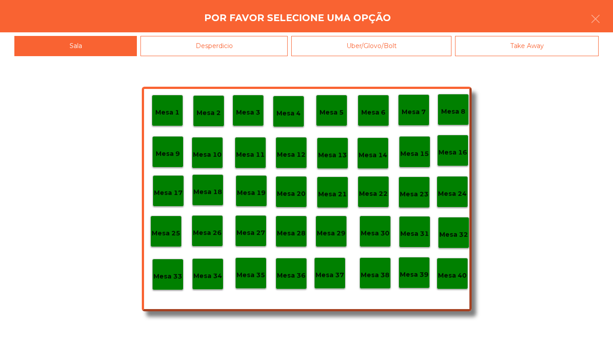
click at [452, 268] on div "Mesa 40" at bounding box center [452, 274] width 29 height 14
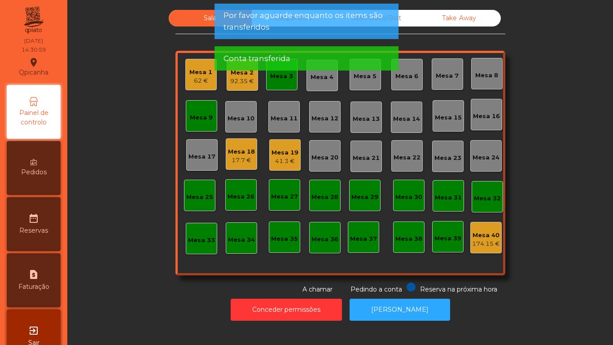
click at [232, 88] on div "Mesa 2 92.35 €" at bounding box center [242, 74] width 31 height 31
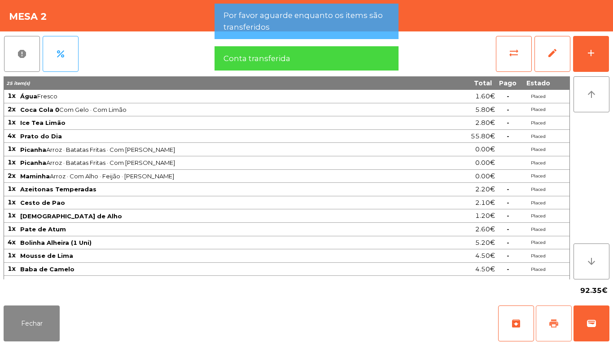
click at [546, 318] on button "print" at bounding box center [554, 323] width 36 height 36
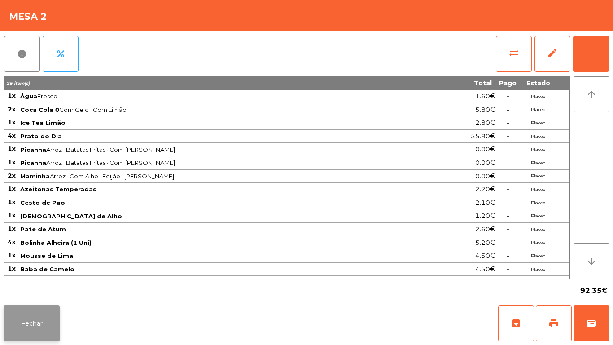
click at [32, 323] on button "Fechar" at bounding box center [32, 323] width 56 height 36
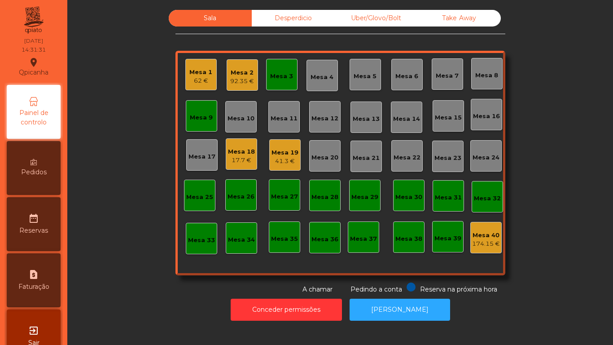
click at [237, 119] on div "Mesa 10" at bounding box center [241, 118] width 27 height 9
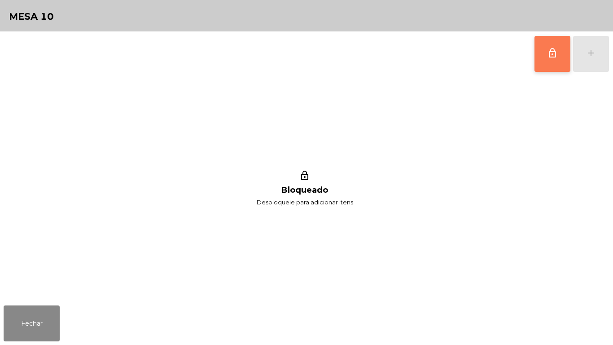
click at [551, 60] on button "lock_outline" at bounding box center [553, 54] width 36 height 36
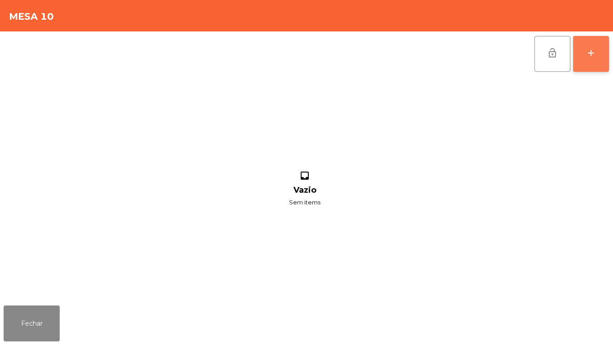
click at [592, 66] on button "add" at bounding box center [591, 54] width 36 height 36
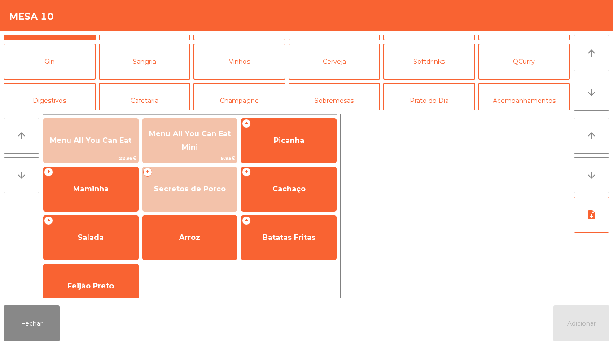
scroll to position [36, 0]
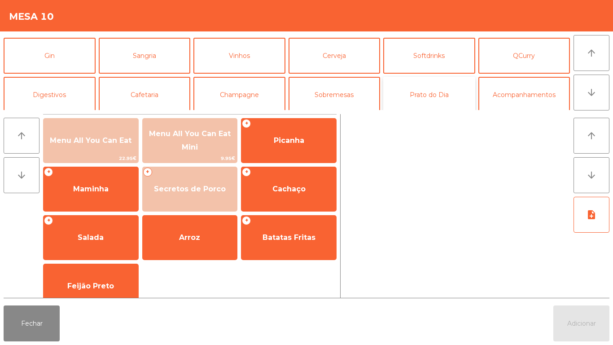
click at [433, 101] on button "Prato do Dia" at bounding box center [429, 95] width 92 height 36
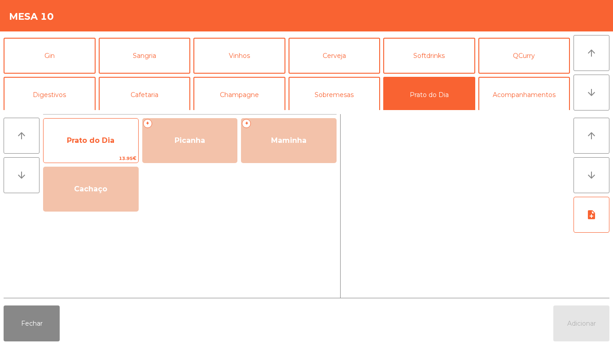
click at [92, 144] on span "Prato do Dia" at bounding box center [91, 140] width 48 height 9
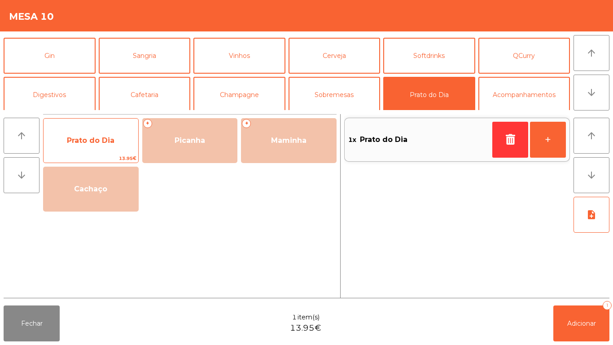
click at [83, 142] on span "Prato do Dia" at bounding box center [91, 140] width 48 height 9
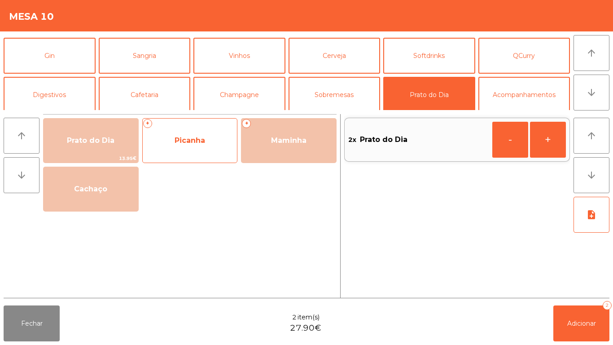
click at [187, 143] on span "Picanha" at bounding box center [190, 140] width 31 height 9
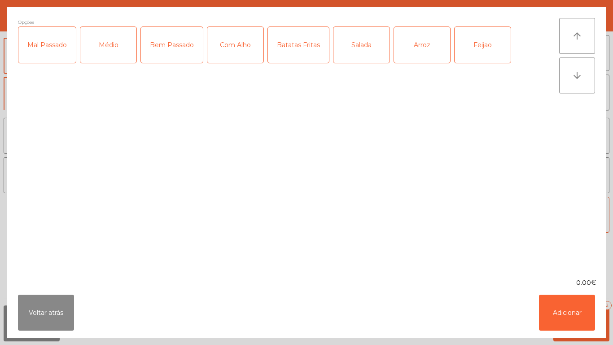
click at [115, 52] on div "Médio" at bounding box center [108, 45] width 56 height 36
click at [173, 53] on div "Bem Passado" at bounding box center [172, 45] width 62 height 36
click at [229, 56] on div "Com Alho" at bounding box center [235, 45] width 56 height 36
click at [425, 50] on div "Arroz" at bounding box center [422, 45] width 56 height 36
click at [482, 55] on div "Feijao" at bounding box center [483, 45] width 56 height 36
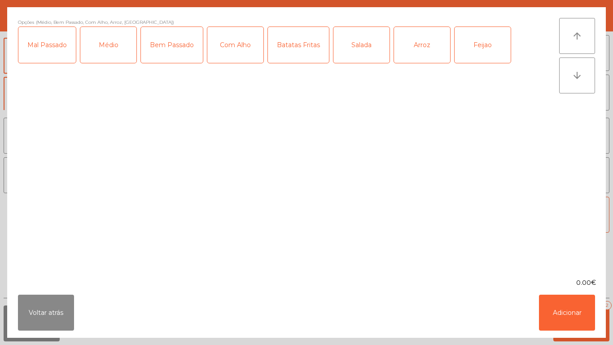
click at [296, 51] on div "Batatas Fritas" at bounding box center [298, 45] width 61 height 36
click at [555, 316] on button "Adicionar" at bounding box center [567, 312] width 56 height 36
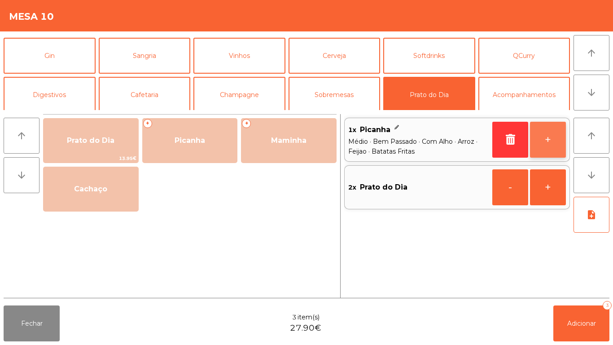
click at [544, 139] on button "+" at bounding box center [548, 140] width 36 height 36
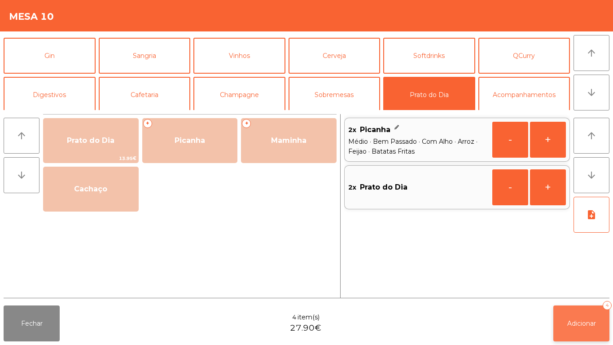
click at [574, 315] on button "Adicionar 4" at bounding box center [581, 323] width 56 height 36
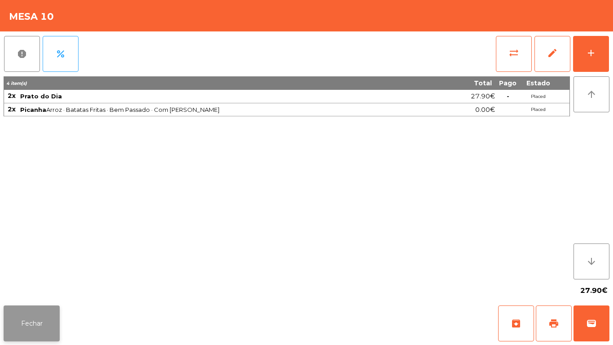
click at [31, 327] on button "Fechar" at bounding box center [32, 323] width 56 height 36
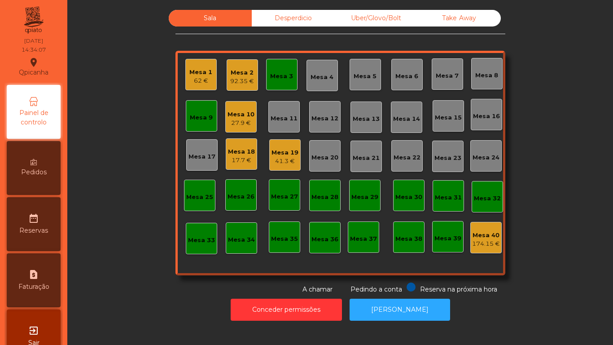
click at [241, 124] on div "27.9 €" at bounding box center [241, 122] width 27 height 9
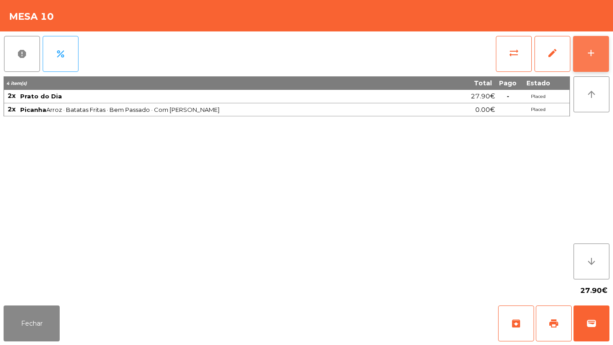
click at [591, 62] on button "add" at bounding box center [591, 54] width 36 height 36
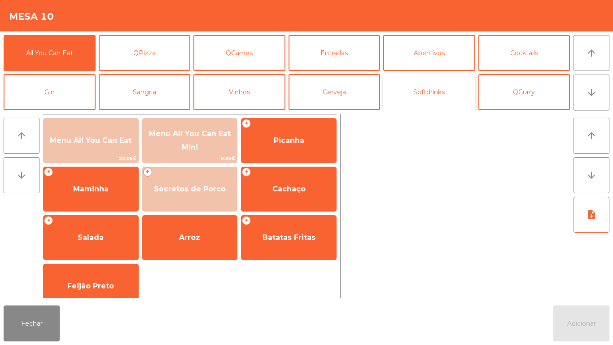
click at [431, 98] on button "Softdrinks" at bounding box center [429, 92] width 92 height 36
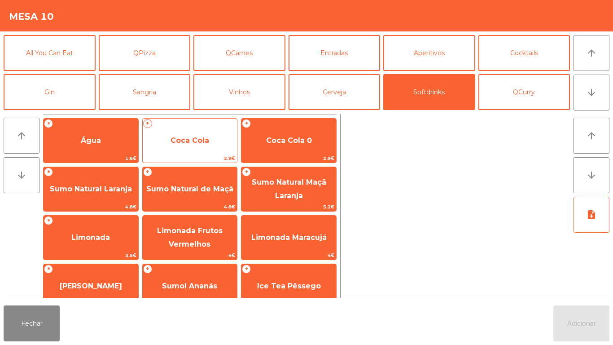
click at [195, 150] on span "Coca Cola" at bounding box center [190, 140] width 95 height 24
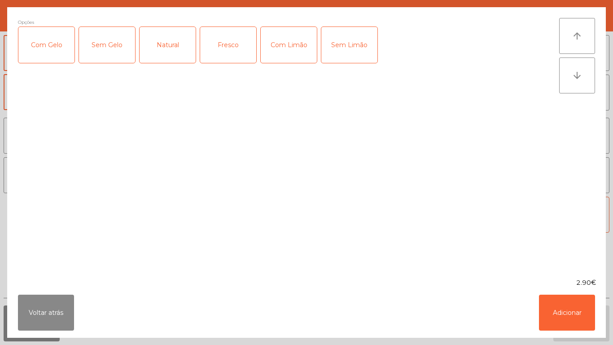
click at [56, 60] on div "Com Gelo" at bounding box center [46, 45] width 56 height 36
click at [291, 55] on div "Com Limão" at bounding box center [289, 45] width 56 height 36
click at [549, 321] on button "Adicionar" at bounding box center [567, 312] width 56 height 36
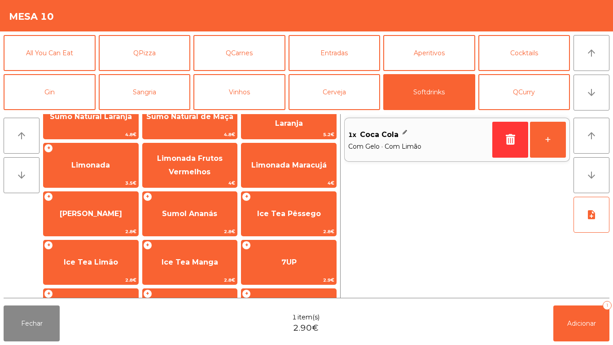
scroll to position [160, 0]
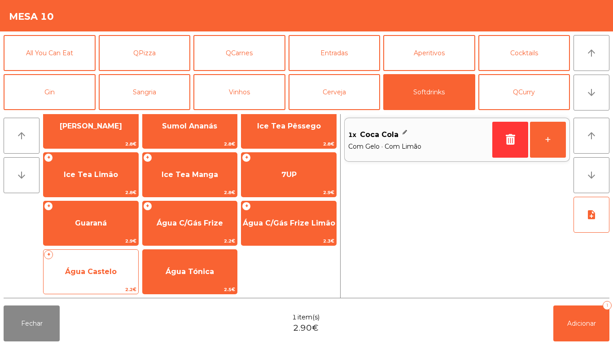
click at [92, 270] on span "Água Castelo" at bounding box center [91, 271] width 52 height 9
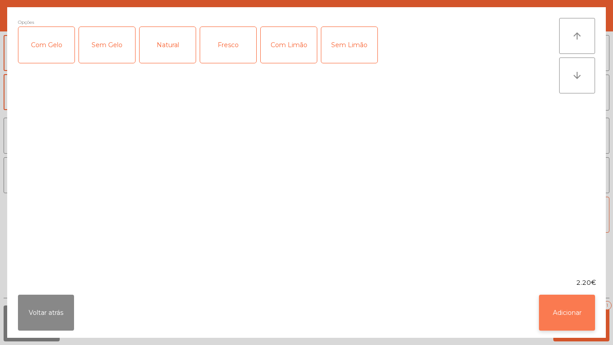
click at [550, 316] on button "Adicionar" at bounding box center [567, 312] width 56 height 36
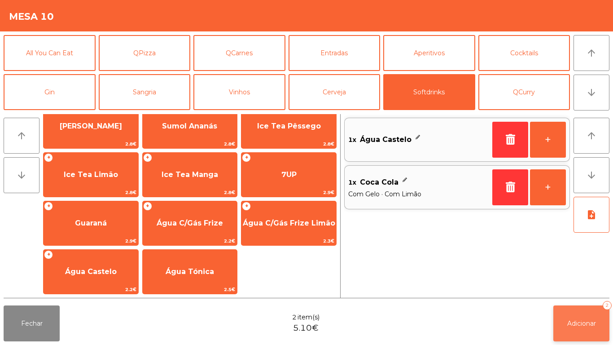
click at [567, 329] on button "Adicionar 2" at bounding box center [581, 323] width 56 height 36
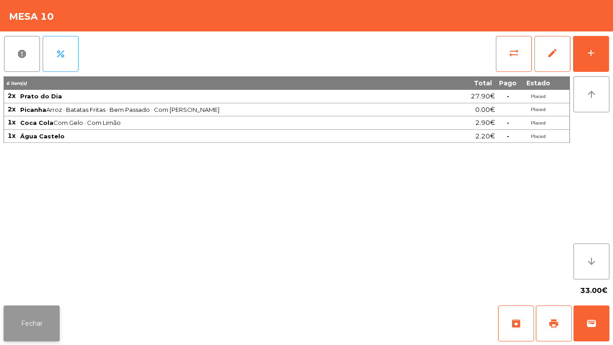
click at [33, 313] on button "Fechar" at bounding box center [32, 323] width 56 height 36
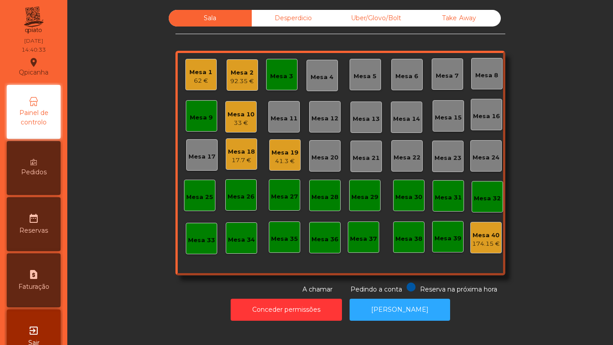
click at [197, 72] on div "Mesa 1" at bounding box center [200, 72] width 23 height 9
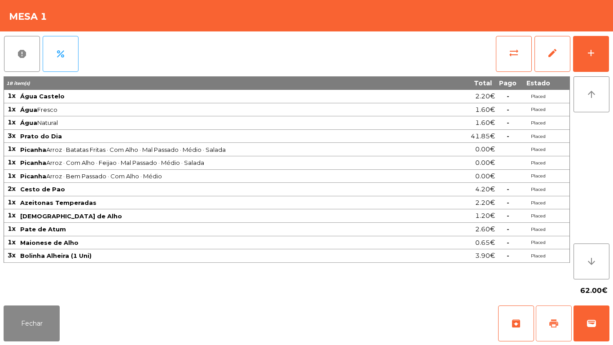
click at [557, 307] on button "print" at bounding box center [554, 323] width 36 height 36
click at [41, 314] on button "Fechar" at bounding box center [32, 323] width 56 height 36
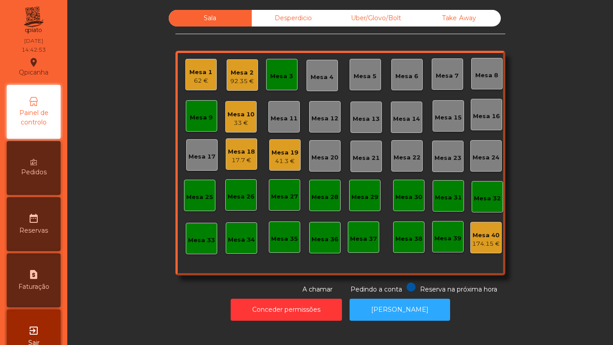
click at [247, 118] on div "Mesa 10" at bounding box center [241, 114] width 27 height 9
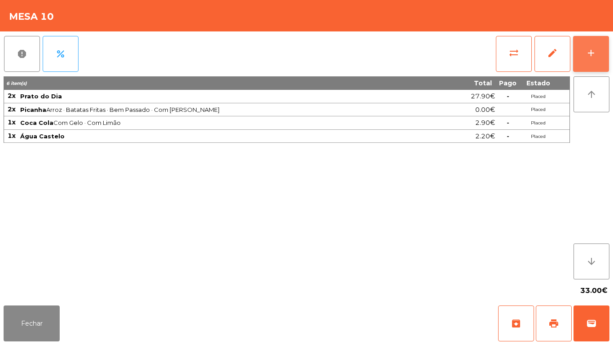
click at [597, 64] on button "add" at bounding box center [591, 54] width 36 height 36
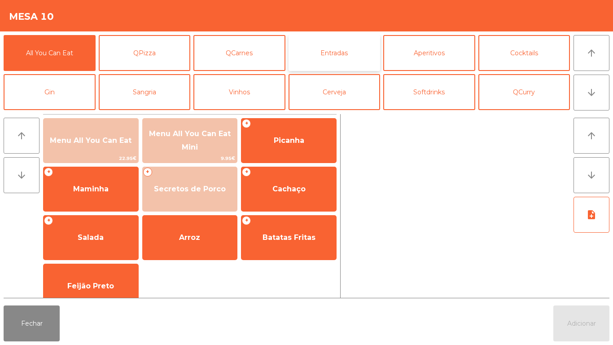
click at [334, 58] on button "Entradas" at bounding box center [335, 53] width 92 height 36
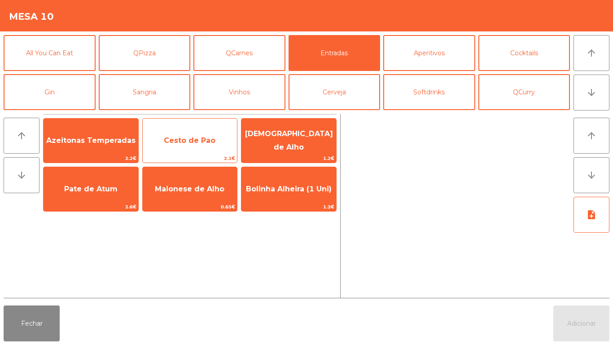
click at [200, 148] on span "Cesto de Pao" at bounding box center [190, 140] width 95 height 24
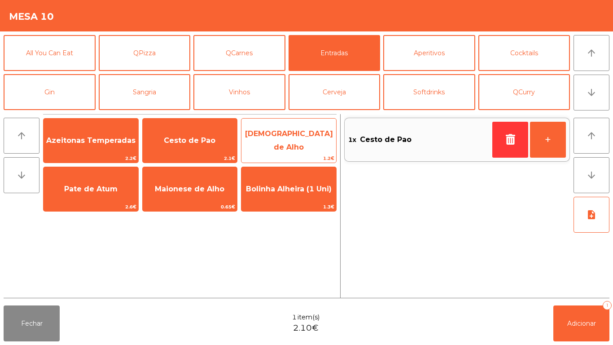
click at [296, 140] on span "[DEMOGRAPHIC_DATA] de Alho" at bounding box center [289, 140] width 88 height 22
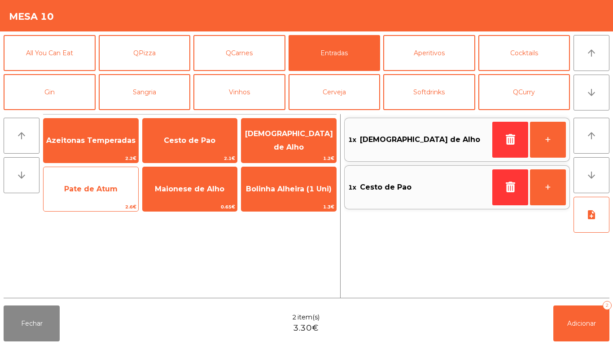
click at [96, 205] on span "2.6€" at bounding box center [91, 206] width 95 height 9
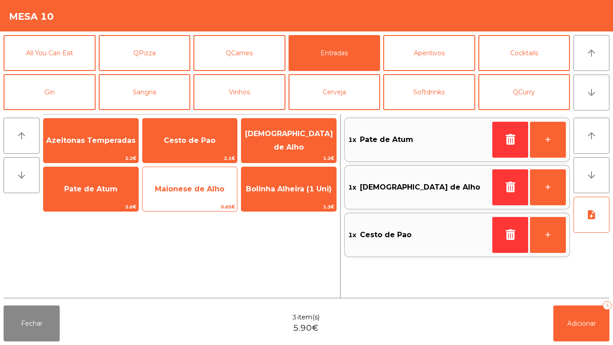
click at [196, 199] on span "Maionese de Alho" at bounding box center [190, 189] width 95 height 24
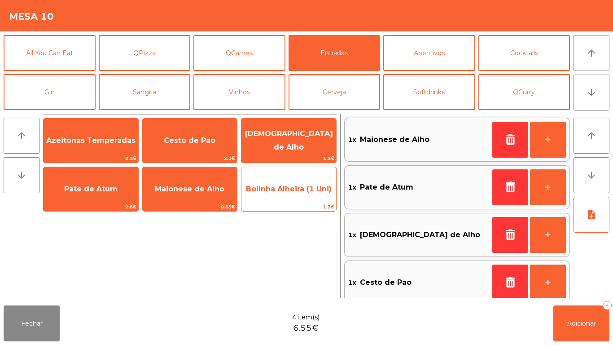
click at [292, 190] on span "Bolinha Alheira (1 Uni)" at bounding box center [289, 188] width 86 height 9
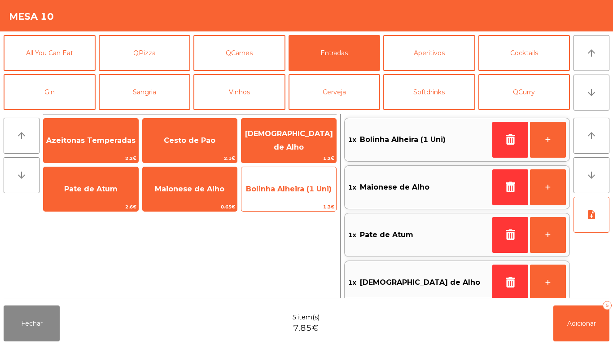
scroll to position [4, 0]
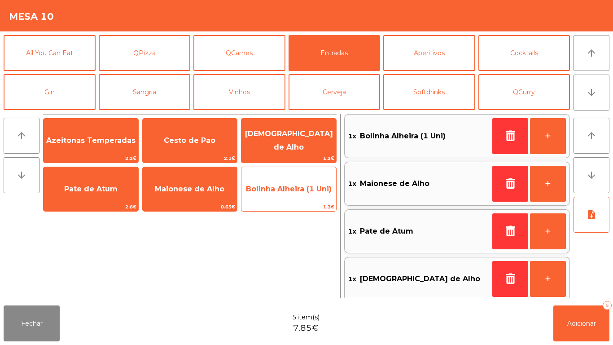
click at [294, 193] on span "Bolinha Alheira (1 Uni)" at bounding box center [289, 188] width 86 height 9
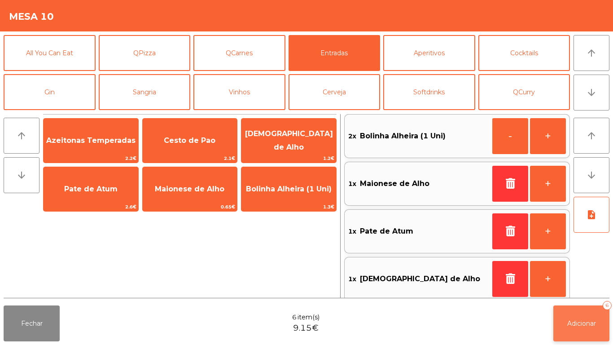
click at [574, 322] on span "Adicionar" at bounding box center [581, 323] width 29 height 8
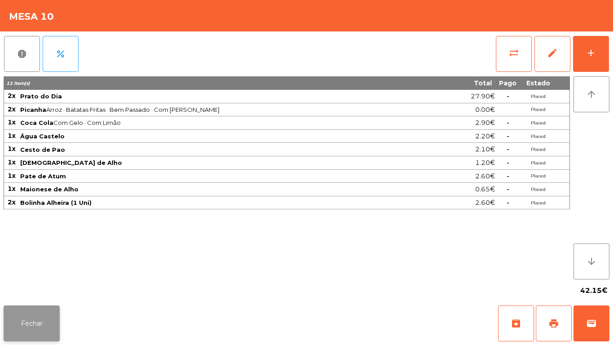
click at [37, 321] on button "Fechar" at bounding box center [32, 323] width 56 height 36
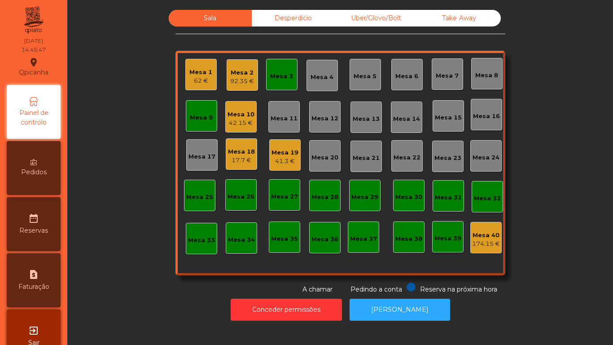
click at [285, 76] on div "Mesa 3" at bounding box center [281, 76] width 23 height 9
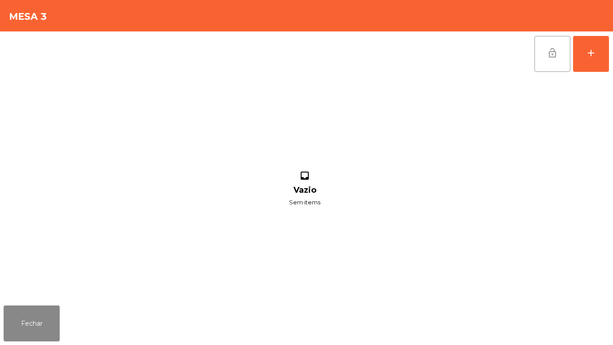
click at [550, 61] on button "lock_open" at bounding box center [553, 54] width 36 height 36
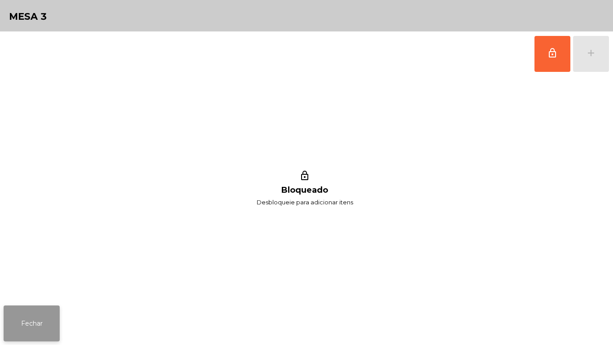
click at [39, 320] on button "Fechar" at bounding box center [32, 323] width 56 height 36
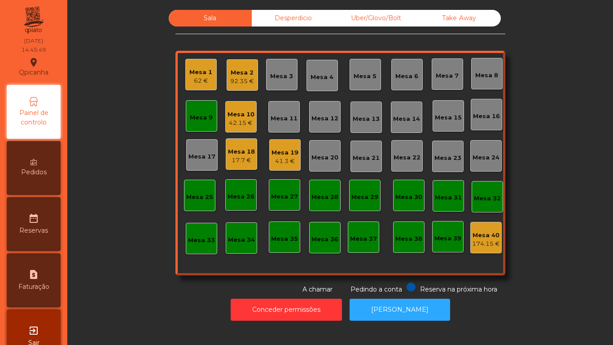
click at [193, 118] on div "Mesa 9" at bounding box center [201, 117] width 23 height 9
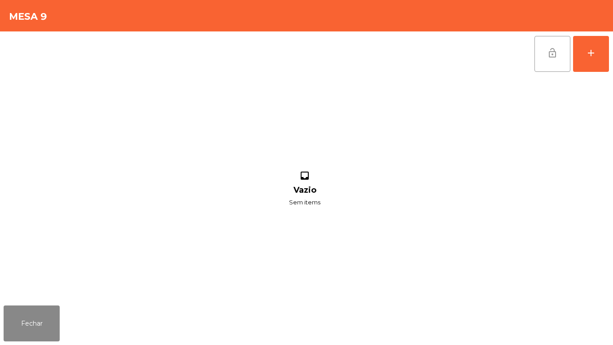
click at [553, 61] on button "lock_open" at bounding box center [553, 54] width 36 height 36
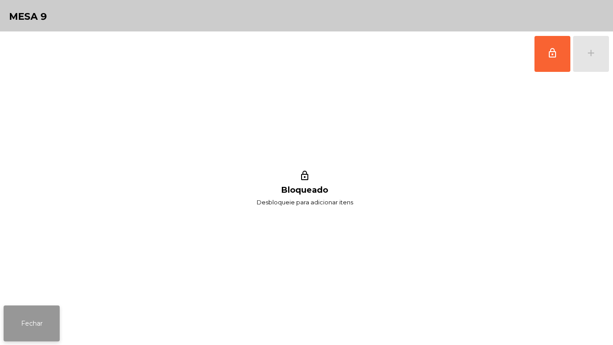
click at [44, 317] on button "Fechar" at bounding box center [32, 323] width 56 height 36
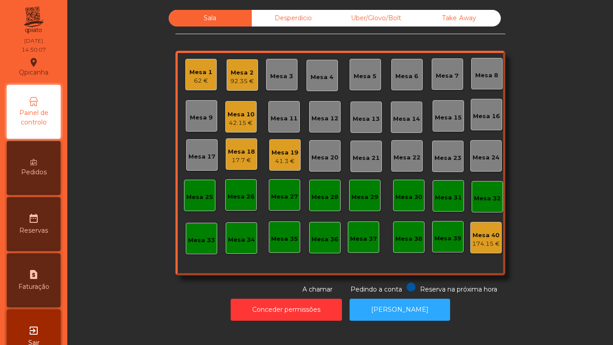
click at [231, 79] on div "92.35 €" at bounding box center [242, 81] width 24 height 9
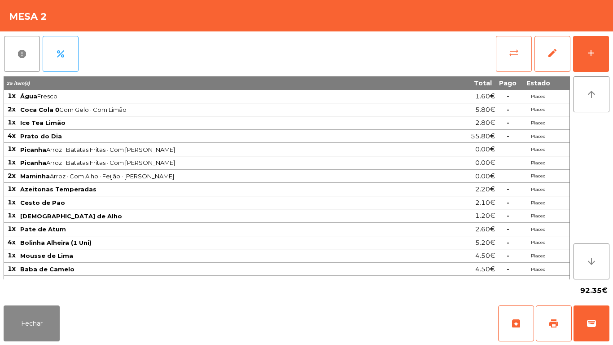
click at [507, 61] on button "sync_alt" at bounding box center [514, 54] width 36 height 36
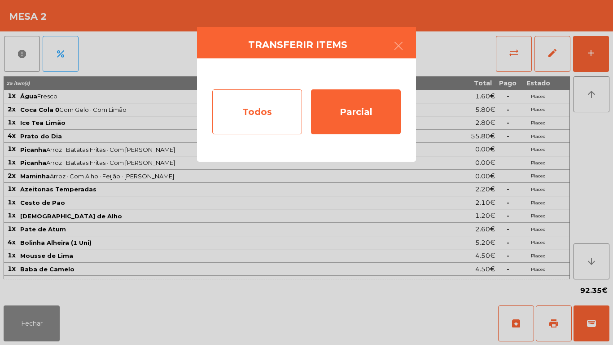
click at [250, 105] on div "Todos" at bounding box center [257, 111] width 90 height 45
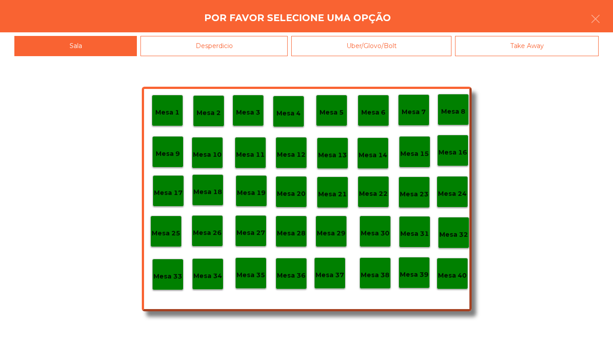
click at [454, 281] on div "Mesa 40" at bounding box center [452, 273] width 31 height 31
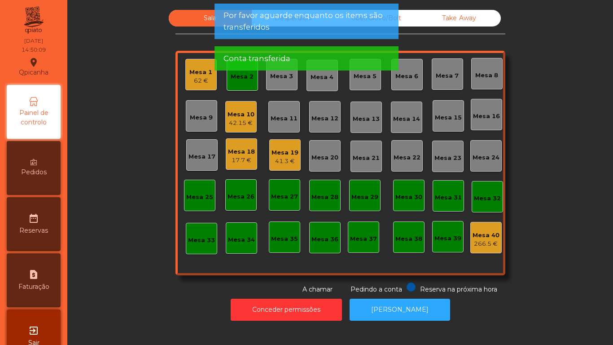
click at [235, 83] on div "Mesa 2" at bounding box center [242, 74] width 31 height 31
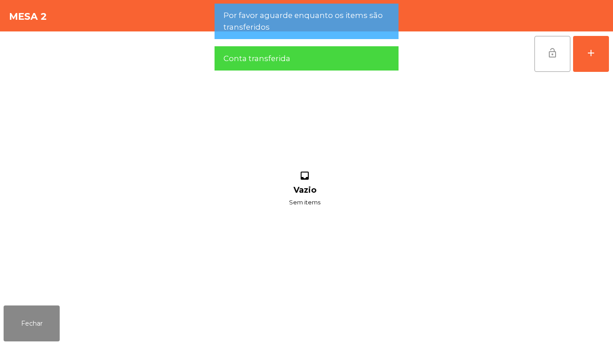
click at [545, 46] on button "lock_open" at bounding box center [553, 54] width 36 height 36
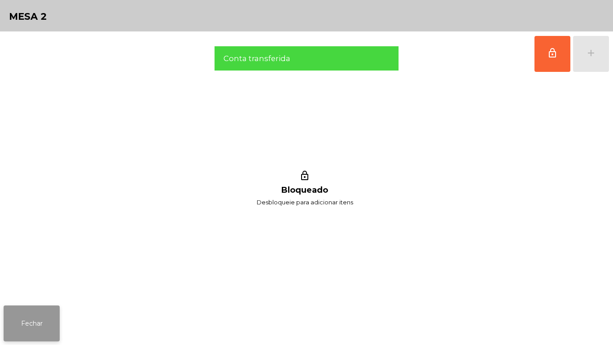
click at [44, 308] on button "Fechar" at bounding box center [32, 323] width 56 height 36
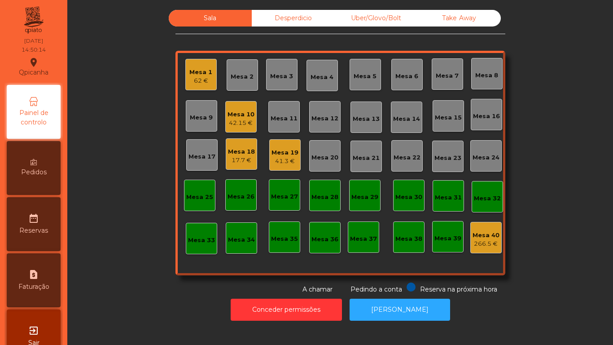
click at [230, 146] on div "Mesa 18 17.7 €" at bounding box center [241, 154] width 27 height 21
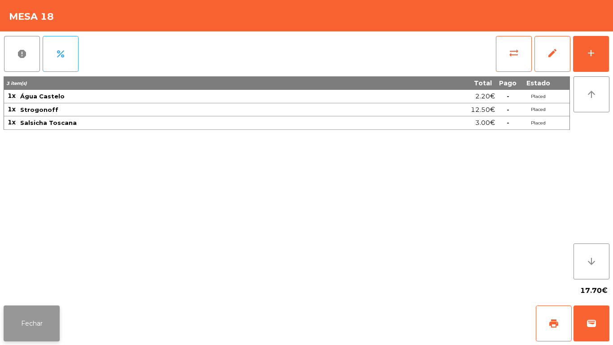
click at [39, 330] on button "Fechar" at bounding box center [32, 323] width 56 height 36
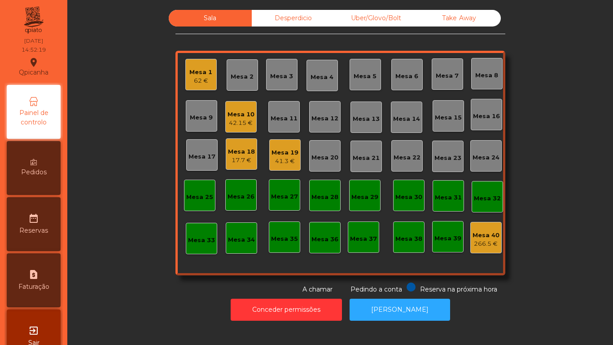
click at [294, 157] on div "41.3 €" at bounding box center [285, 161] width 27 height 9
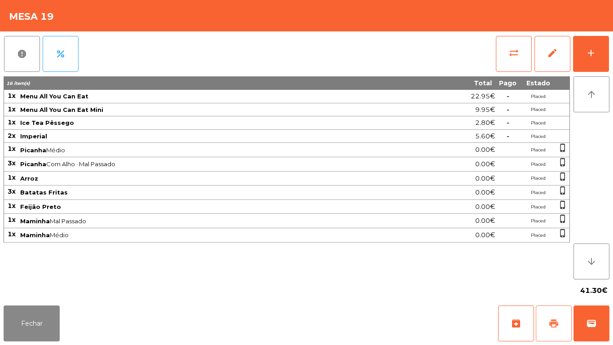
click at [555, 318] on span "print" at bounding box center [553, 323] width 11 height 11
click at [46, 316] on button "Fechar" at bounding box center [32, 323] width 56 height 36
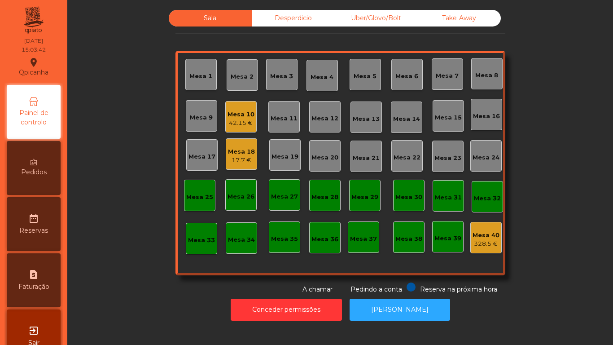
click at [225, 115] on div "Mesa 10 42.15 €" at bounding box center [240, 116] width 31 height 31
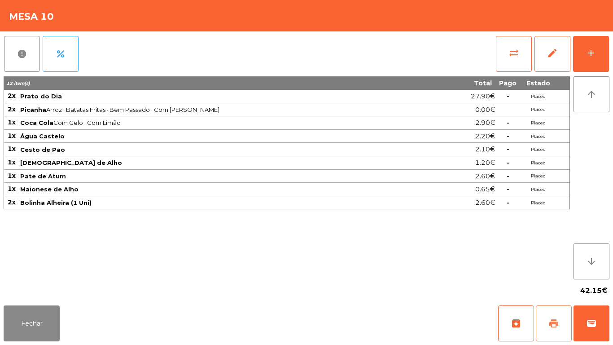
click at [560, 322] on button "print" at bounding box center [554, 323] width 36 height 36
click at [37, 319] on button "Fechar" at bounding box center [32, 323] width 56 height 36
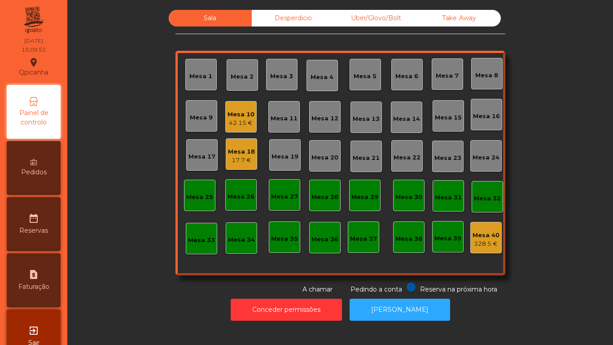
click at [235, 122] on div "42.15 €" at bounding box center [241, 122] width 27 height 9
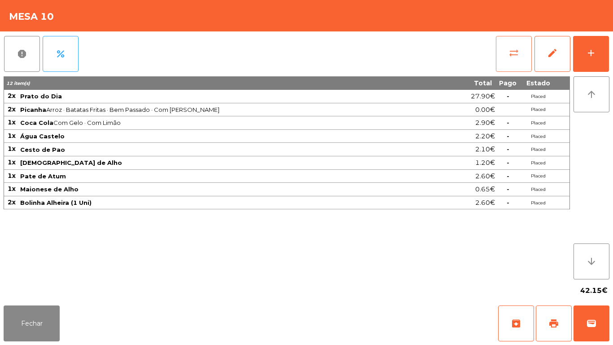
click at [500, 53] on button "sync_alt" at bounding box center [514, 54] width 36 height 36
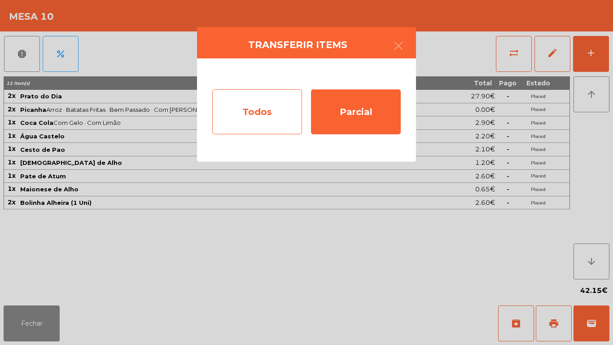
click at [265, 106] on div "Todos" at bounding box center [257, 111] width 90 height 45
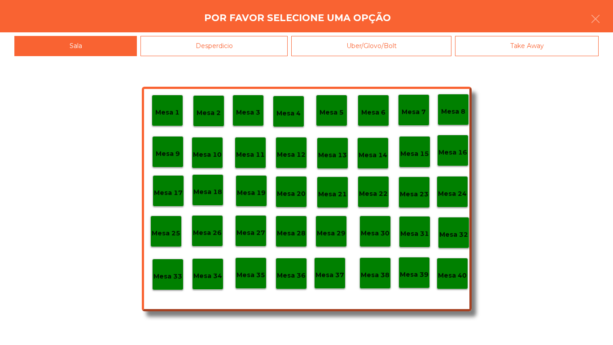
click at [448, 274] on p "Mesa 40" at bounding box center [452, 275] width 29 height 10
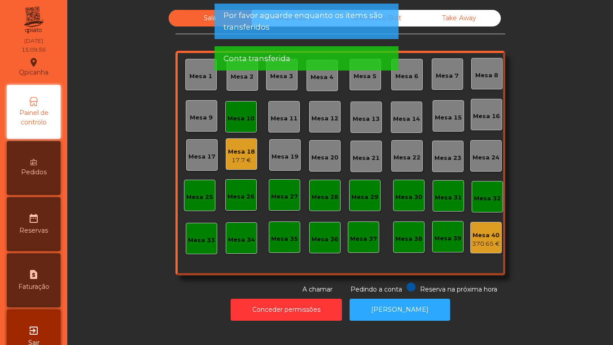
click at [231, 119] on div "Mesa 10" at bounding box center [241, 118] width 27 height 9
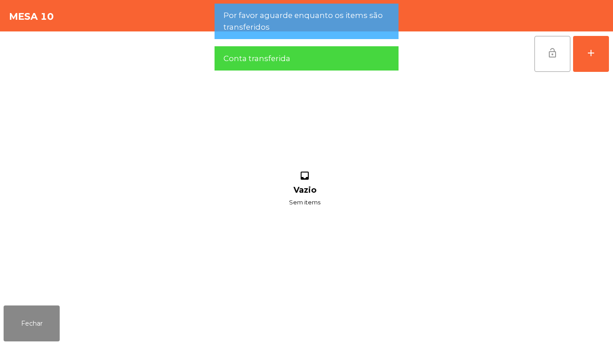
click at [539, 57] on button "lock_open" at bounding box center [553, 54] width 36 height 36
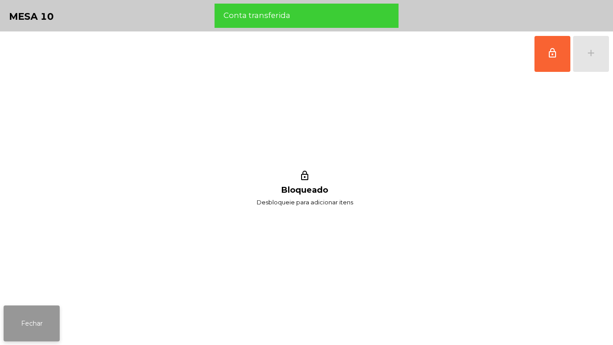
click at [7, 326] on button "Fechar" at bounding box center [32, 323] width 56 height 36
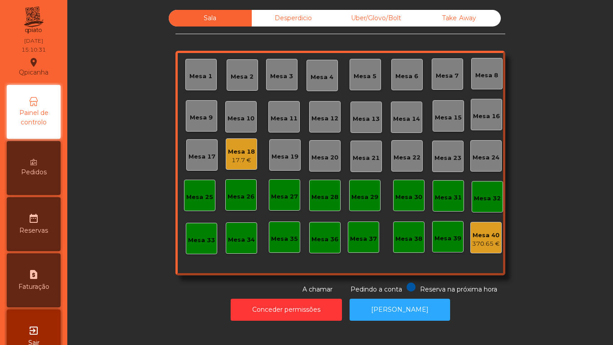
click at [241, 149] on div "Mesa 18" at bounding box center [241, 151] width 27 height 9
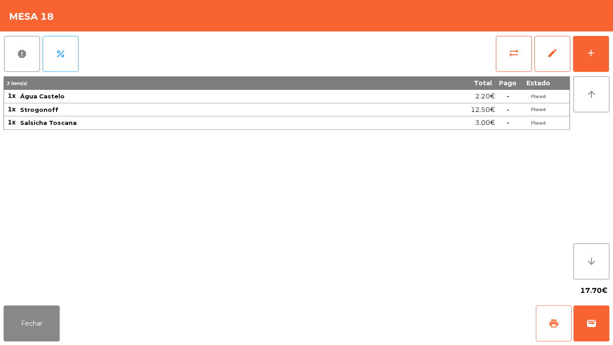
click at [557, 320] on span "print" at bounding box center [553, 323] width 11 height 11
click at [44, 314] on button "Fechar" at bounding box center [32, 323] width 56 height 36
